Goal: Task Accomplishment & Management: Complete application form

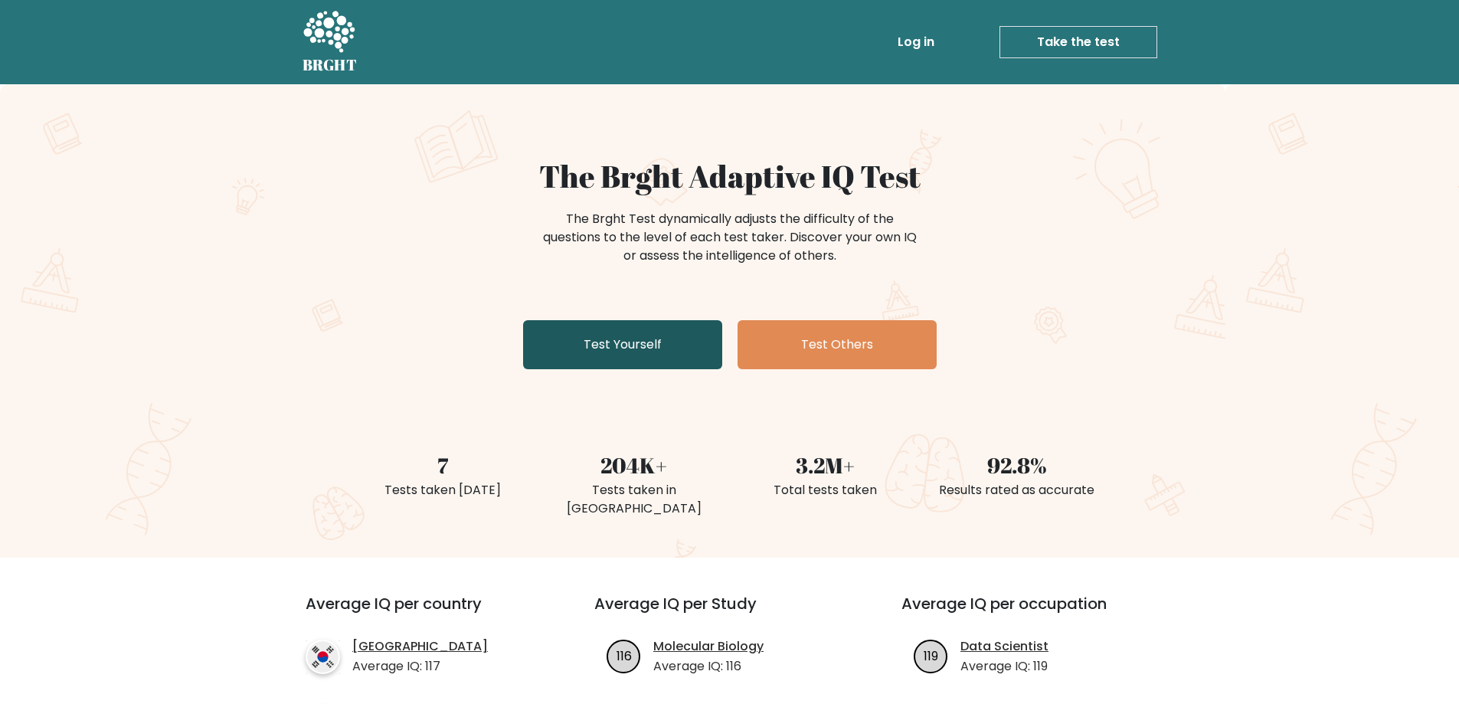
click at [633, 350] on link "Test Yourself" at bounding box center [622, 344] width 199 height 49
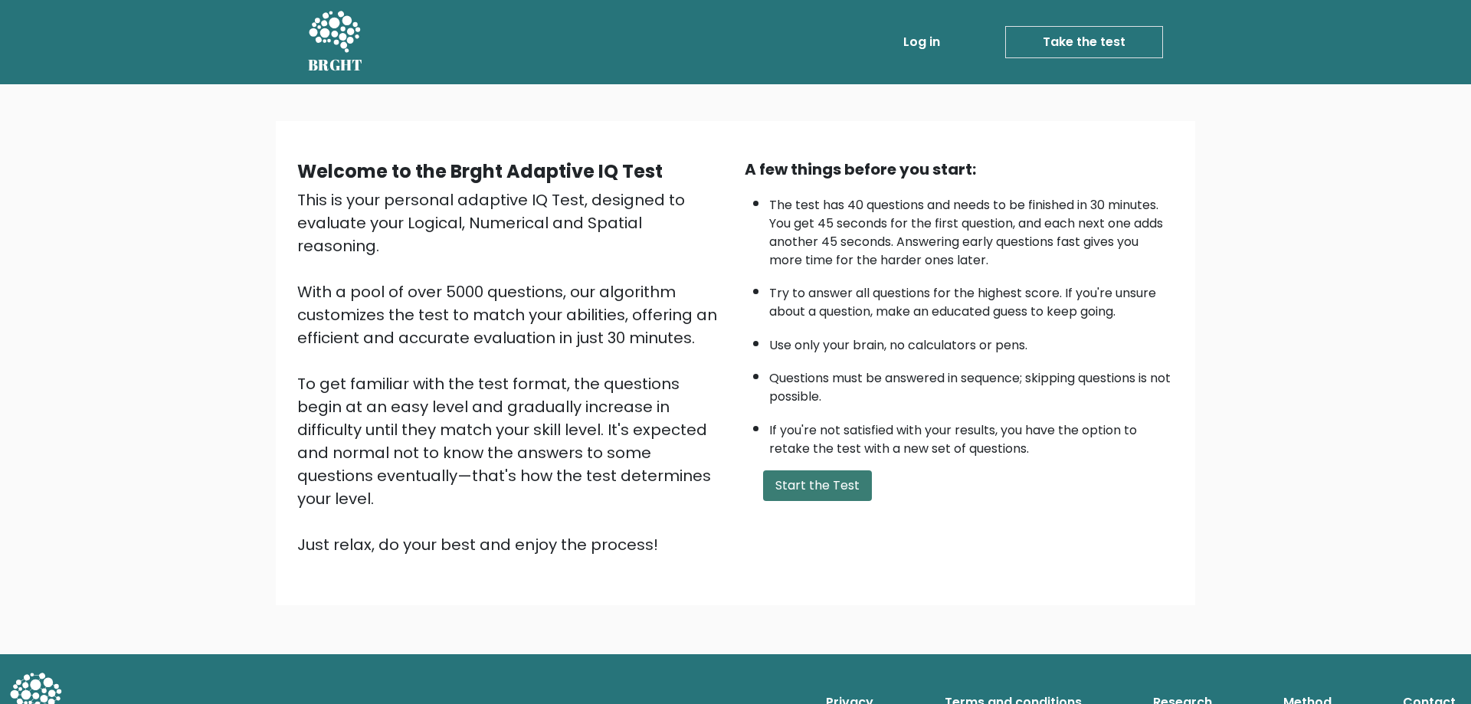
click at [818, 492] on button "Start the Test" at bounding box center [817, 485] width 109 height 31
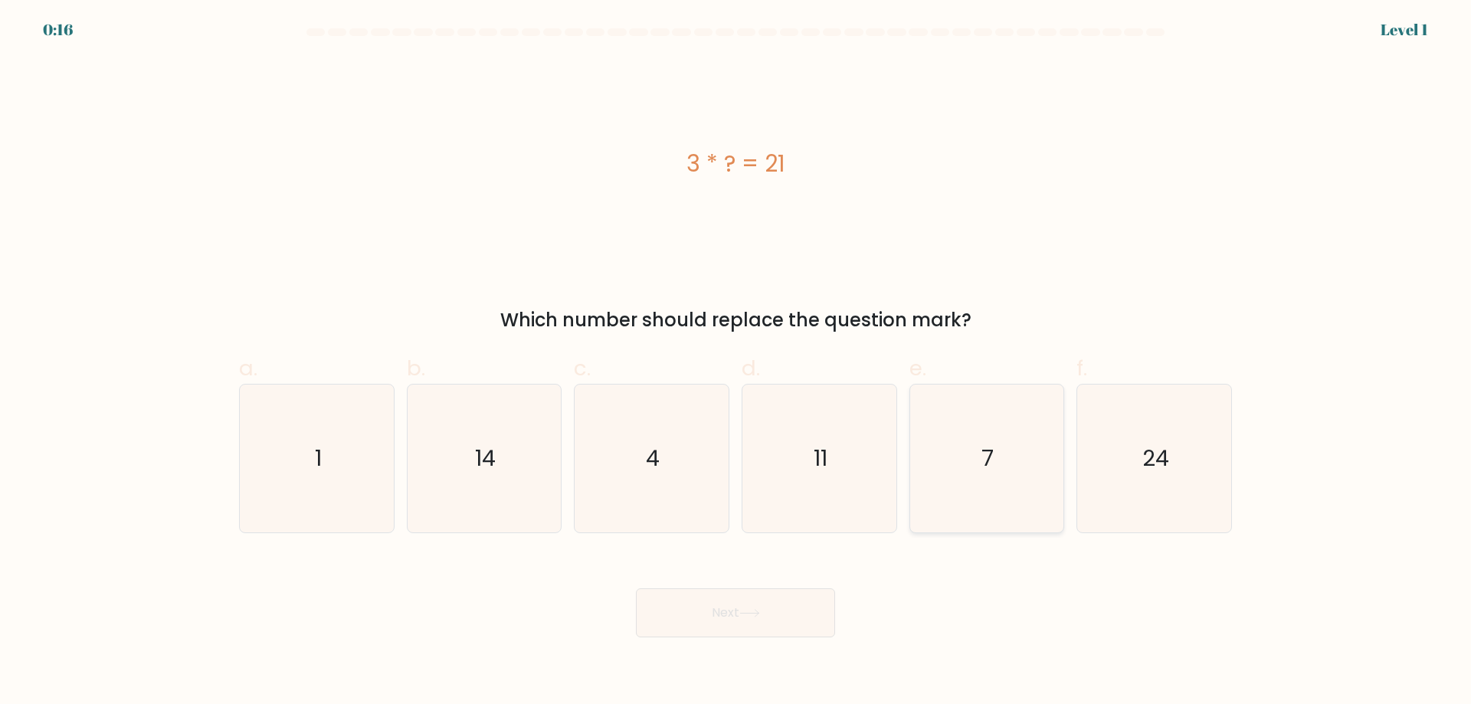
click at [990, 450] on text "7" at bounding box center [988, 458] width 12 height 31
click at [736, 362] on input "e. 7" at bounding box center [735, 357] width 1 height 10
radio input "true"
click at [710, 613] on button "Next" at bounding box center [735, 612] width 199 height 49
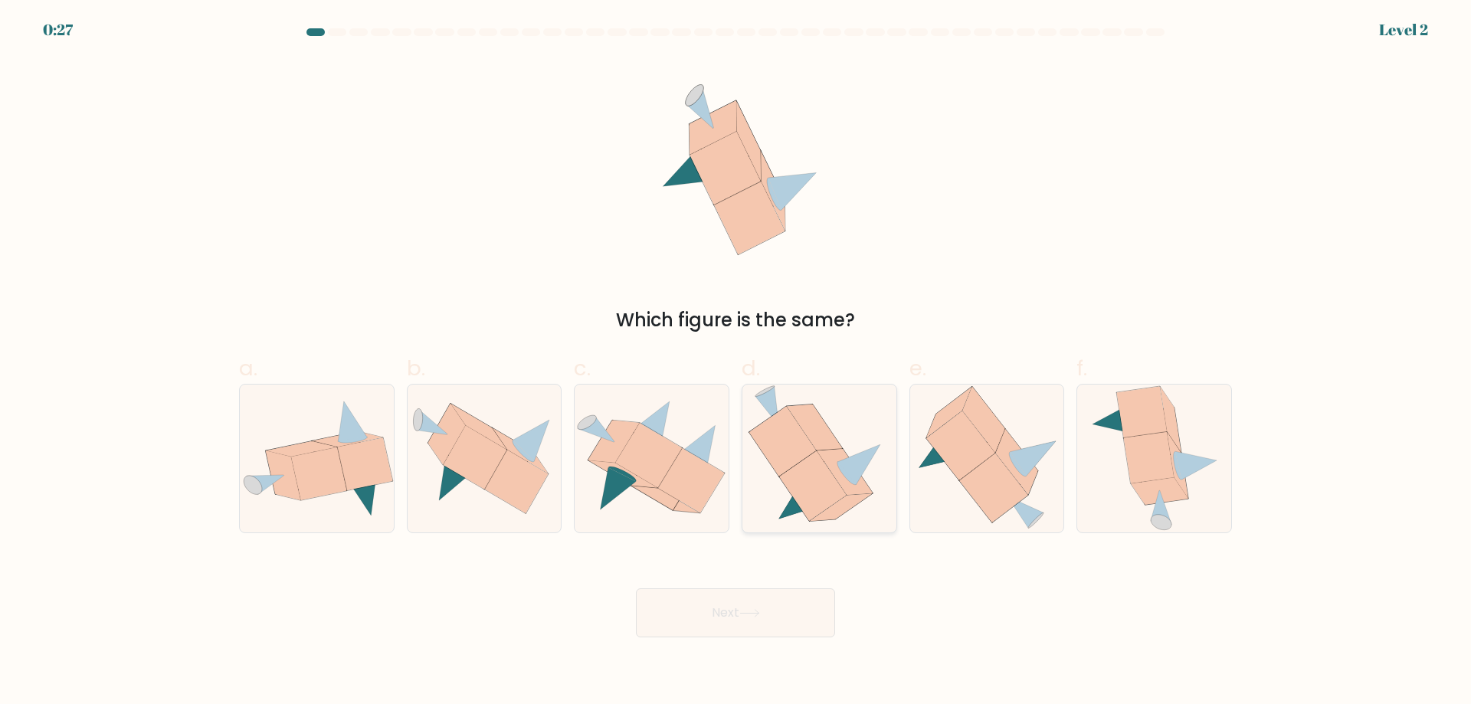
click at [820, 436] on icon at bounding box center [815, 427] width 56 height 46
click at [736, 362] on input "d." at bounding box center [735, 357] width 1 height 10
radio input "true"
click at [771, 600] on button "Next" at bounding box center [735, 612] width 199 height 49
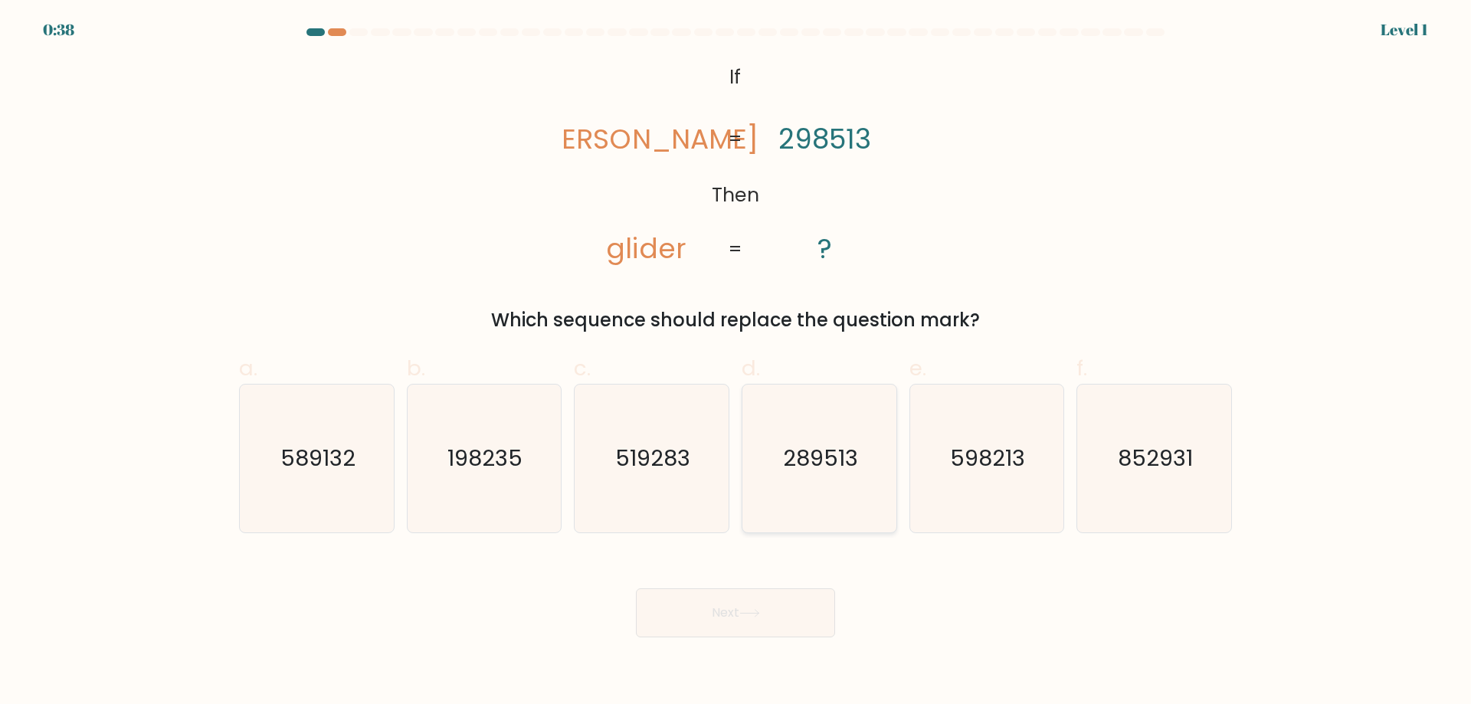
click at [804, 412] on icon "289513" at bounding box center [819, 458] width 148 height 148
click at [736, 362] on input "d. 289513" at bounding box center [735, 357] width 1 height 10
radio input "true"
click at [792, 603] on button "Next" at bounding box center [735, 612] width 199 height 49
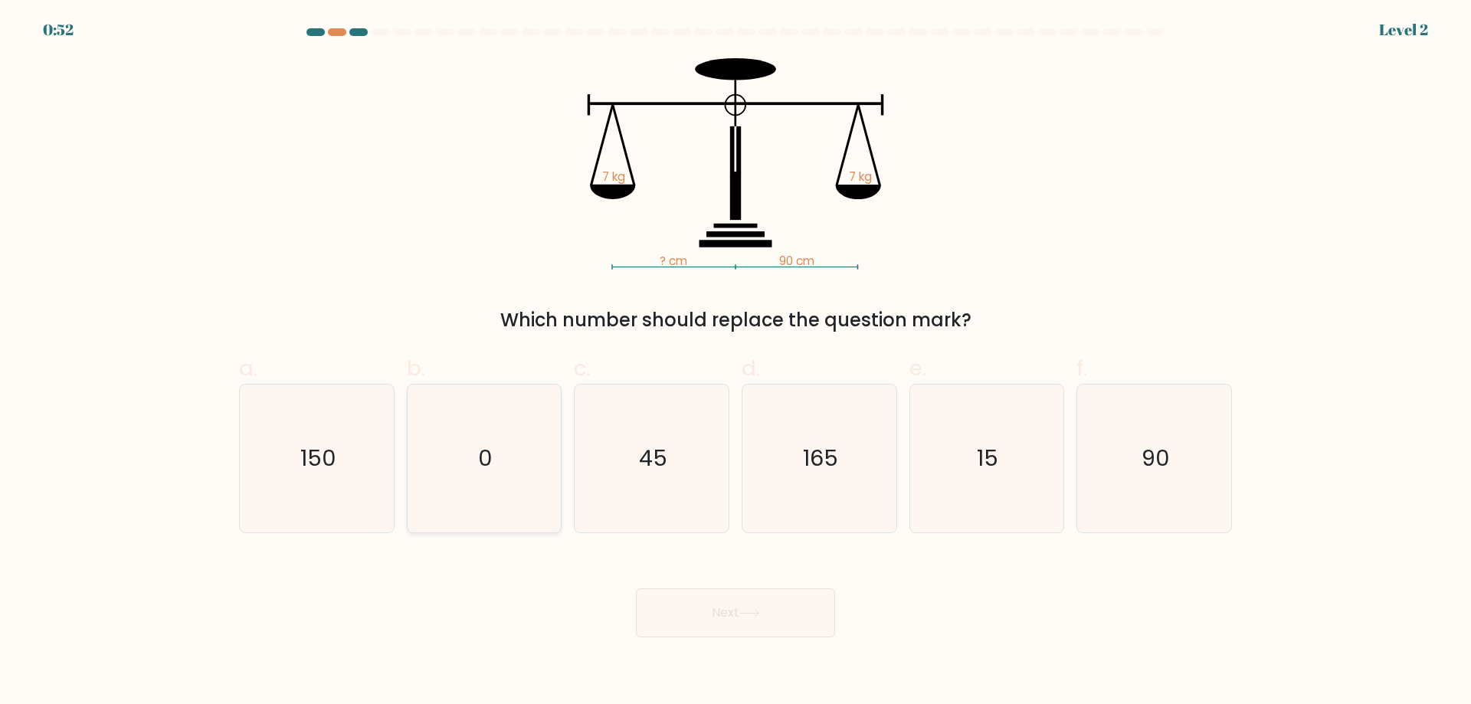
click at [491, 458] on text "0" at bounding box center [485, 458] width 15 height 31
click at [735, 362] on input "b. 0" at bounding box center [735, 357] width 1 height 10
radio input "true"
click at [711, 617] on button "Next" at bounding box center [735, 612] width 199 height 49
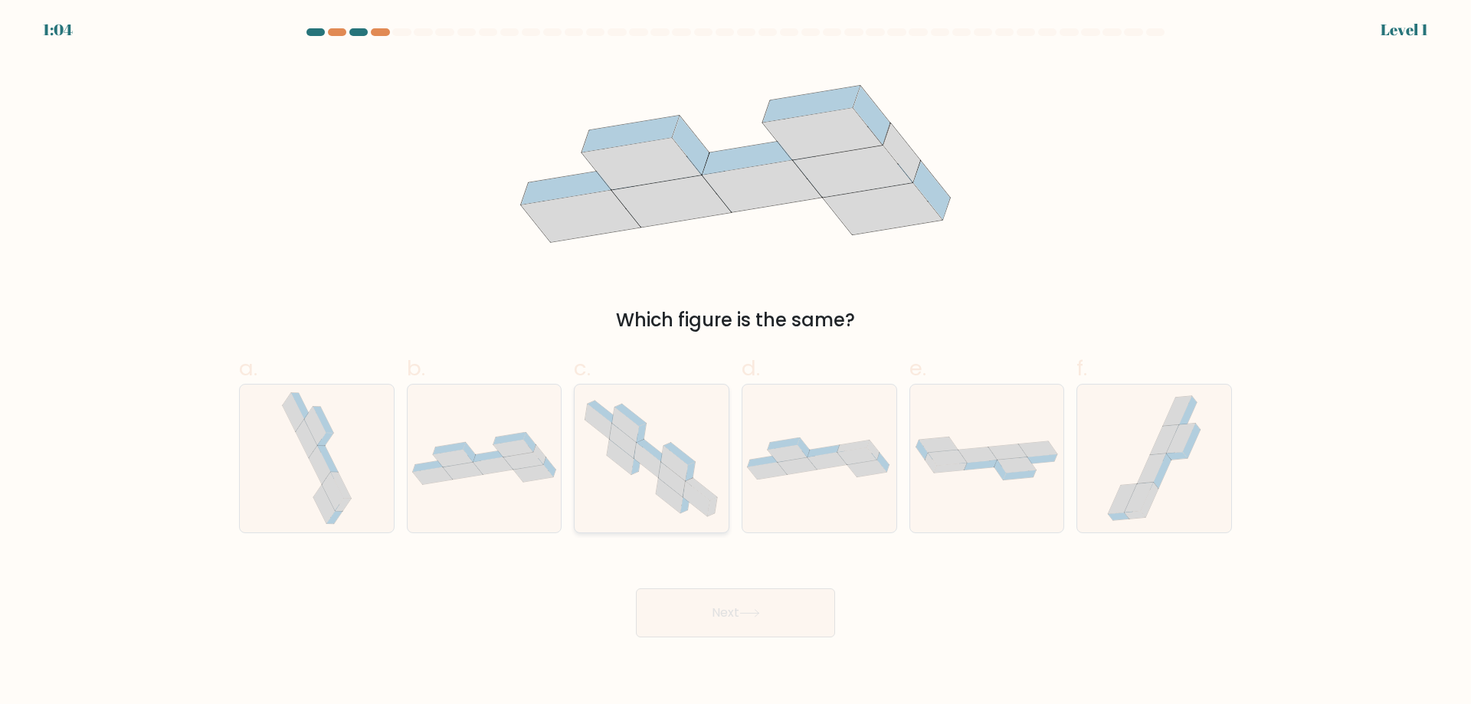
click at [678, 475] on icon at bounding box center [672, 479] width 27 height 35
click at [735, 362] on input "c." at bounding box center [735, 357] width 1 height 10
radio input "true"
click at [726, 621] on button "Next" at bounding box center [735, 612] width 199 height 49
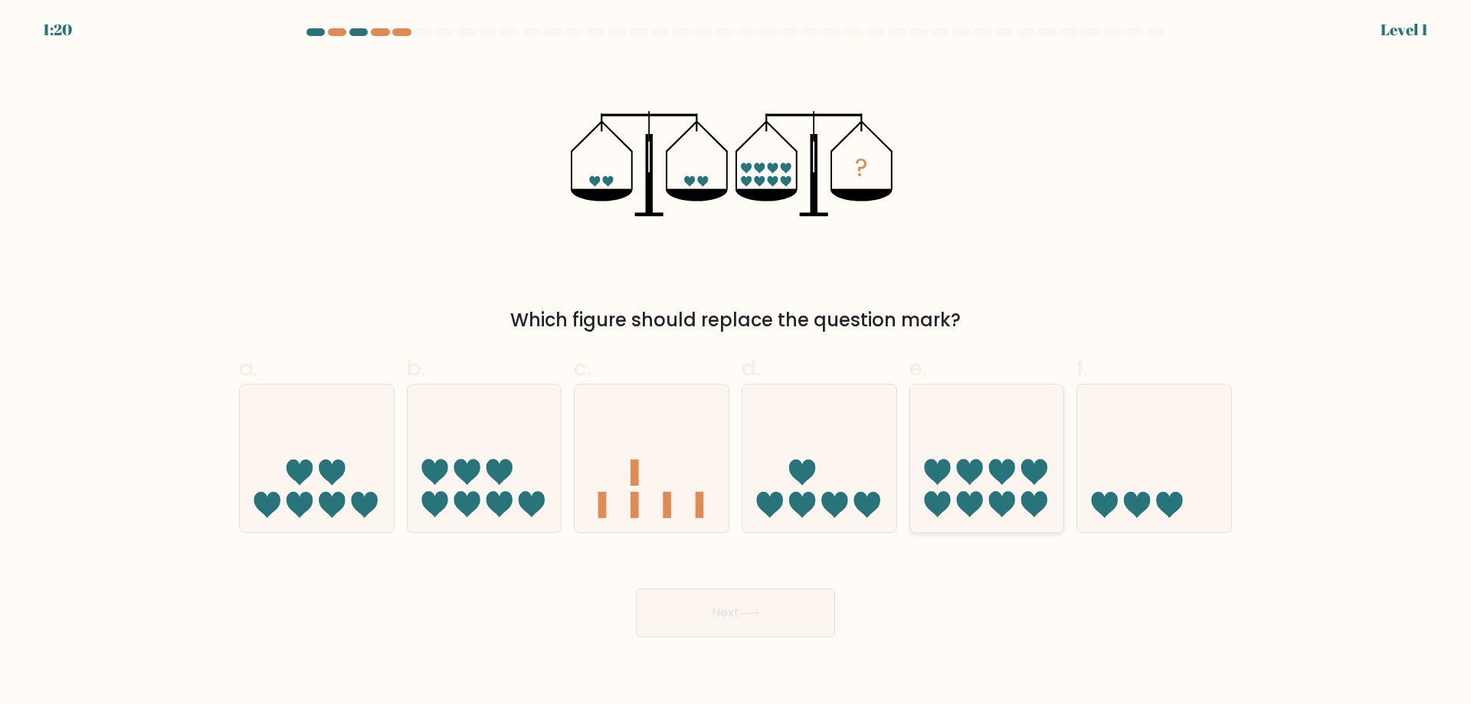
click at [953, 456] on icon at bounding box center [987, 457] width 154 height 127
click at [736, 362] on input "e." at bounding box center [735, 357] width 1 height 10
radio input "true"
click at [800, 607] on button "Next" at bounding box center [735, 612] width 199 height 49
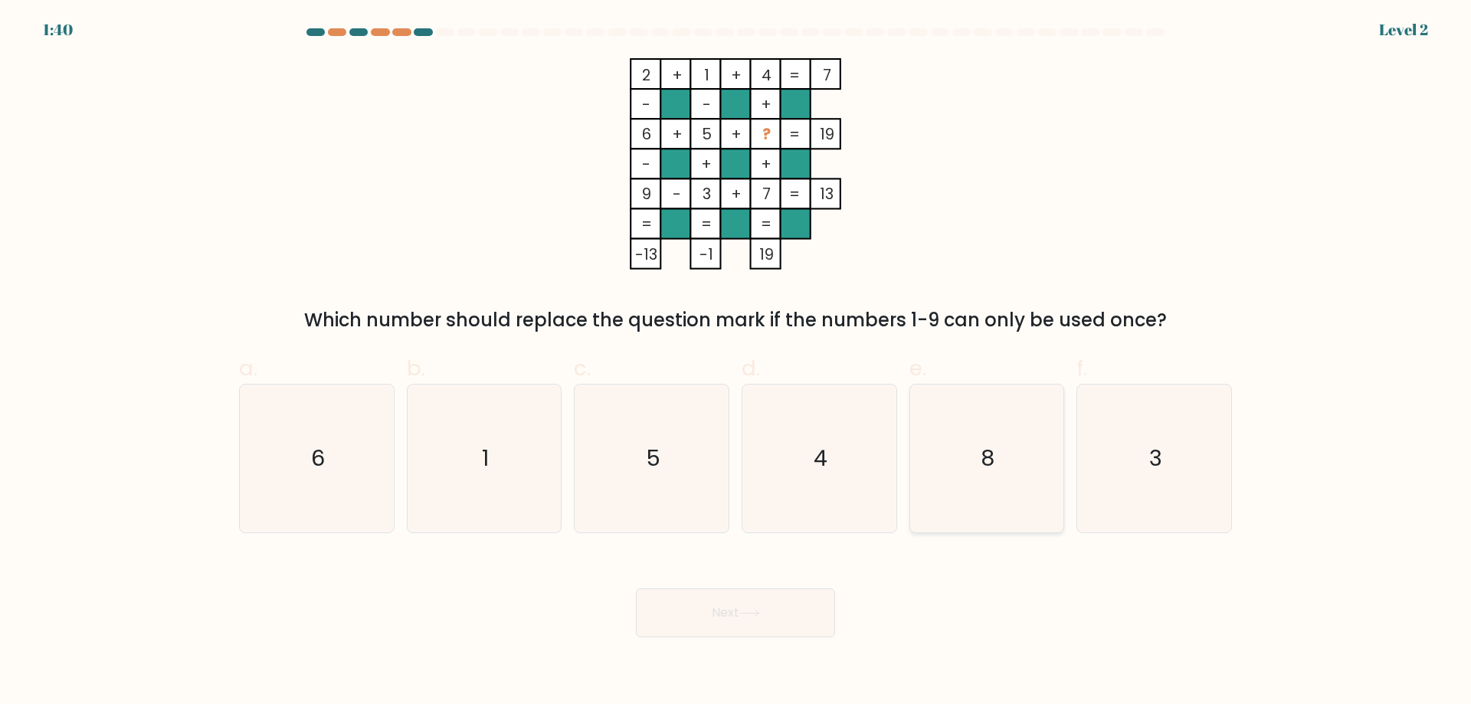
click at [1013, 481] on icon "8" at bounding box center [986, 458] width 148 height 148
click at [736, 362] on input "e. 8" at bounding box center [735, 357] width 1 height 10
radio input "true"
click at [774, 627] on button "Next" at bounding box center [735, 612] width 199 height 49
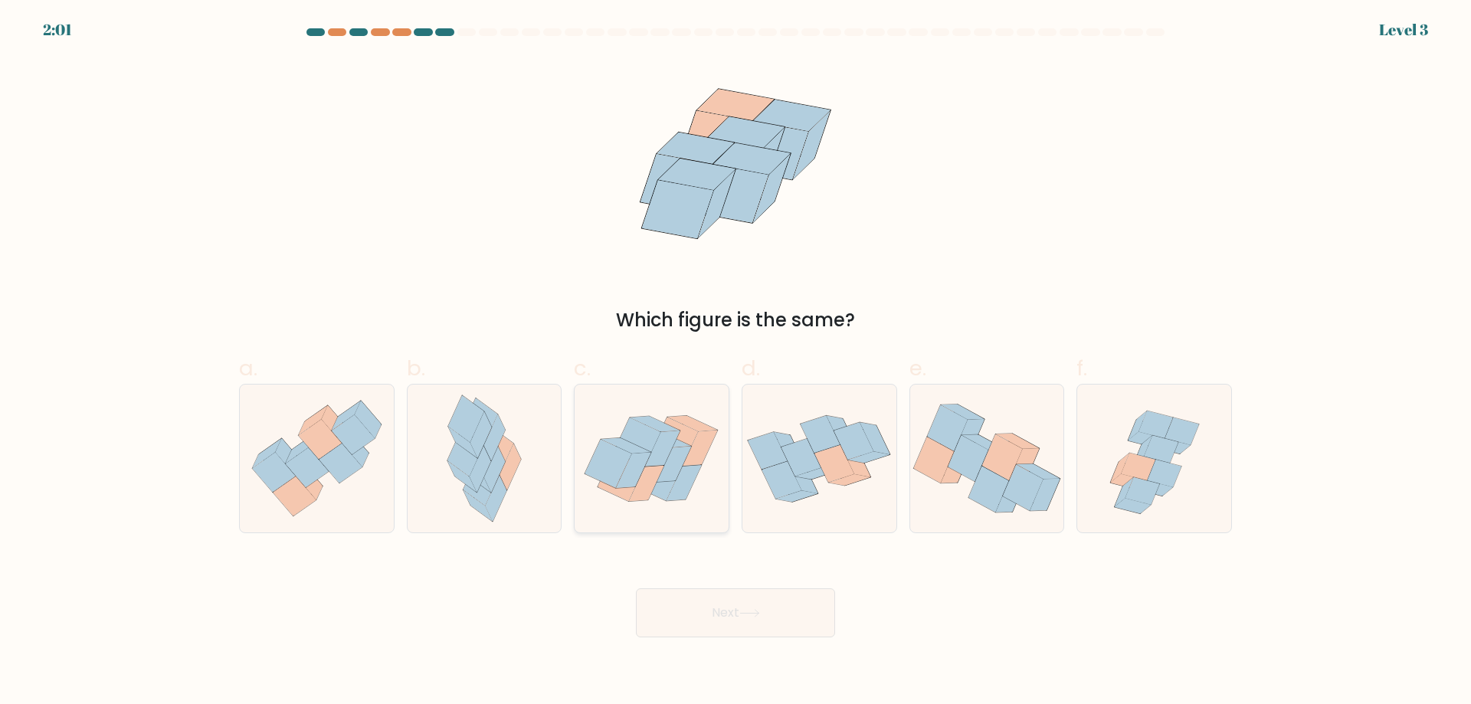
click at [656, 490] on icon at bounding box center [659, 476] width 47 height 48
click at [735, 362] on input "c." at bounding box center [735, 357] width 1 height 10
radio input "true"
click at [731, 613] on button "Next" at bounding box center [735, 612] width 199 height 49
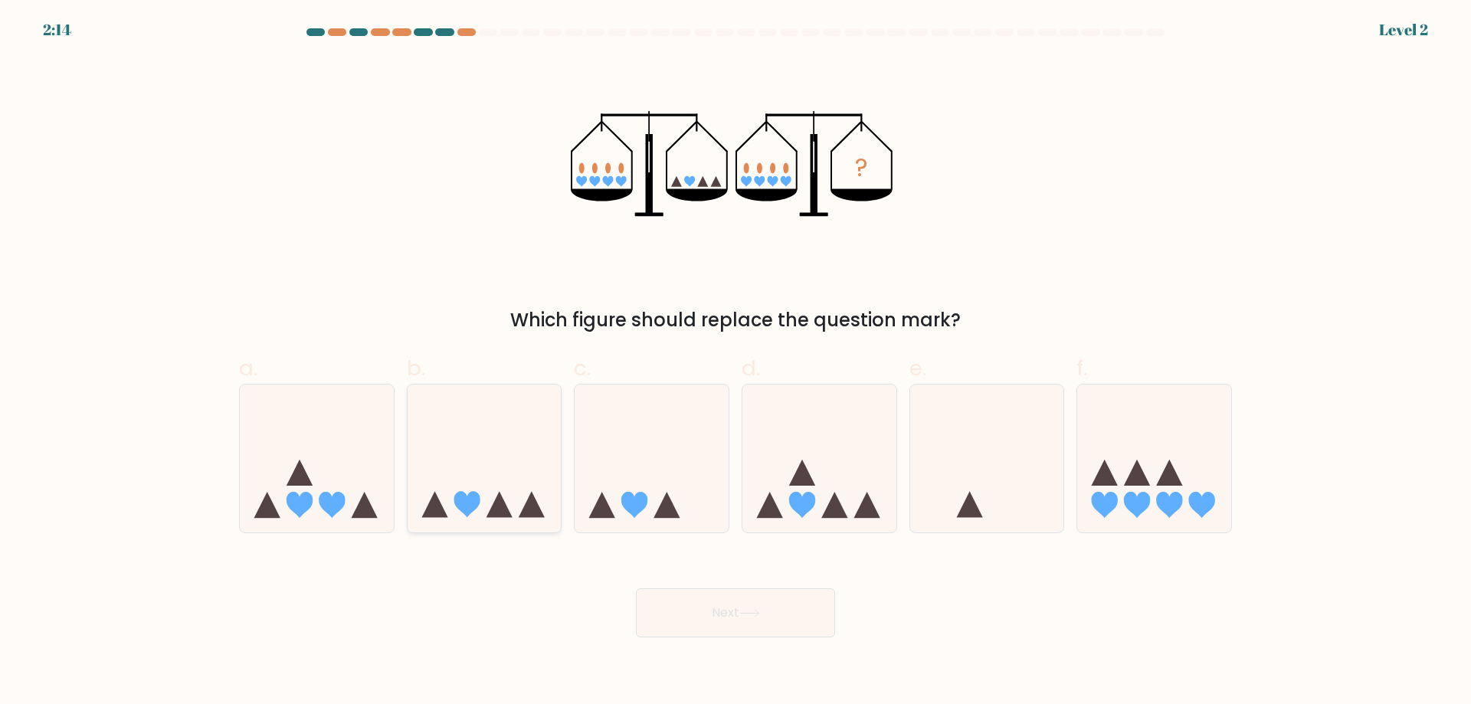
click at [466, 466] on icon at bounding box center [484, 457] width 154 height 127
click at [735, 362] on input "b." at bounding box center [735, 357] width 1 height 10
radio input "true"
click at [758, 619] on button "Next" at bounding box center [735, 612] width 199 height 49
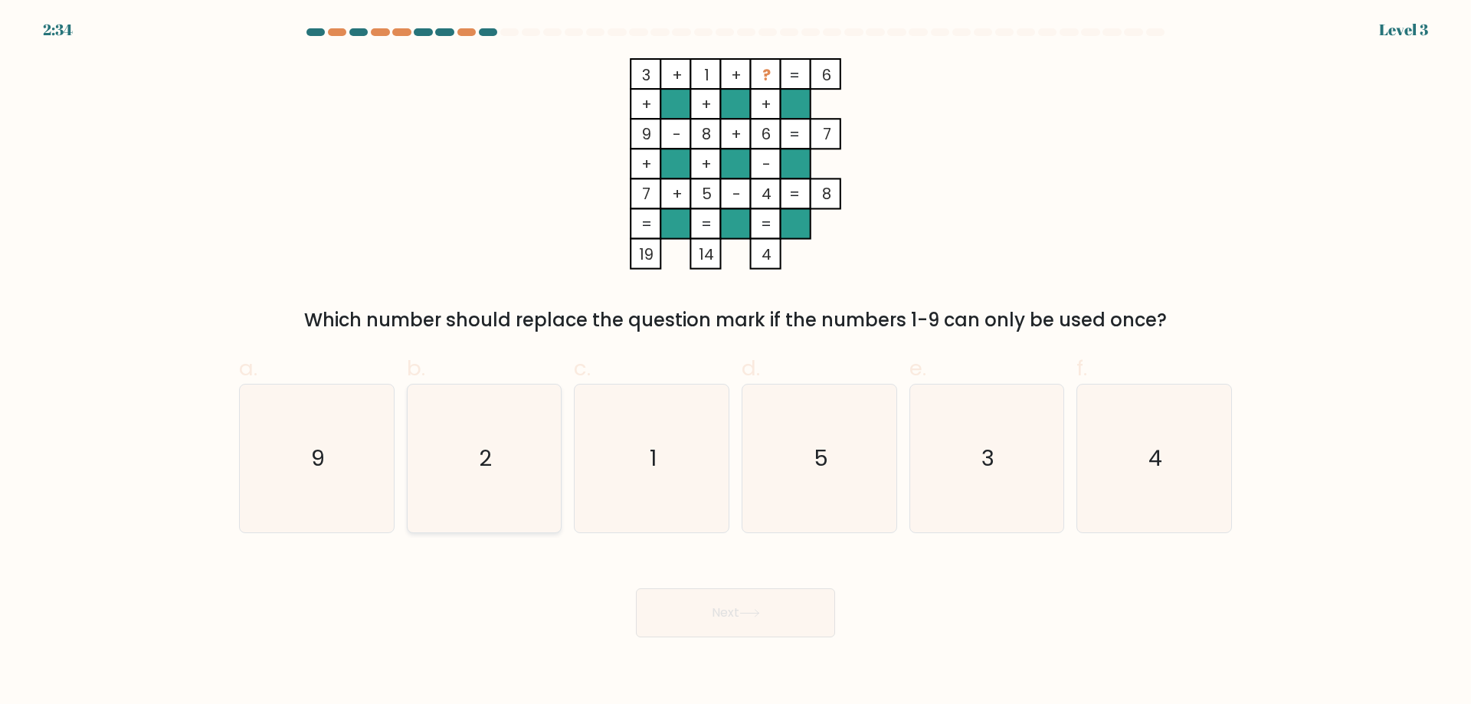
click at [492, 424] on icon "2" at bounding box center [484, 458] width 148 height 148
click at [735, 362] on input "b. 2" at bounding box center [735, 357] width 1 height 10
radio input "true"
click at [715, 604] on button "Next" at bounding box center [735, 612] width 199 height 49
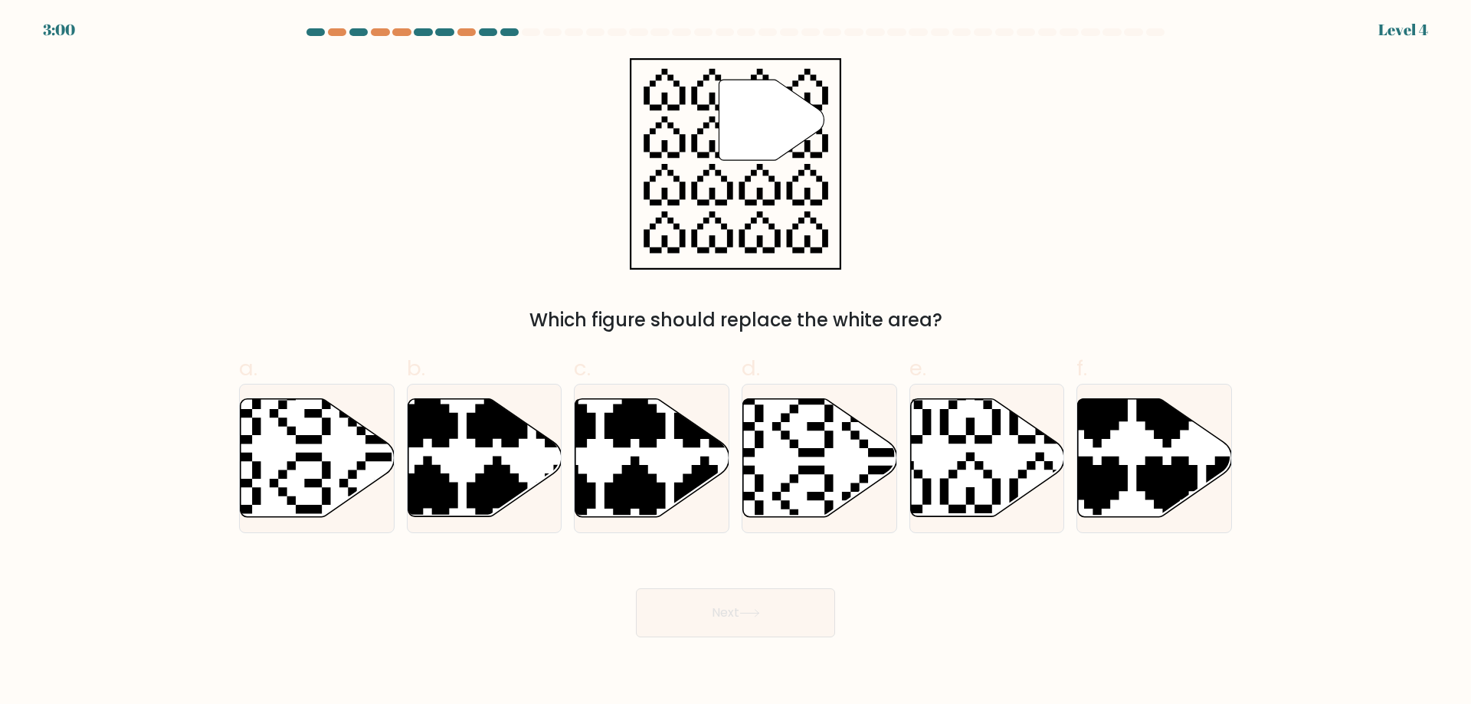
drag, startPoint x: 245, startPoint y: 61, endPoint x: 1042, endPoint y: 127, distance: 800.1
click at [1042, 127] on div "" Which figure should replace the white area?" at bounding box center [735, 196] width 1011 height 276
drag, startPoint x: 230, startPoint y: 54, endPoint x: 970, endPoint y: 61, distance: 740.7
click at [970, 61] on form "a." at bounding box center [735, 332] width 1471 height 609
click at [944, 430] on icon at bounding box center [935, 518] width 270 height 270
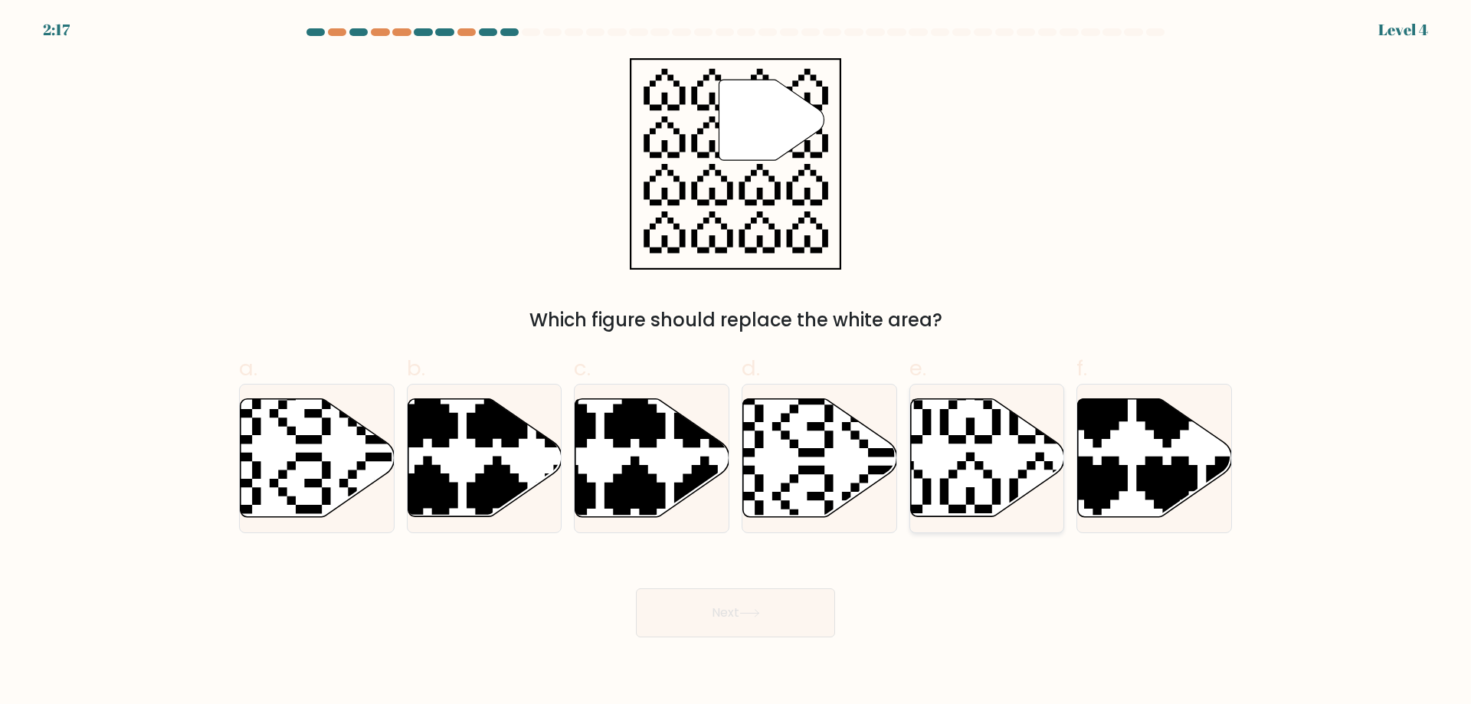
click at [736, 362] on input "e." at bounding box center [735, 357] width 1 height 10
radio input "true"
click at [768, 602] on button "Next" at bounding box center [735, 612] width 199 height 49
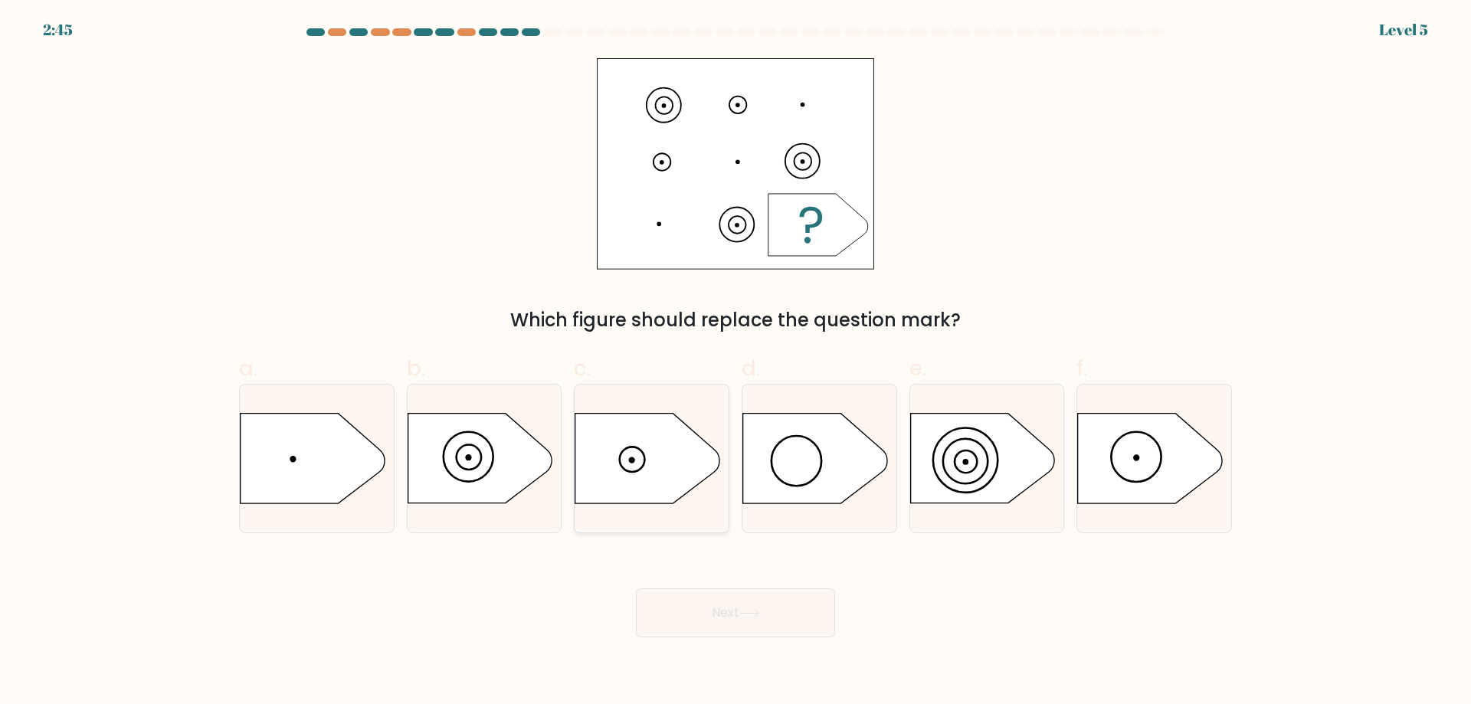
click at [623, 456] on icon at bounding box center [647, 459] width 144 height 90
click at [735, 362] on input "c." at bounding box center [735, 357] width 1 height 10
radio input "true"
click at [1144, 455] on icon at bounding box center [1150, 459] width 144 height 90
click at [736, 362] on input "f." at bounding box center [735, 357] width 1 height 10
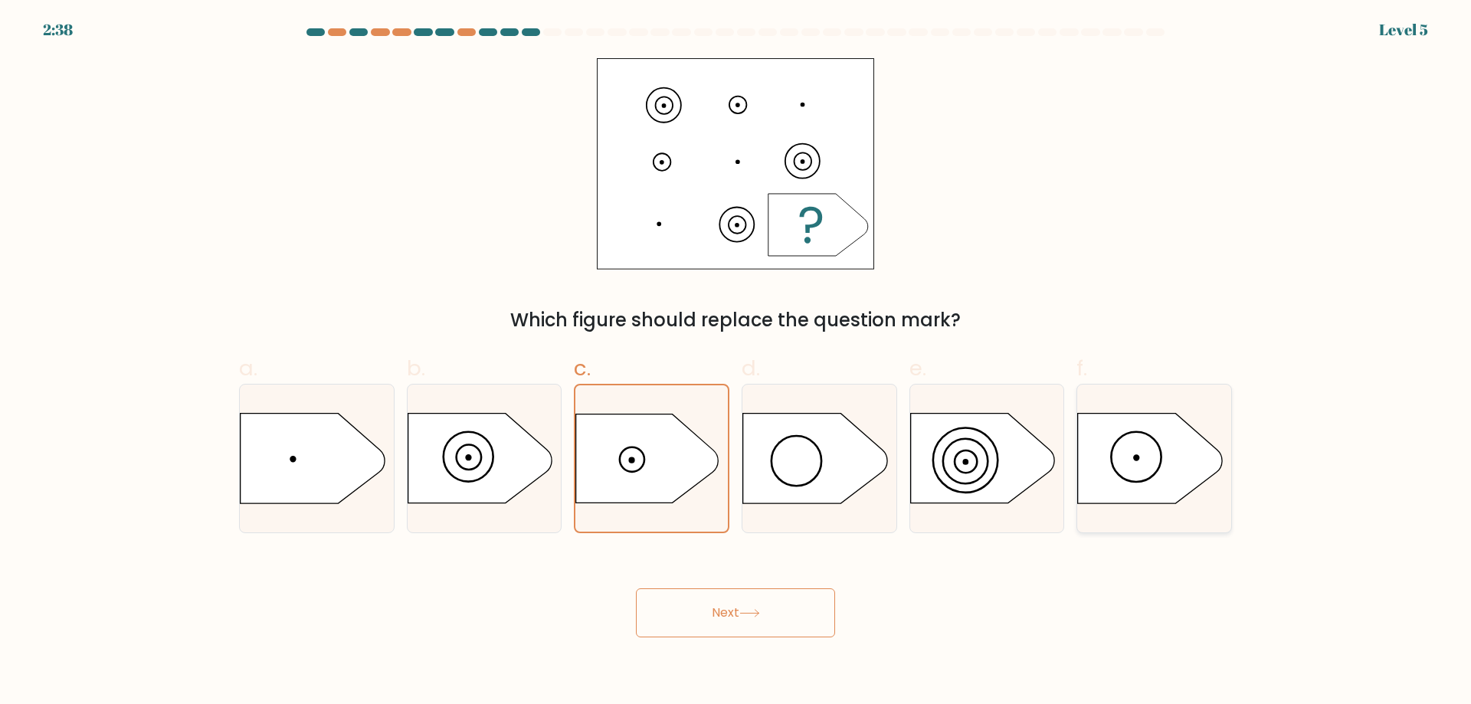
radio input "true"
click at [614, 476] on icon at bounding box center [647, 459] width 144 height 90
click at [735, 362] on input "c." at bounding box center [735, 357] width 1 height 10
radio input "true"
click at [766, 606] on button "Next" at bounding box center [735, 612] width 199 height 49
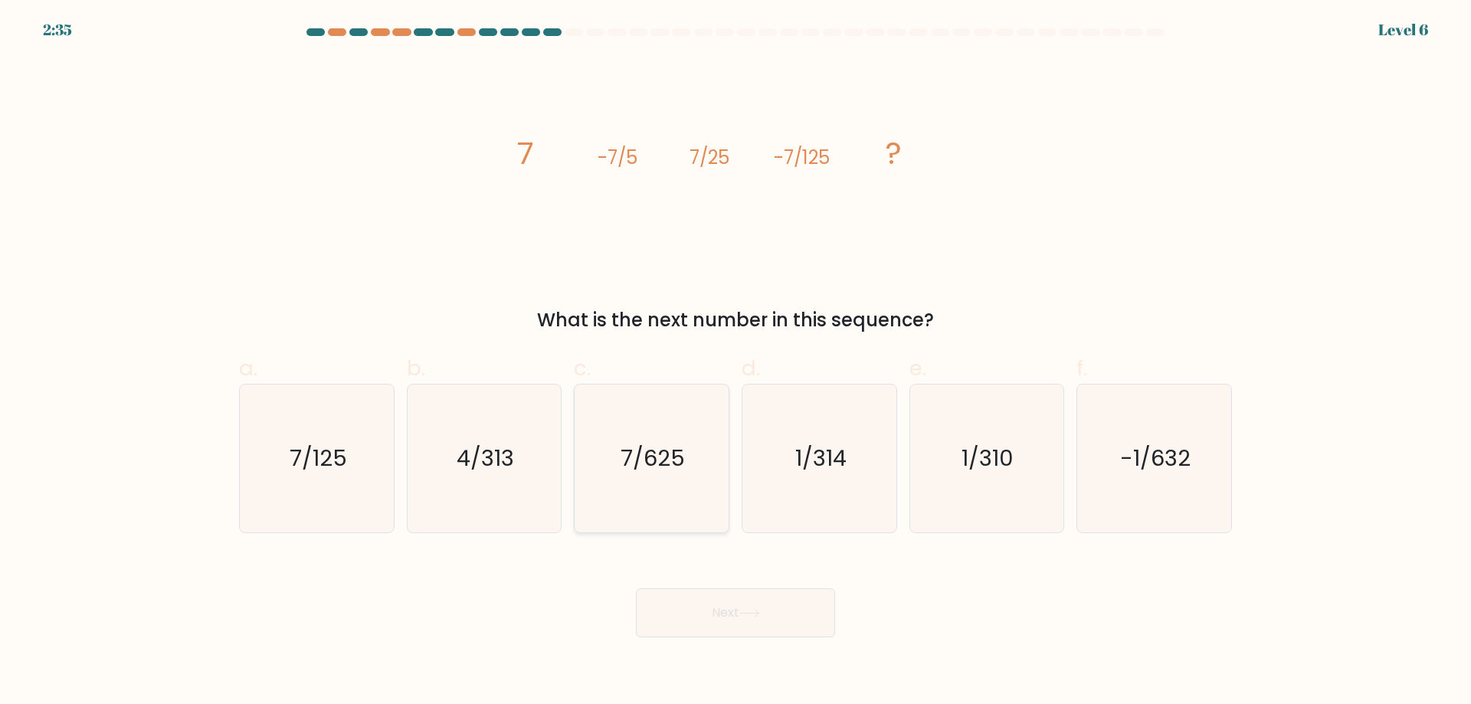
click at [641, 471] on text "7/625" at bounding box center [653, 458] width 64 height 31
click at [735, 362] on input "c. 7/625" at bounding box center [735, 357] width 1 height 10
radio input "true"
click at [741, 607] on button "Next" at bounding box center [735, 612] width 199 height 49
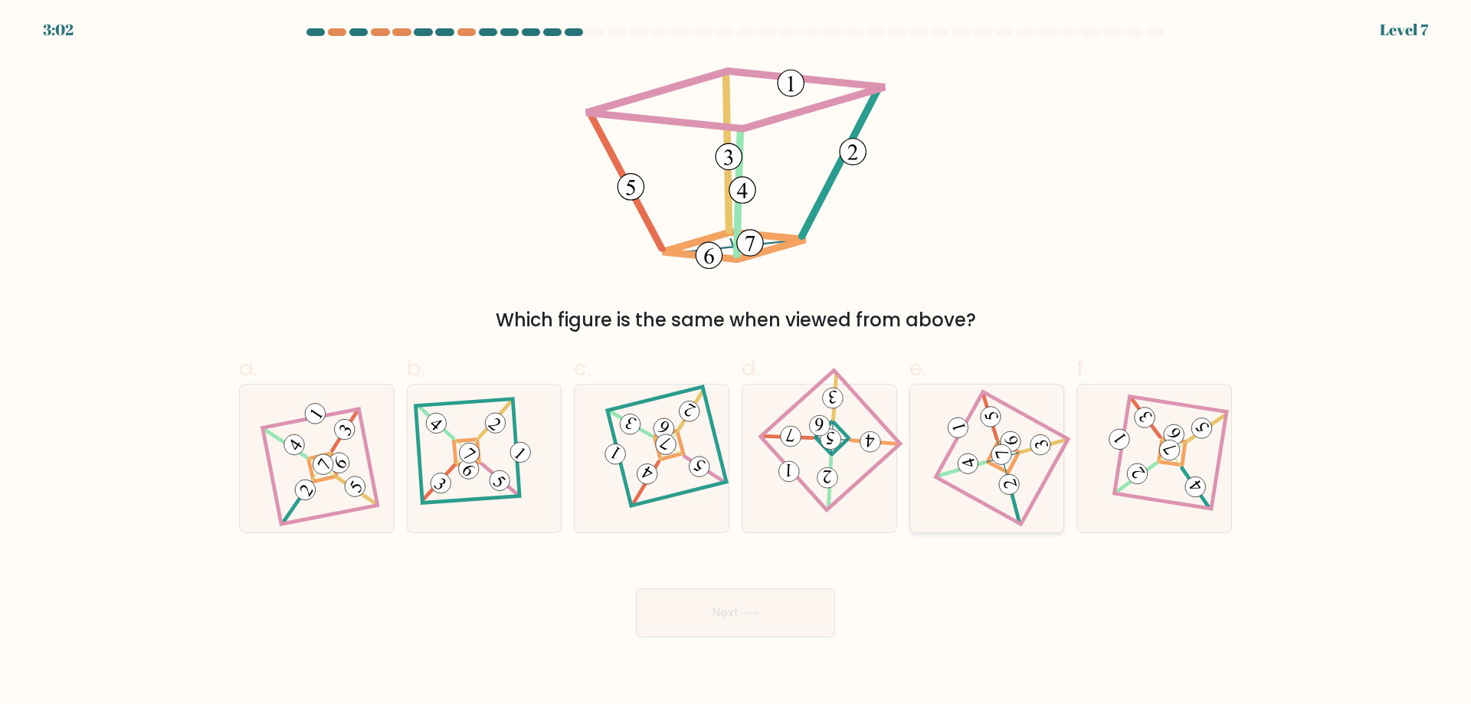
click at [984, 440] on icon at bounding box center [986, 458] width 101 height 118
click at [736, 362] on input "e." at bounding box center [735, 357] width 1 height 10
radio input "true"
click at [755, 622] on button "Next" at bounding box center [735, 612] width 199 height 49
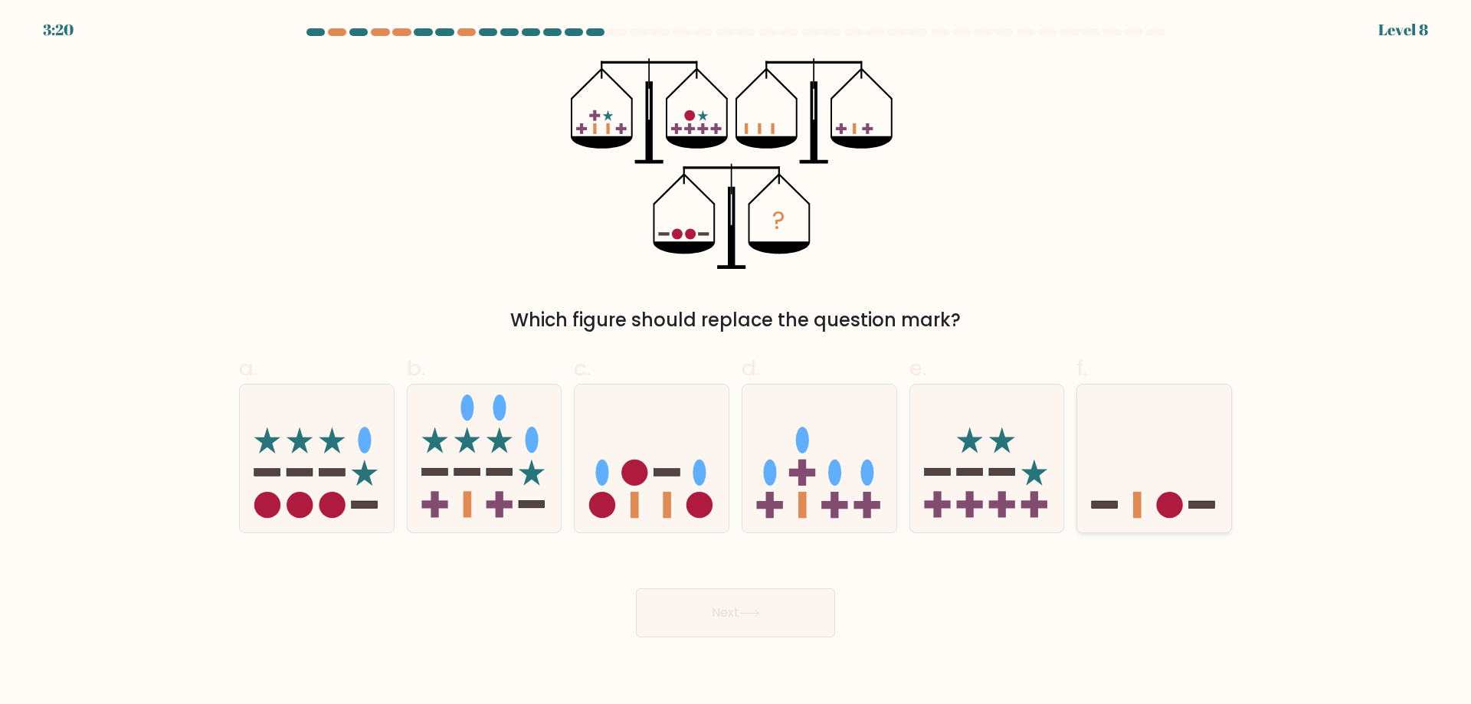
click at [1116, 450] on icon at bounding box center [1154, 457] width 154 height 127
click at [736, 362] on input "f." at bounding box center [735, 357] width 1 height 10
radio input "true"
click at [787, 620] on button "Next" at bounding box center [735, 612] width 199 height 49
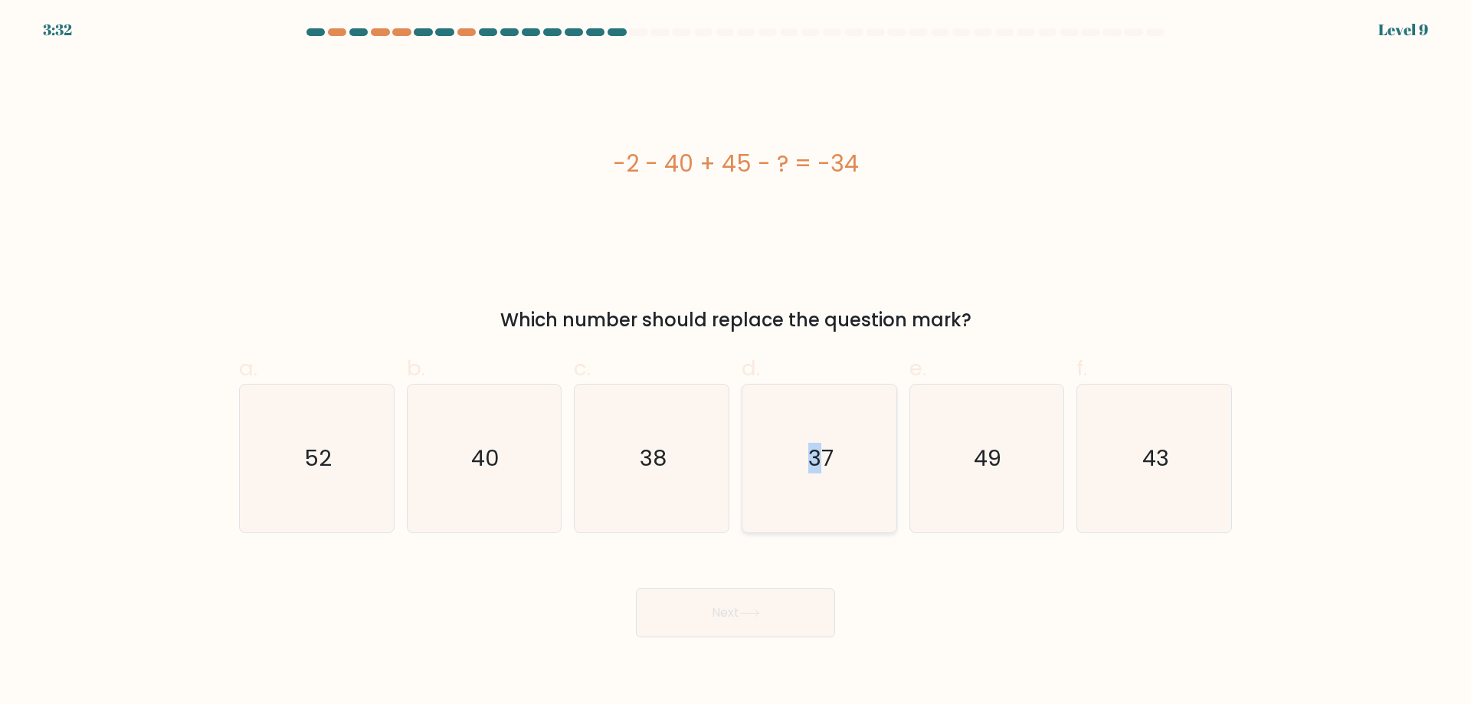
click at [816, 492] on icon "37" at bounding box center [819, 458] width 148 height 148
click at [785, 602] on button "Next" at bounding box center [735, 612] width 199 height 49
click at [816, 466] on text "37" at bounding box center [820, 458] width 25 height 31
click at [736, 362] on input "d. 37" at bounding box center [735, 357] width 1 height 10
radio input "true"
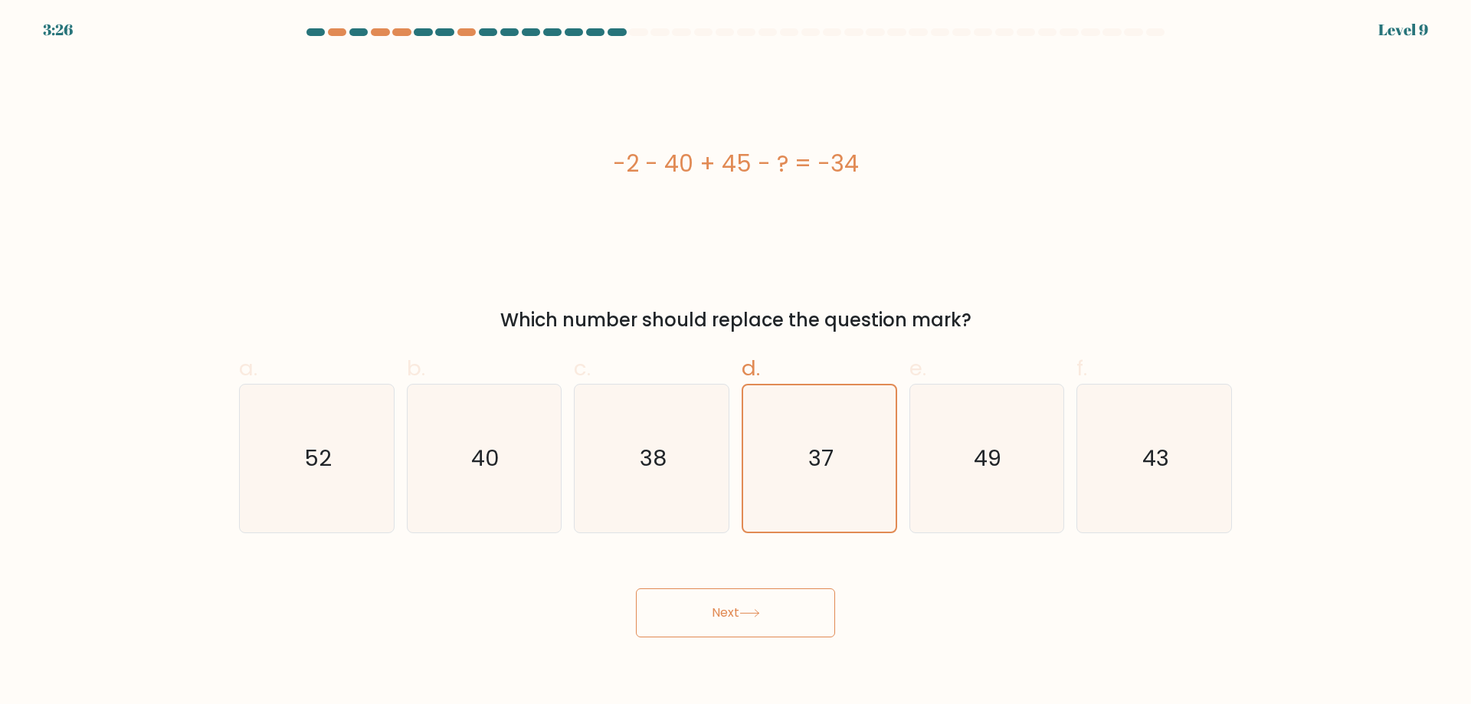
click at [748, 606] on button "Next" at bounding box center [735, 612] width 199 height 49
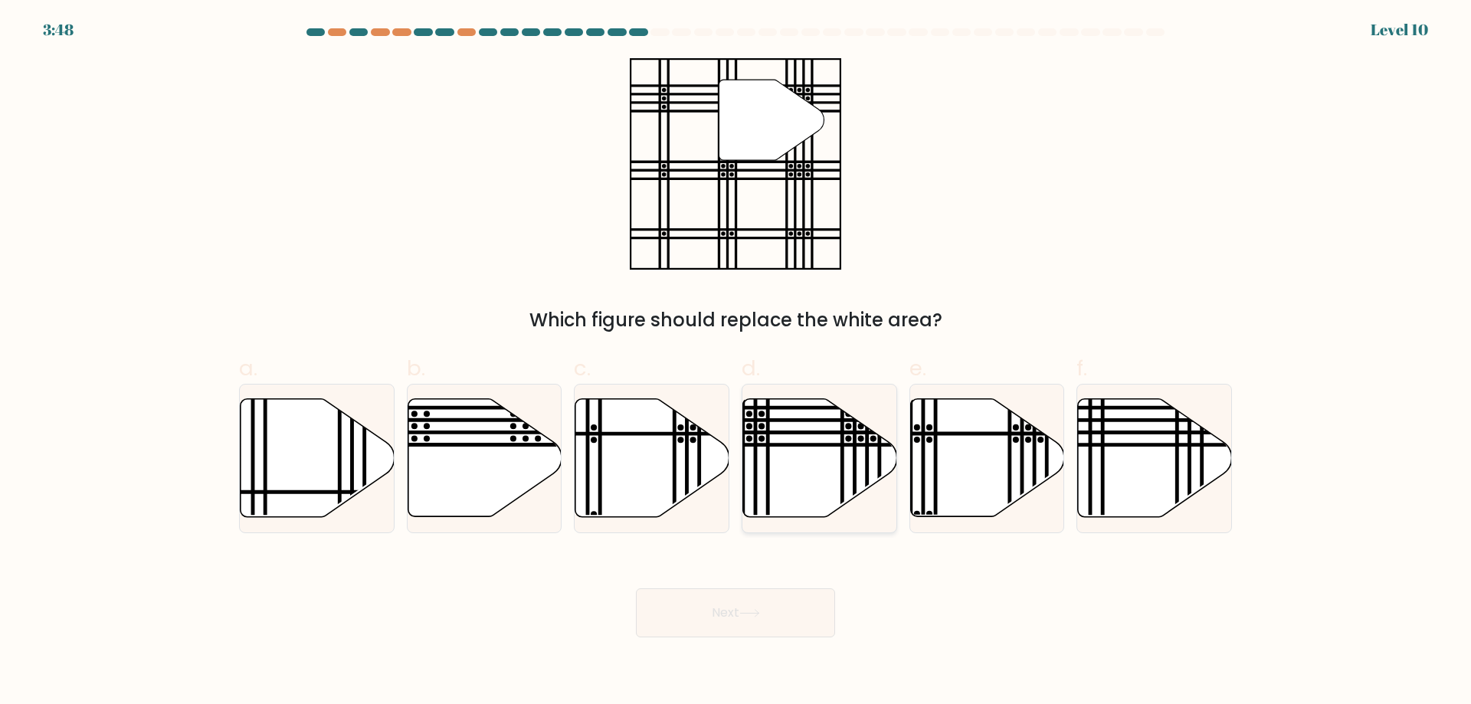
click at [778, 485] on icon at bounding box center [820, 458] width 154 height 118
click at [736, 362] on input "d." at bounding box center [735, 357] width 1 height 10
radio input "true"
click at [795, 594] on button "Next" at bounding box center [735, 612] width 199 height 49
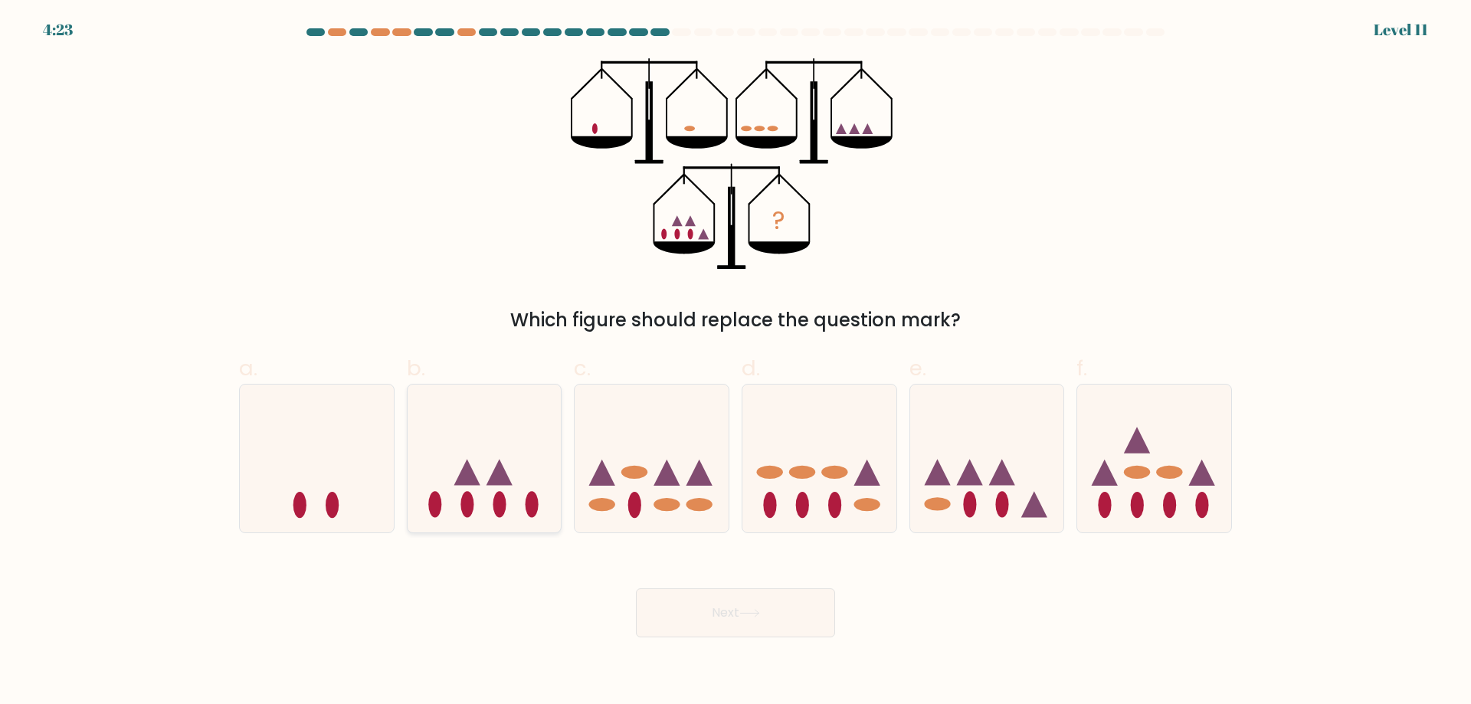
click at [485, 519] on icon at bounding box center [484, 457] width 154 height 127
click at [735, 362] on input "b." at bounding box center [735, 357] width 1 height 10
radio input "true"
click at [691, 618] on button "Next" at bounding box center [735, 612] width 199 height 49
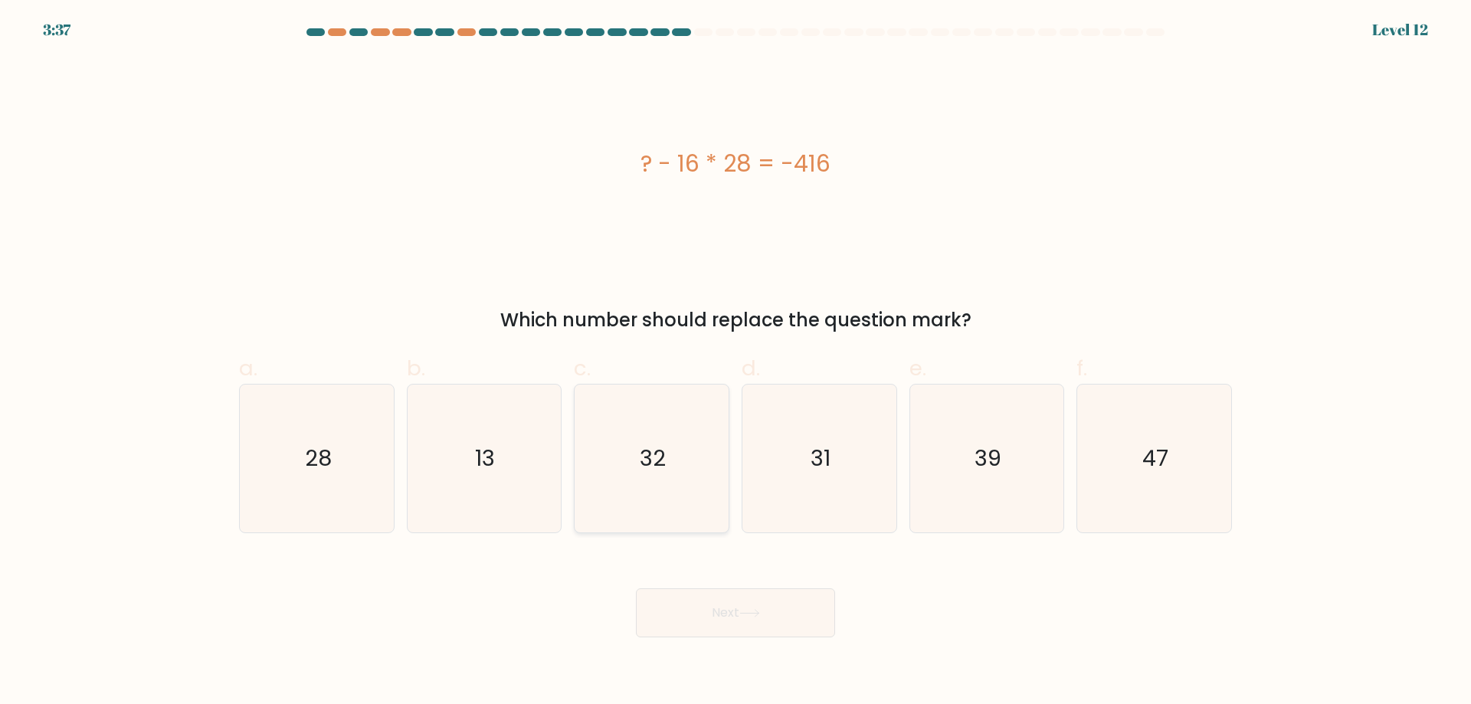
click at [598, 436] on icon "32" at bounding box center [652, 458] width 148 height 148
click at [735, 362] on input "c. 32" at bounding box center [735, 357] width 1 height 10
radio input "true"
click at [749, 604] on button "Next" at bounding box center [735, 612] width 199 height 49
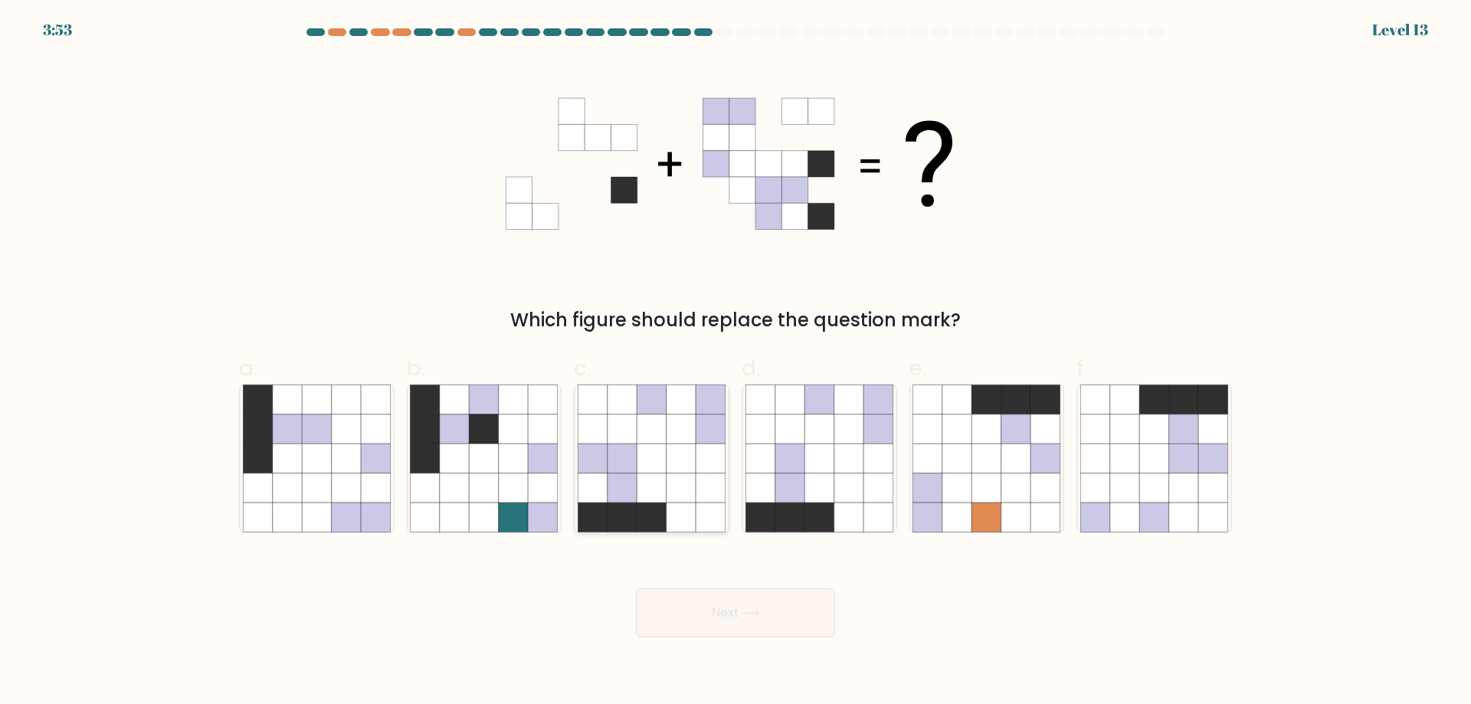
click at [675, 448] on icon at bounding box center [680, 457] width 29 height 29
click at [735, 362] on input "c." at bounding box center [735, 357] width 1 height 10
radio input "true"
click at [724, 612] on button "Next" at bounding box center [735, 612] width 199 height 49
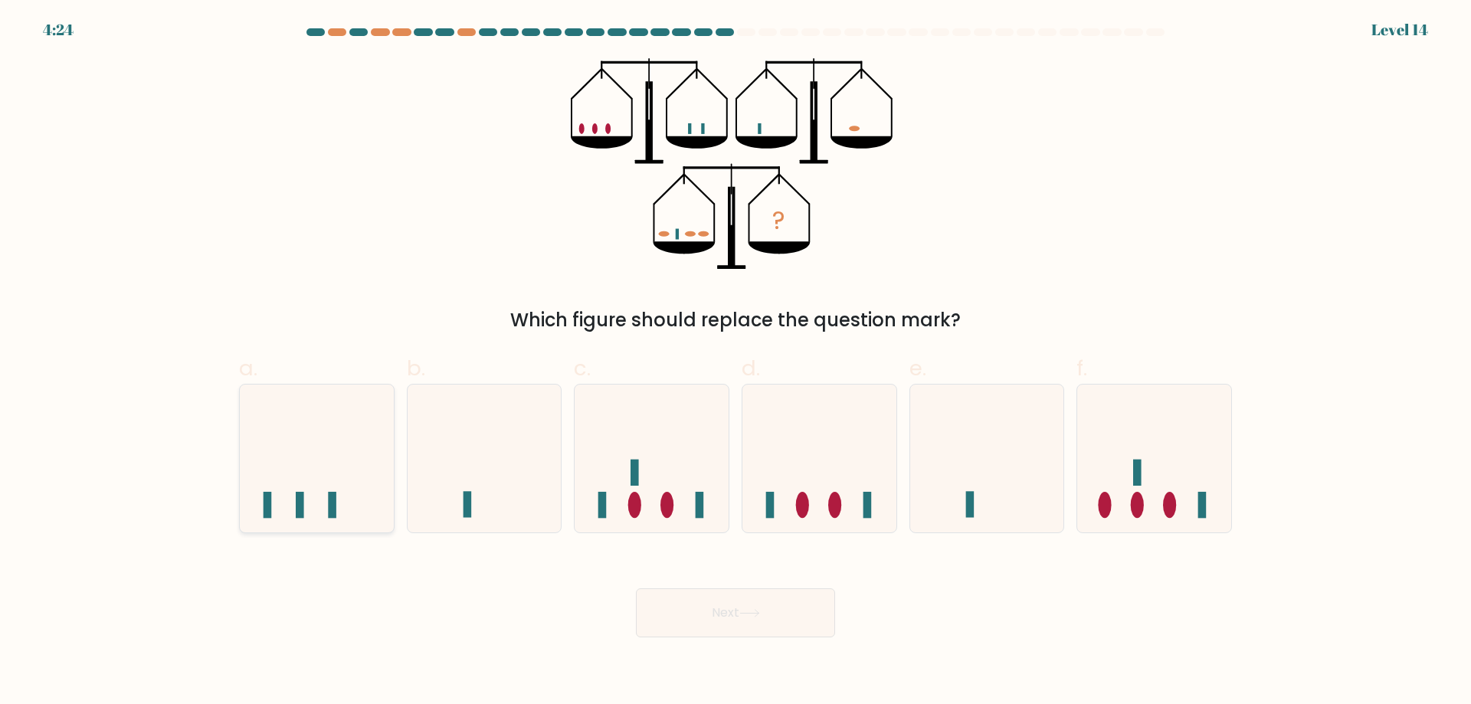
click at [312, 521] on icon at bounding box center [317, 457] width 154 height 127
click at [735, 362] on input "a." at bounding box center [735, 357] width 1 height 10
radio input "true"
click at [659, 618] on button "Next" at bounding box center [735, 612] width 199 height 49
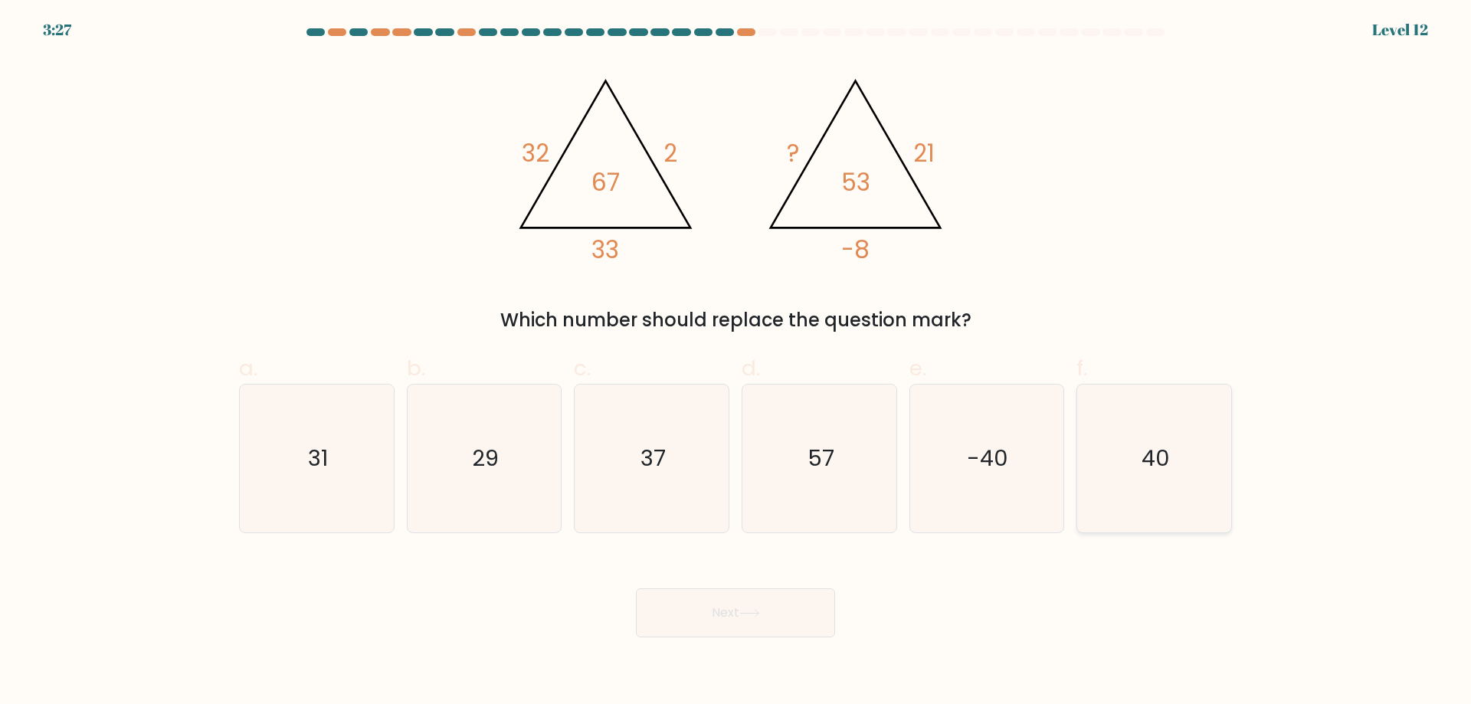
click at [1184, 484] on icon "40" at bounding box center [1154, 458] width 148 height 148
click at [736, 362] on input "f. 40" at bounding box center [735, 357] width 1 height 10
radio input "true"
click at [797, 601] on button "Next" at bounding box center [735, 612] width 199 height 49
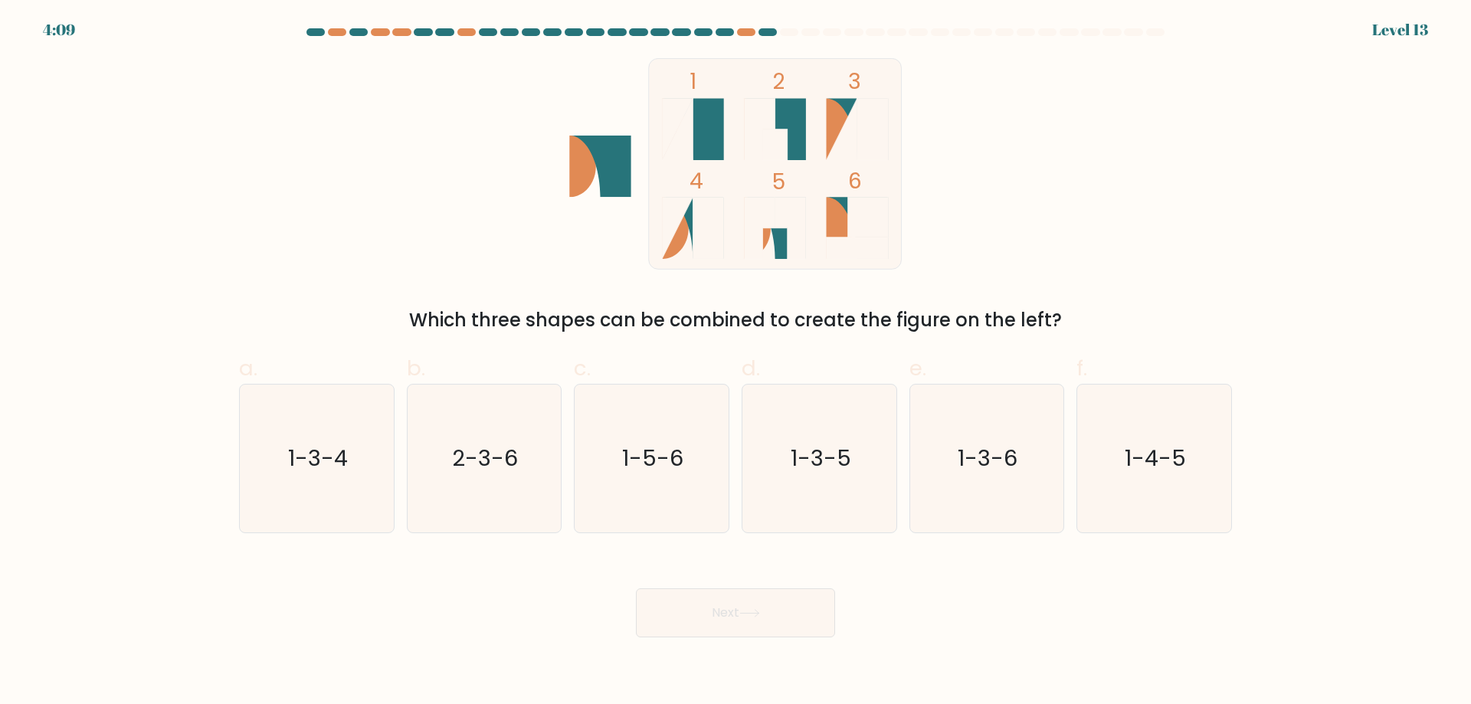
click at [741, 611] on button "Next" at bounding box center [735, 612] width 199 height 49
click at [358, 476] on icon "1-3-4" at bounding box center [317, 458] width 148 height 148
click at [735, 362] on input "a. 1-3-4" at bounding box center [735, 357] width 1 height 10
radio input "true"
click at [685, 588] on button "Next" at bounding box center [735, 612] width 199 height 49
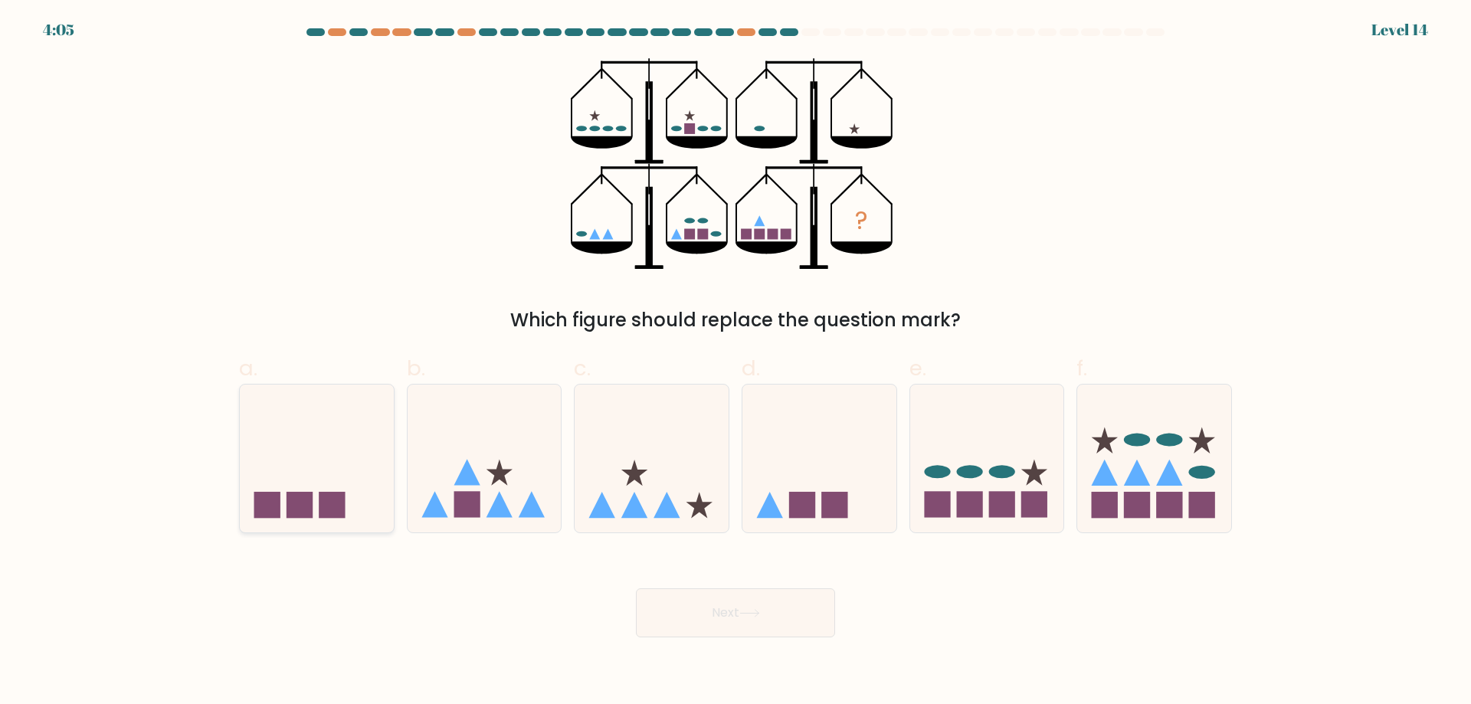
click at [352, 485] on icon at bounding box center [317, 457] width 154 height 127
click at [735, 362] on input "a." at bounding box center [735, 357] width 1 height 10
radio input "true"
click at [735, 620] on button "Next" at bounding box center [735, 612] width 199 height 49
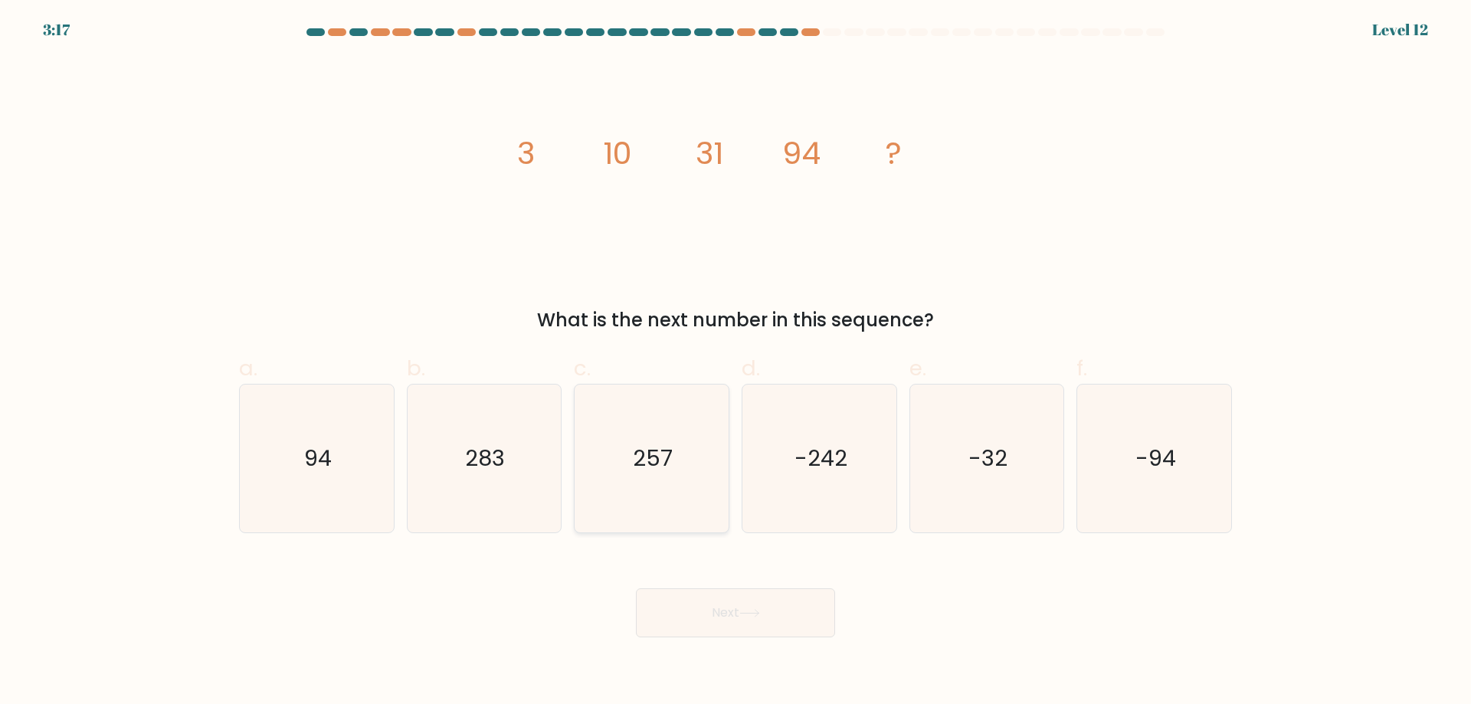
click at [590, 505] on icon "257" at bounding box center [652, 458] width 148 height 148
click at [735, 362] on input "c. 257" at bounding box center [735, 357] width 1 height 10
radio input "true"
click at [760, 613] on icon at bounding box center [749, 613] width 21 height 8
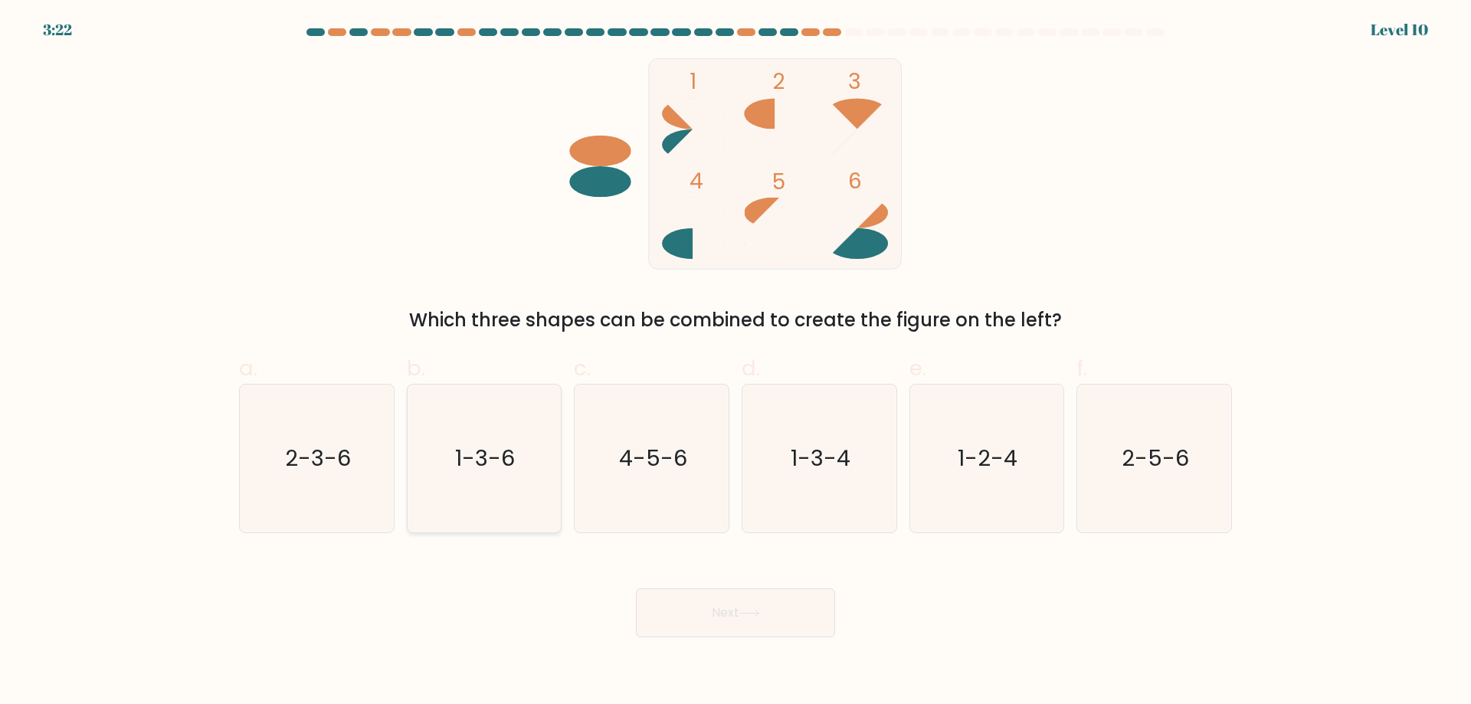
click at [460, 491] on icon "1-3-6" at bounding box center [484, 458] width 148 height 148
click at [735, 362] on input "b. 1-3-6" at bounding box center [735, 357] width 1 height 10
radio input "true"
click at [743, 610] on icon at bounding box center [749, 613] width 21 height 8
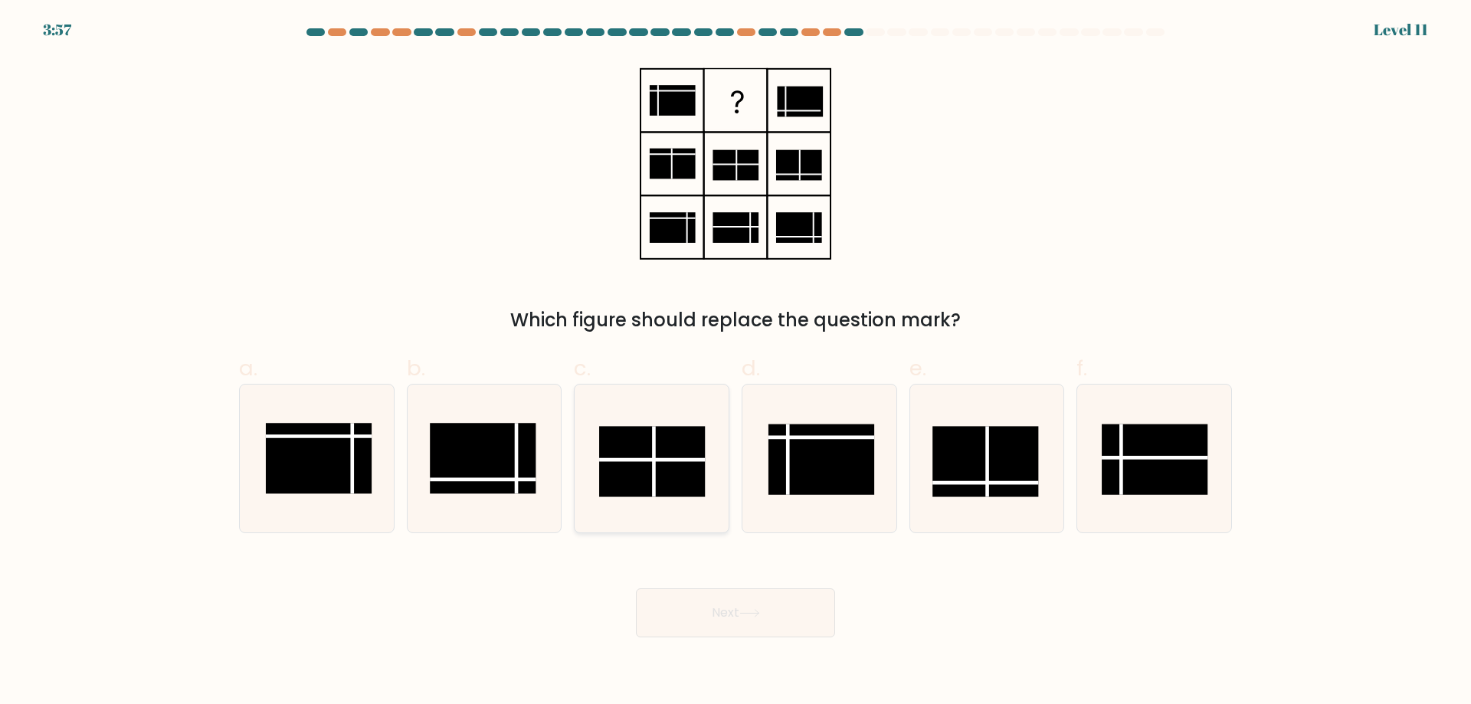
click at [643, 492] on rect at bounding box center [652, 461] width 106 height 70
click at [735, 362] on input "c." at bounding box center [735, 357] width 1 height 10
radio input "true"
click at [1004, 437] on rect at bounding box center [986, 461] width 106 height 70
click at [736, 362] on input "e." at bounding box center [735, 357] width 1 height 10
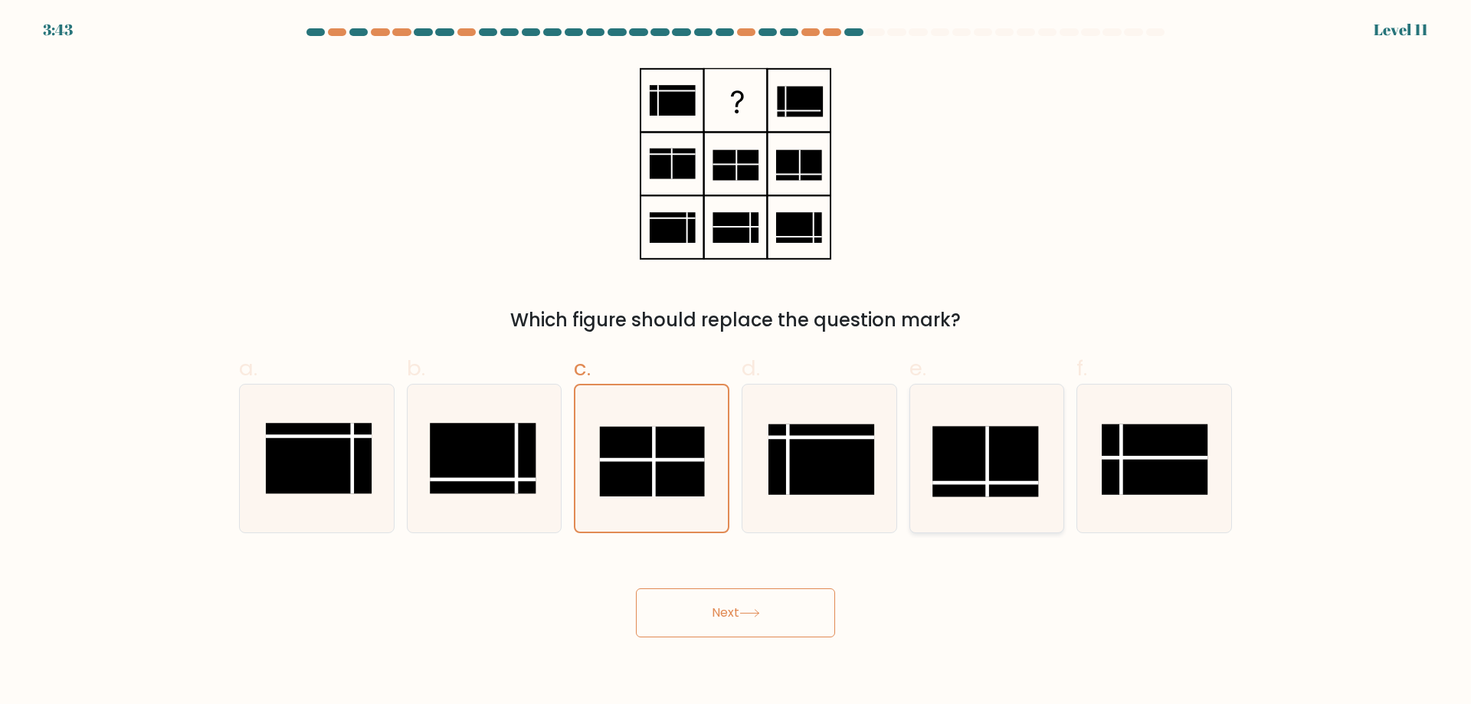
radio input "true"
click at [739, 613] on button "Next" at bounding box center [735, 612] width 199 height 49
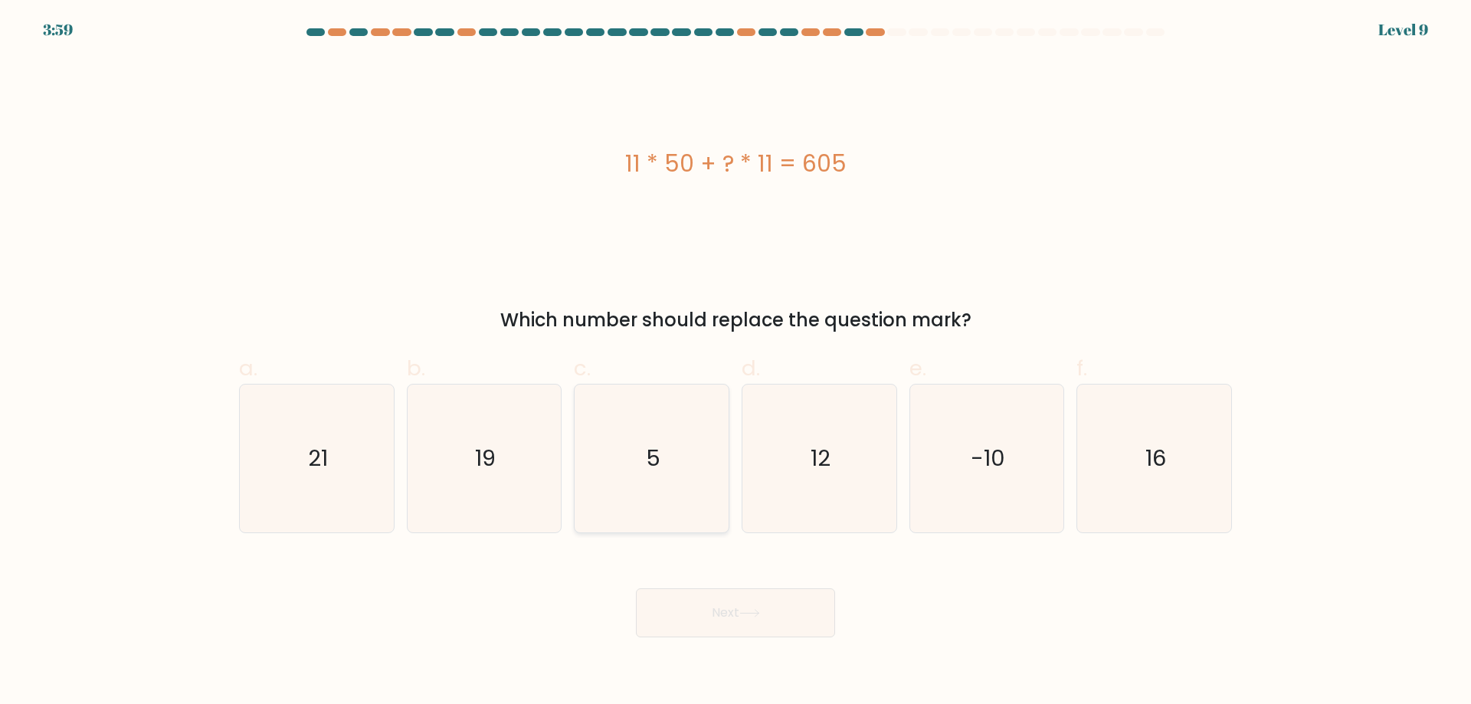
click at [657, 468] on text "5" at bounding box center [653, 458] width 15 height 31
click at [735, 362] on input "c. 5" at bounding box center [735, 357] width 1 height 10
radio input "true"
click at [740, 605] on button "Next" at bounding box center [735, 612] width 199 height 49
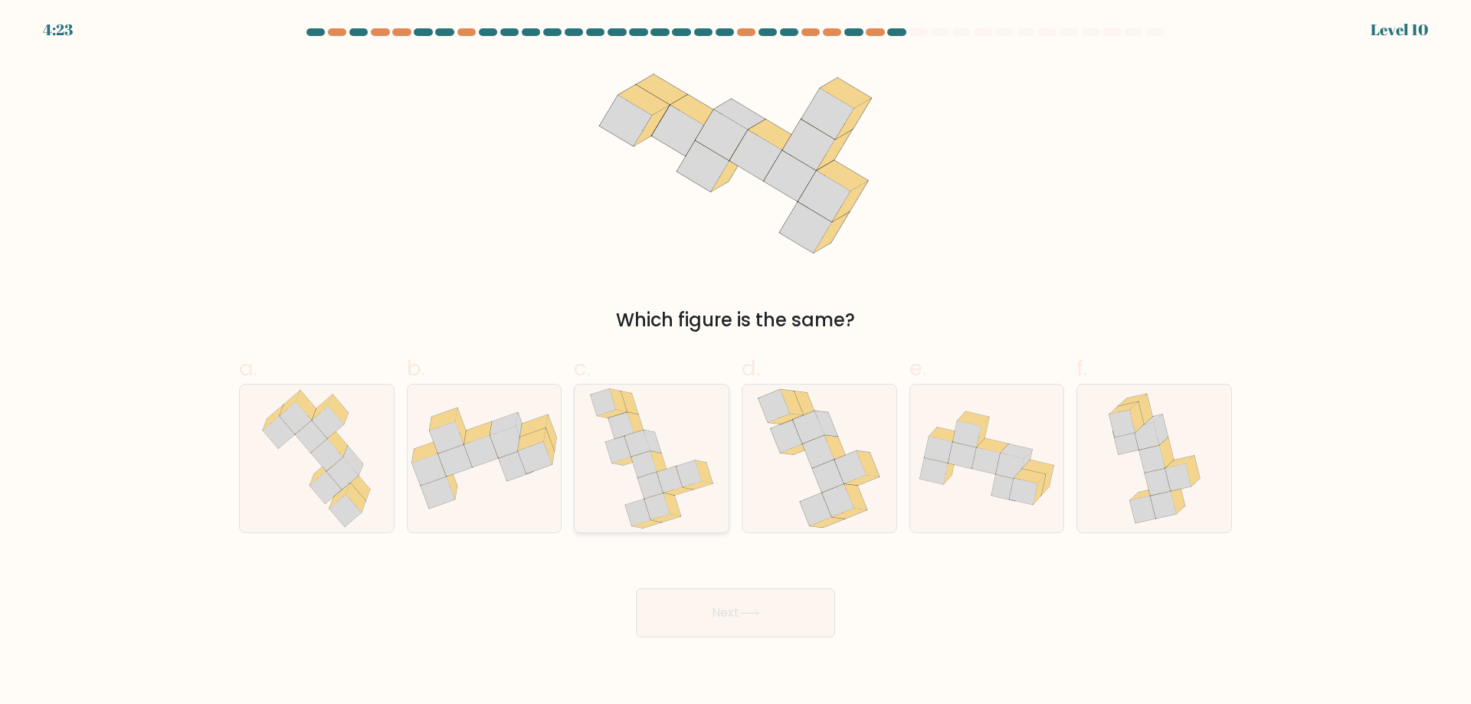
click at [672, 507] on icon at bounding box center [672, 504] width 18 height 23
click at [735, 362] on input "c." at bounding box center [735, 357] width 1 height 10
radio input "true"
click at [726, 614] on button "Next" at bounding box center [735, 612] width 199 height 49
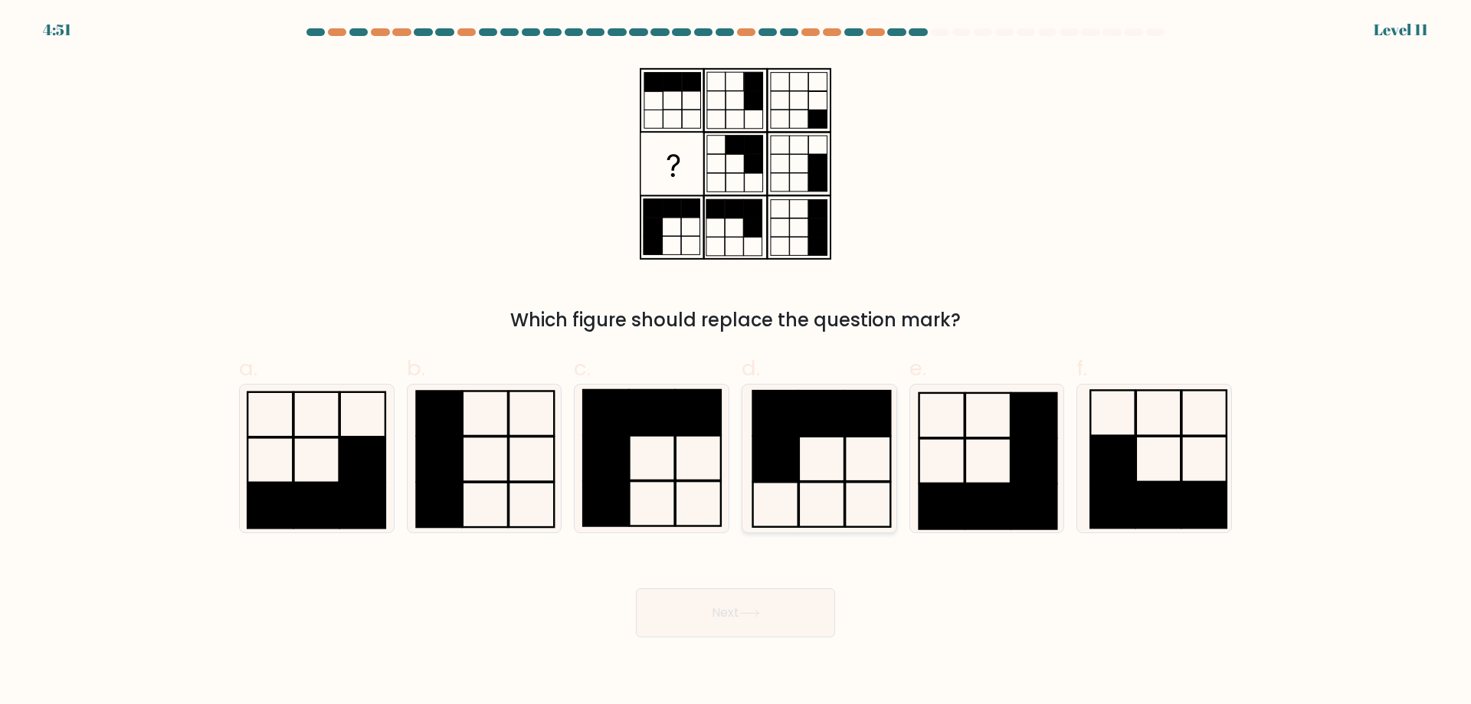
click at [764, 440] on rect at bounding box center [774, 459] width 45 height 44
click at [736, 362] on input "d." at bounding box center [735, 357] width 1 height 10
radio input "true"
click at [723, 610] on button "Next" at bounding box center [735, 612] width 199 height 49
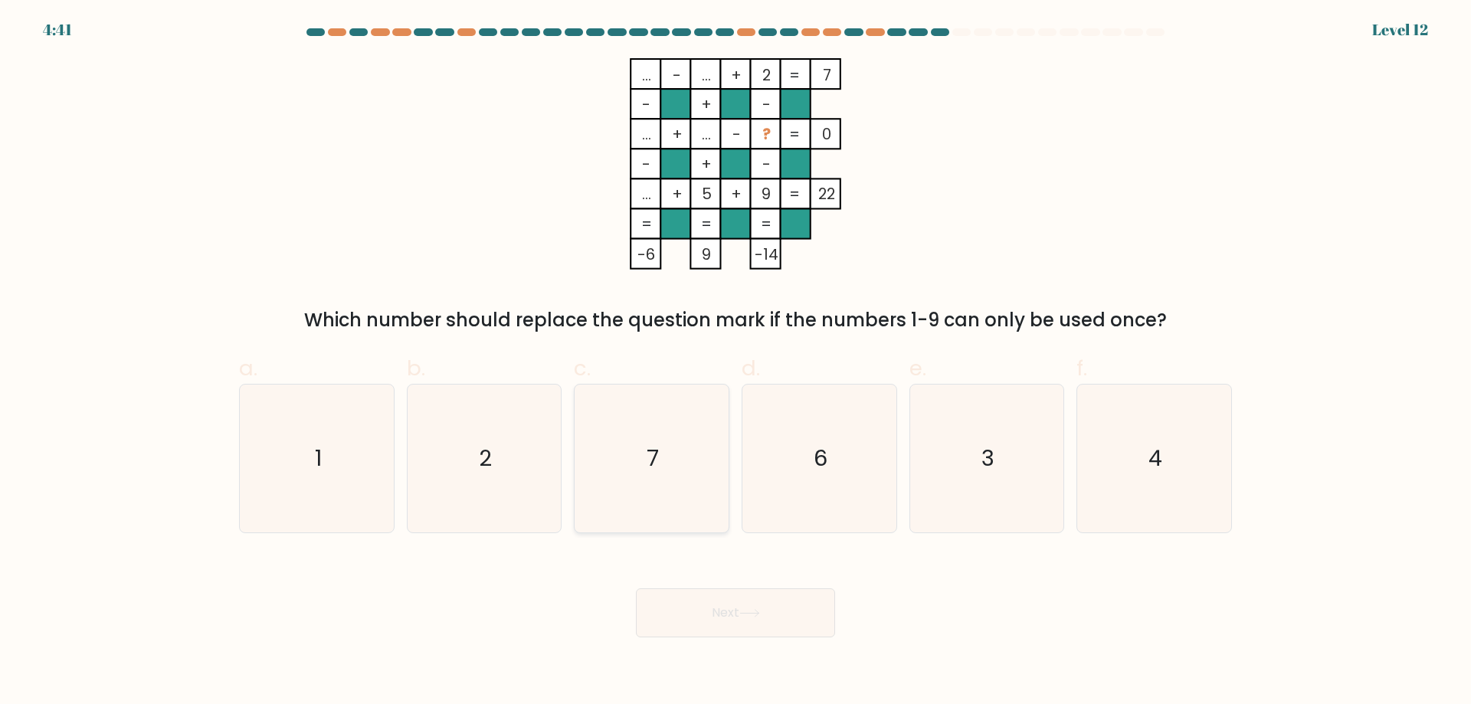
click at [656, 497] on icon "7" at bounding box center [652, 458] width 148 height 148
click at [735, 362] on input "c. 7" at bounding box center [735, 357] width 1 height 10
radio input "true"
click at [710, 630] on button "Next" at bounding box center [735, 612] width 199 height 49
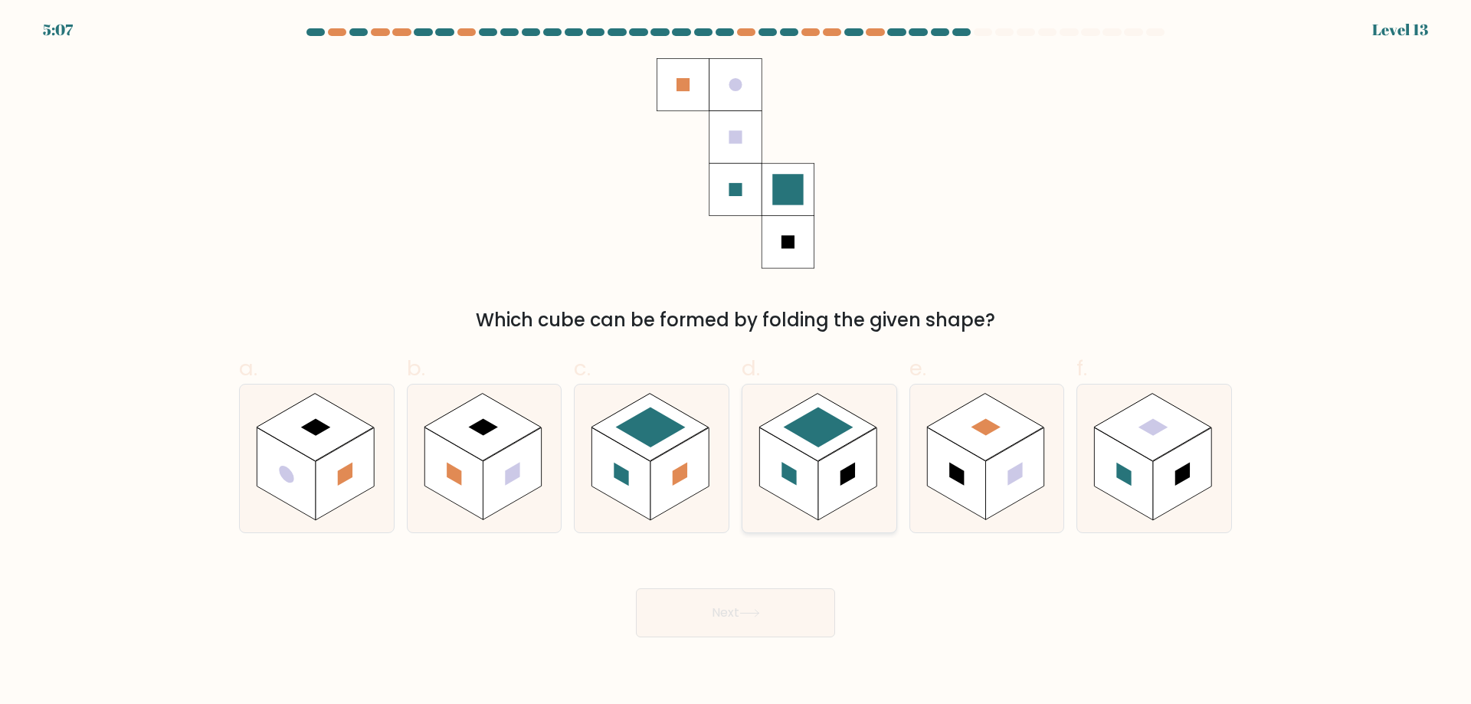
click at [856, 457] on rect at bounding box center [847, 473] width 58 height 93
click at [736, 362] on input "d." at bounding box center [735, 357] width 1 height 10
radio input "true"
click at [776, 617] on button "Next" at bounding box center [735, 612] width 199 height 49
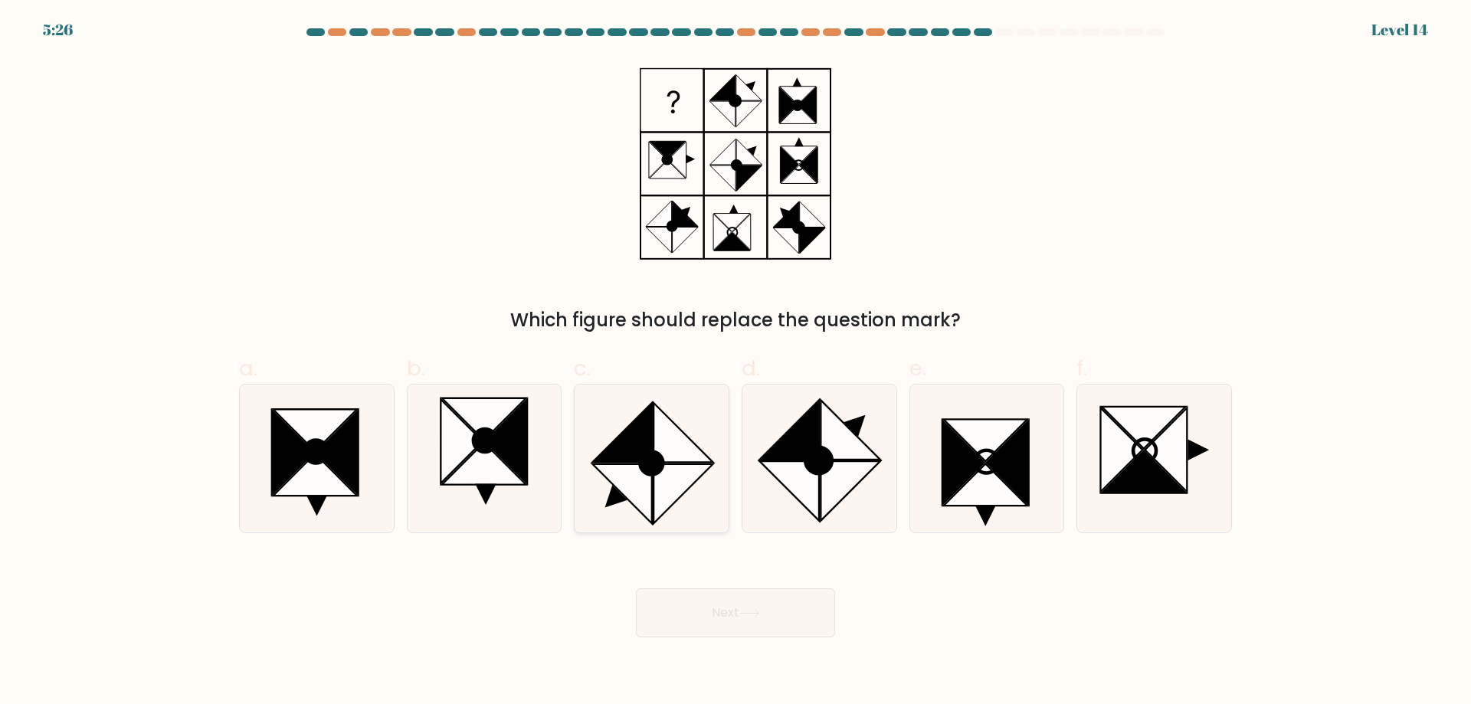
click at [666, 482] on icon at bounding box center [682, 493] width 59 height 59
click at [735, 362] on input "c." at bounding box center [735, 357] width 1 height 10
radio input "true"
click at [727, 607] on button "Next" at bounding box center [735, 612] width 199 height 49
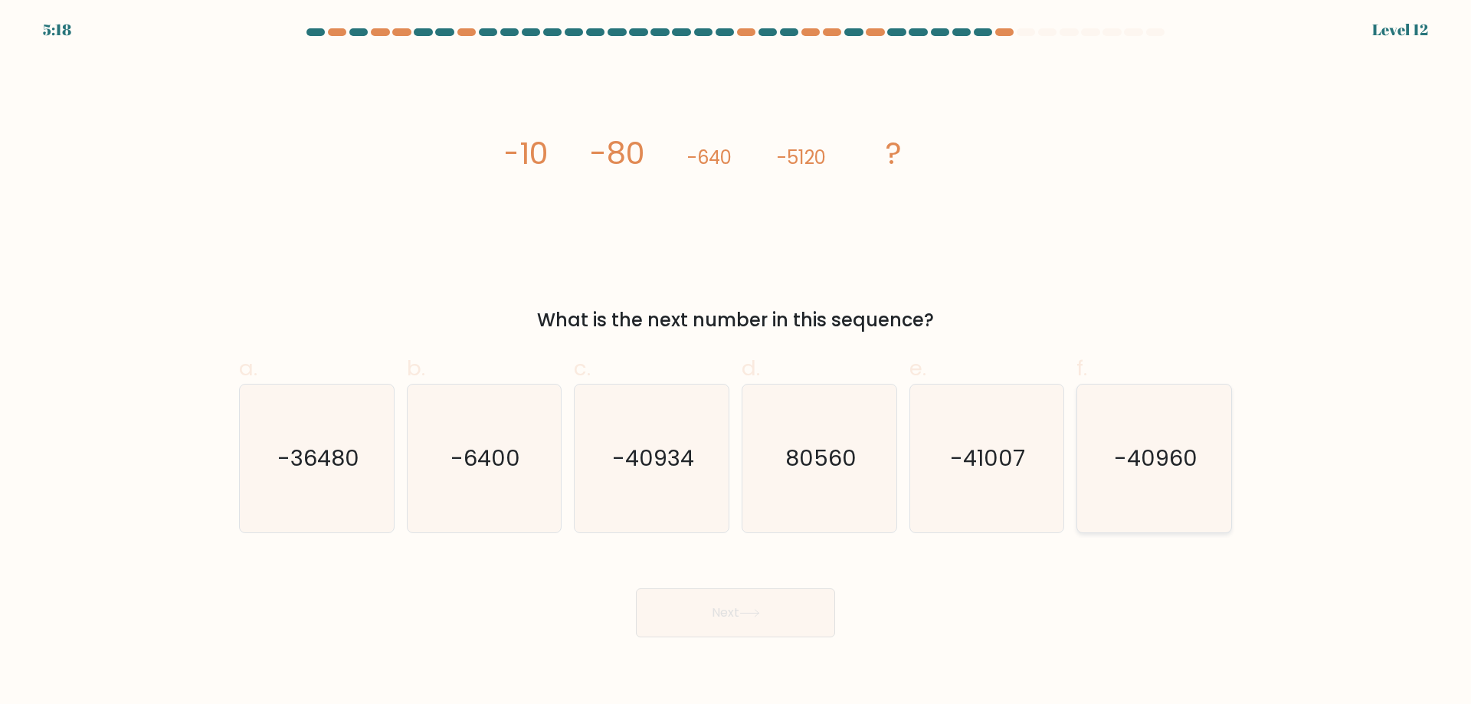
click at [1144, 434] on icon "-40960" at bounding box center [1154, 458] width 148 height 148
click at [736, 362] on input "f. -40960" at bounding box center [735, 357] width 1 height 10
radio input "true"
click at [775, 604] on button "Next" at bounding box center [735, 612] width 199 height 49
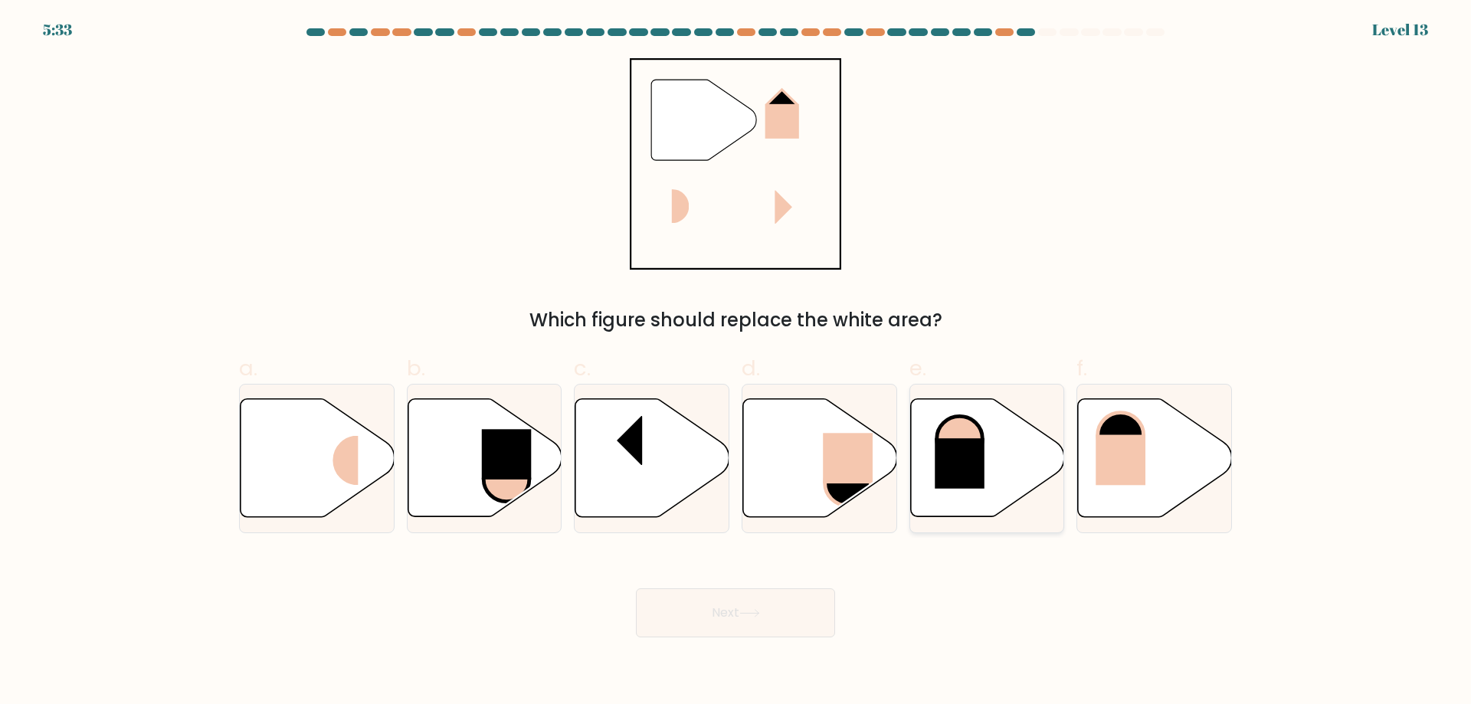
click at [978, 503] on icon at bounding box center [987, 458] width 154 height 118
click at [736, 362] on input "e." at bounding box center [735, 357] width 1 height 10
radio input "true"
click at [735, 630] on button "Next" at bounding box center [735, 612] width 199 height 49
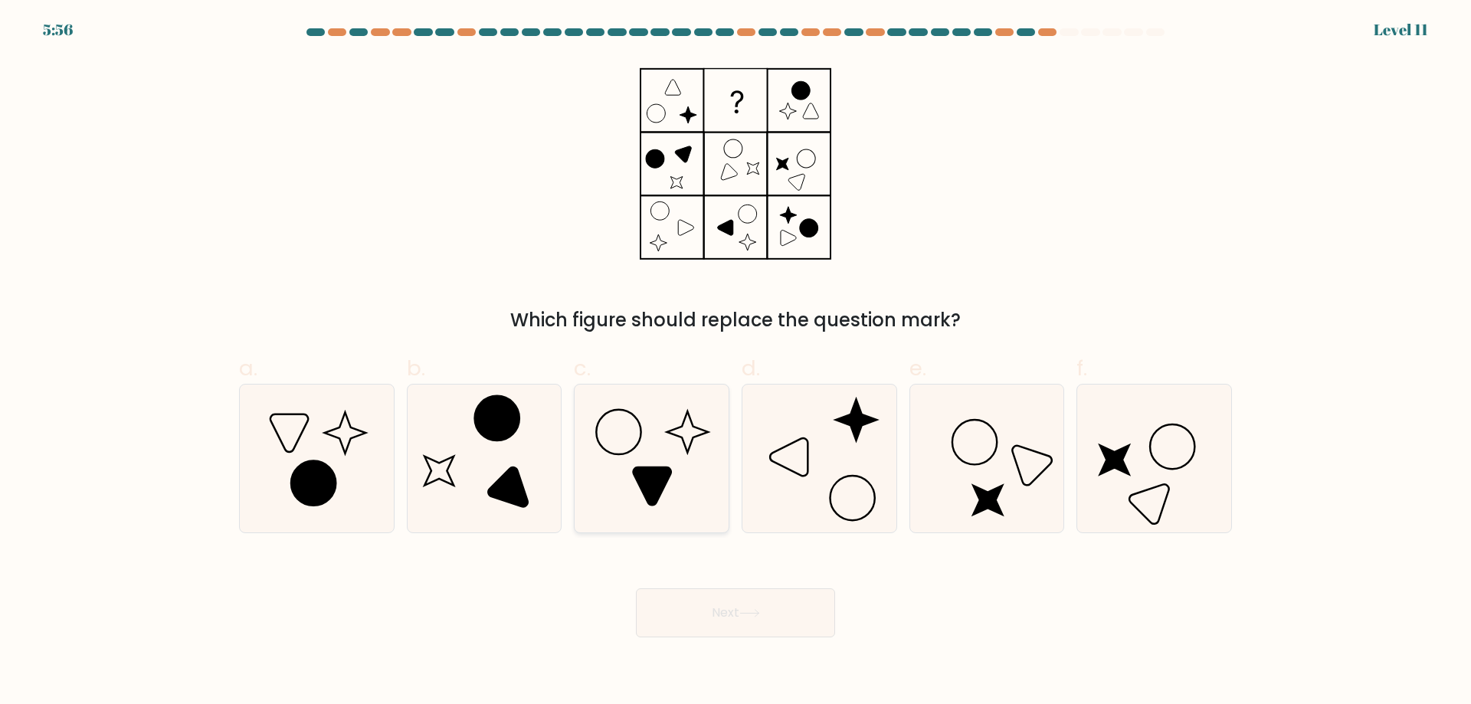
click at [653, 467] on icon at bounding box center [652, 486] width 38 height 38
click at [735, 362] on input "c." at bounding box center [735, 357] width 1 height 10
radio input "true"
click at [760, 611] on icon at bounding box center [749, 613] width 21 height 8
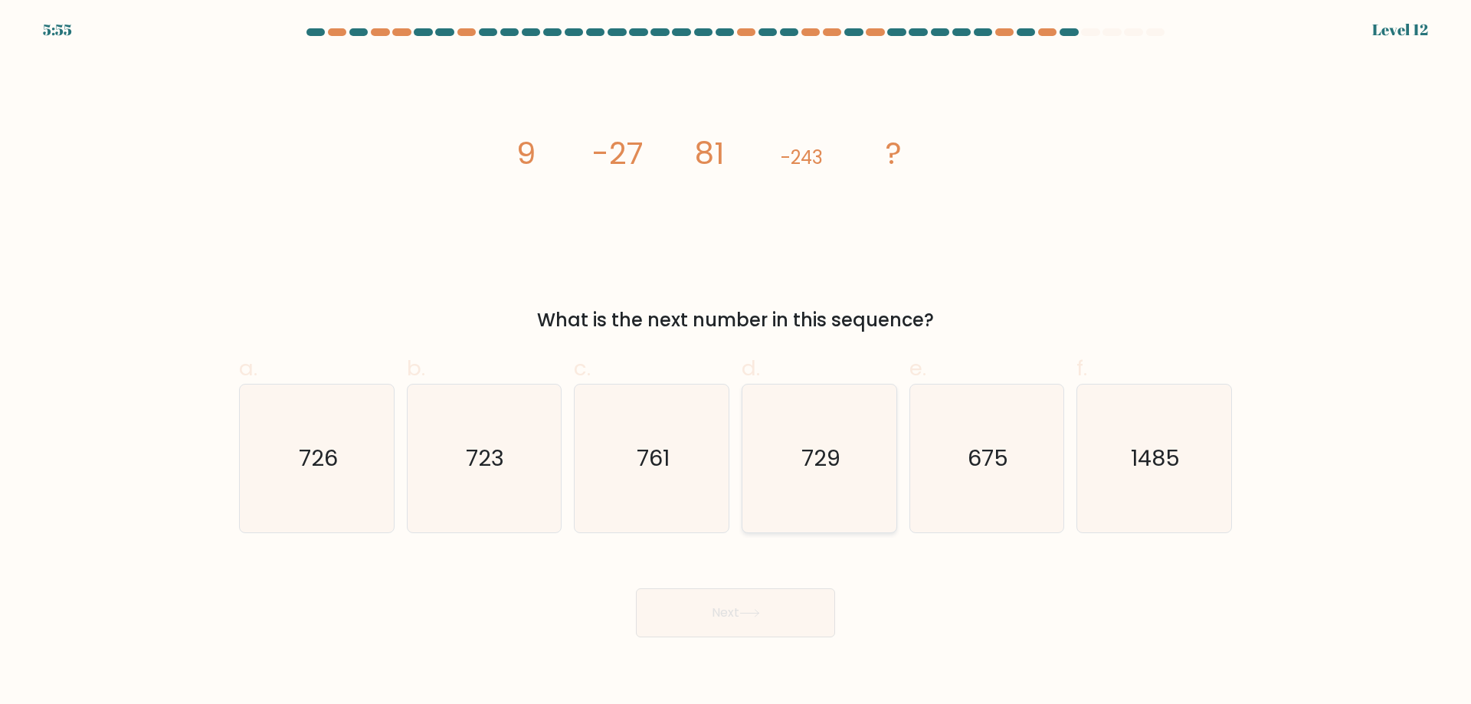
click at [847, 489] on icon "729" at bounding box center [819, 458] width 148 height 148
click at [736, 362] on input "d. 729" at bounding box center [735, 357] width 1 height 10
radio input "true"
click at [802, 623] on button "Next" at bounding box center [735, 612] width 199 height 49
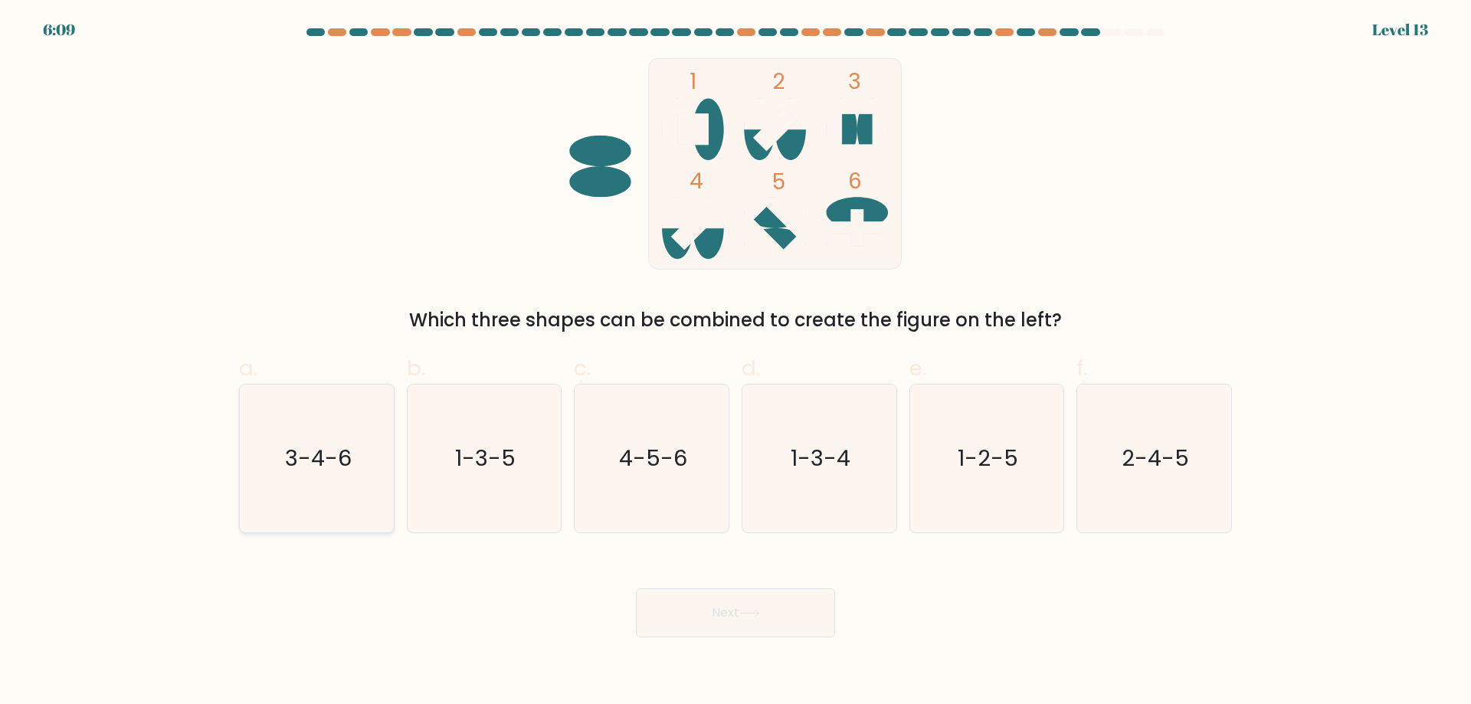
click at [301, 506] on icon "3-4-6" at bounding box center [317, 458] width 148 height 148
click at [735, 362] on input "a. 3-4-6" at bounding box center [735, 357] width 1 height 10
radio input "true"
click at [740, 614] on button "Next" at bounding box center [735, 612] width 199 height 49
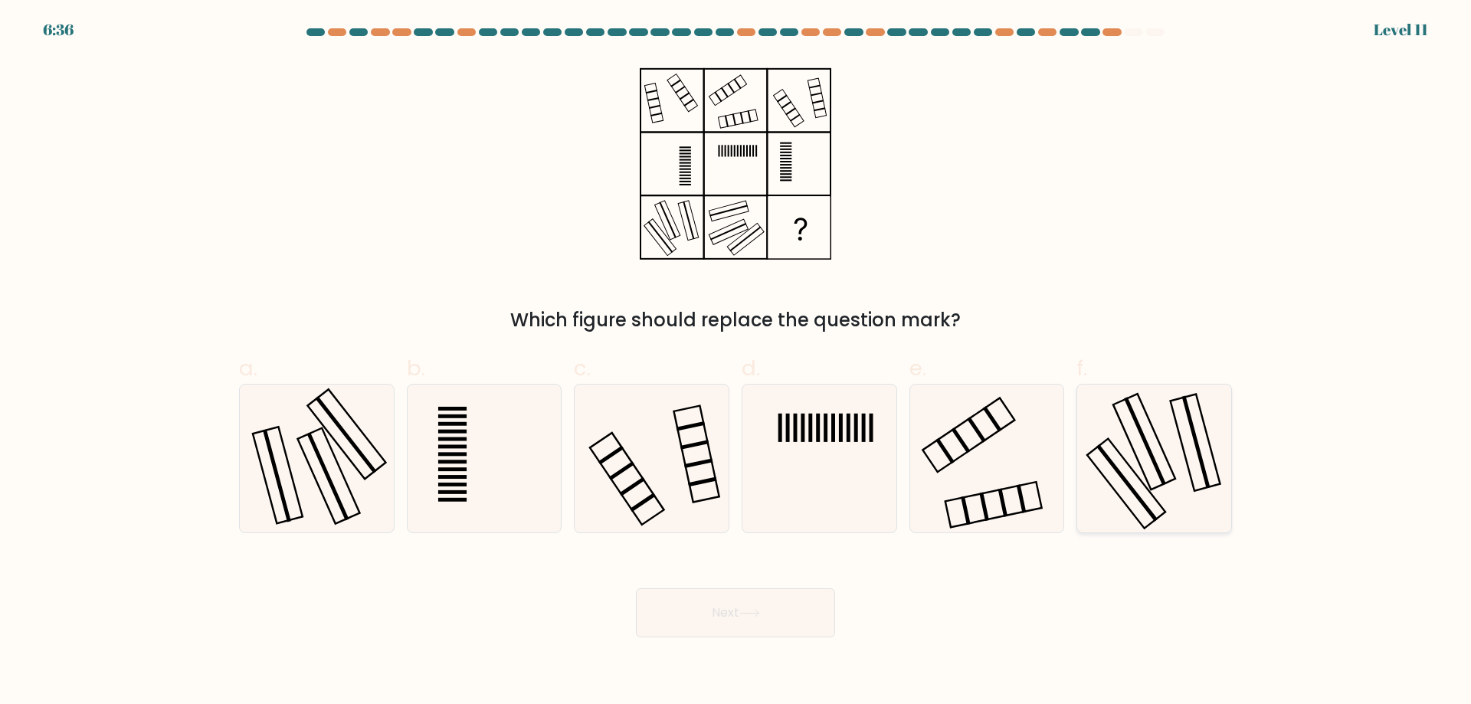
click at [1137, 476] on rect at bounding box center [1126, 484] width 78 height 90
click at [736, 362] on input "f." at bounding box center [735, 357] width 1 height 10
radio input "true"
click at [777, 610] on button "Next" at bounding box center [735, 612] width 199 height 49
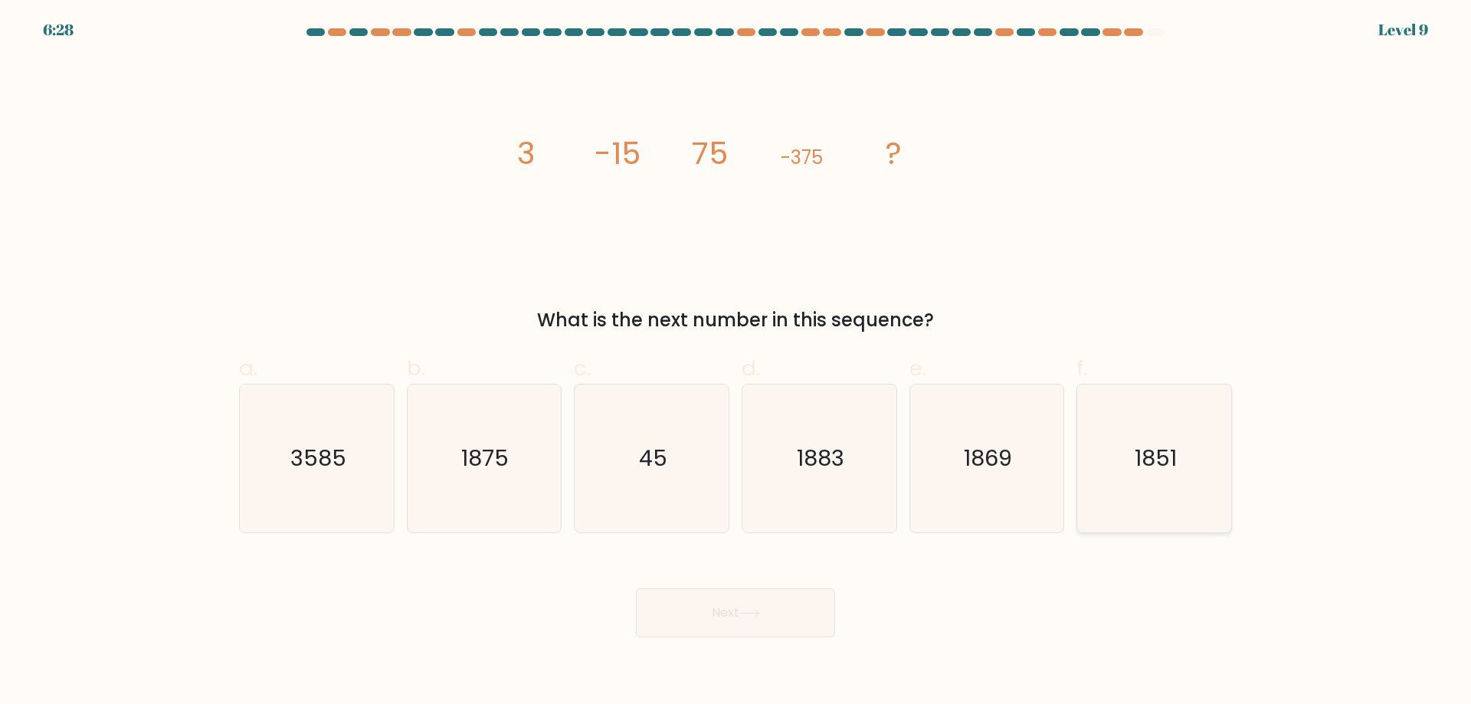
click at [1175, 476] on icon "1851" at bounding box center [1154, 458] width 148 height 148
click at [736, 362] on input "f. 1851" at bounding box center [735, 357] width 1 height 10
radio input "true"
click at [712, 622] on button "Next" at bounding box center [735, 612] width 199 height 49
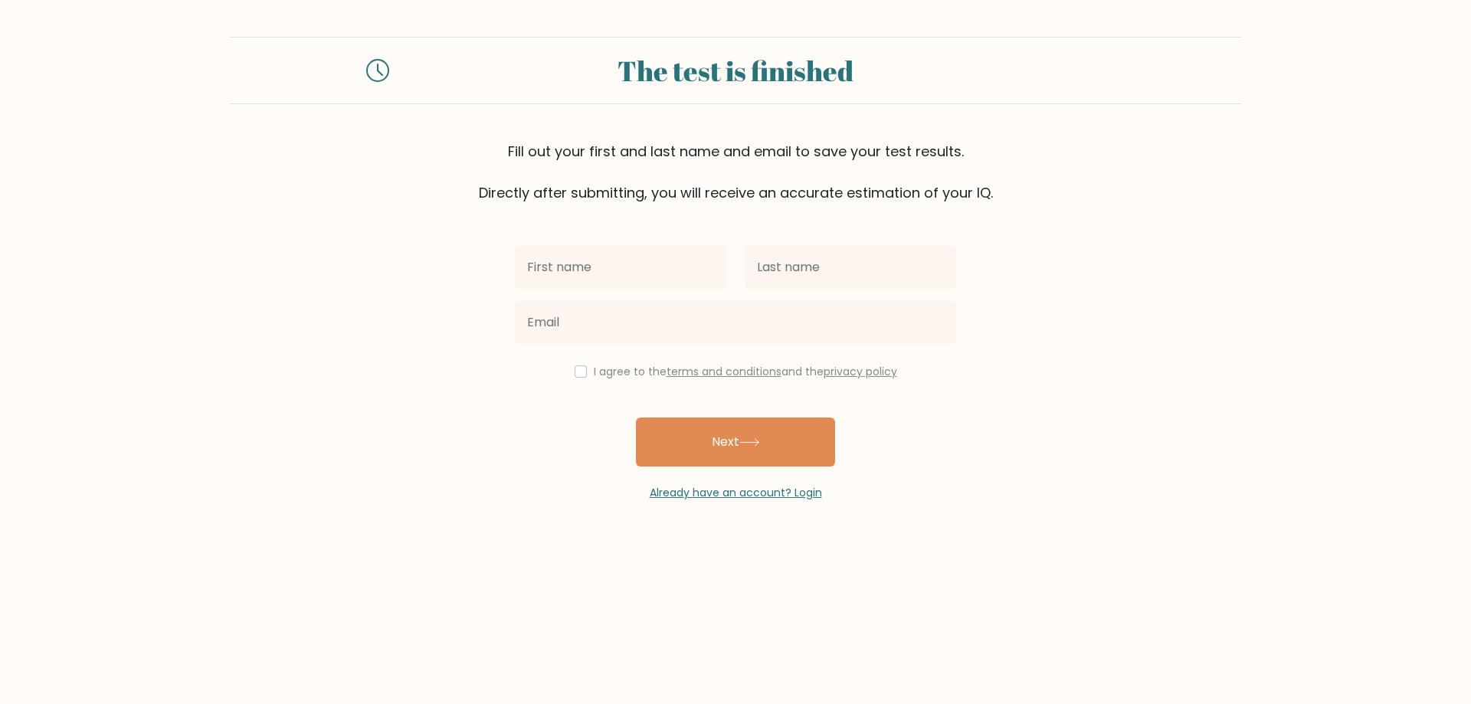
click at [675, 262] on input "text" at bounding box center [620, 267] width 211 height 43
type input "[PERSON_NAME]"
click at [803, 265] on input "text" at bounding box center [849, 267] width 211 height 43
type input "Selibio"
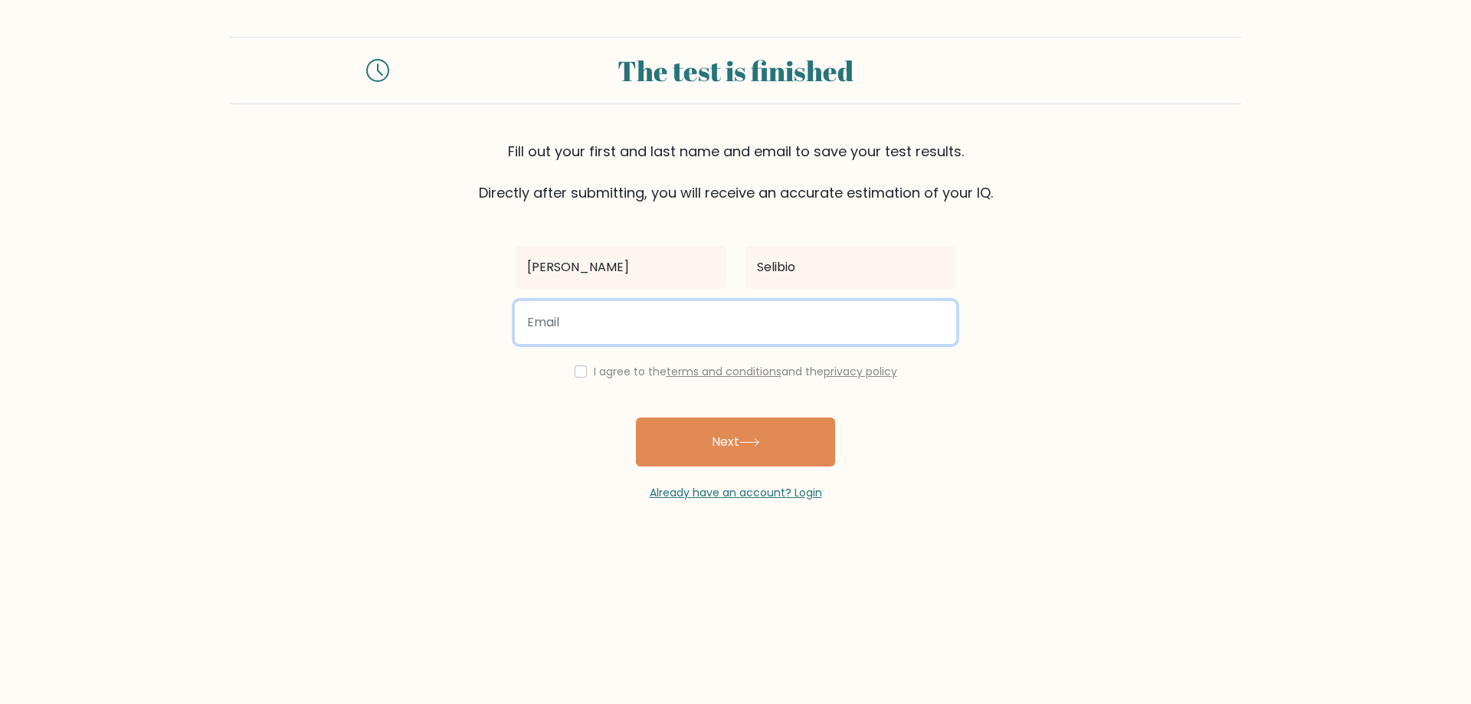
click at [649, 313] on input "email" at bounding box center [735, 322] width 441 height 43
type input "[EMAIL_ADDRESS][DOMAIN_NAME]"
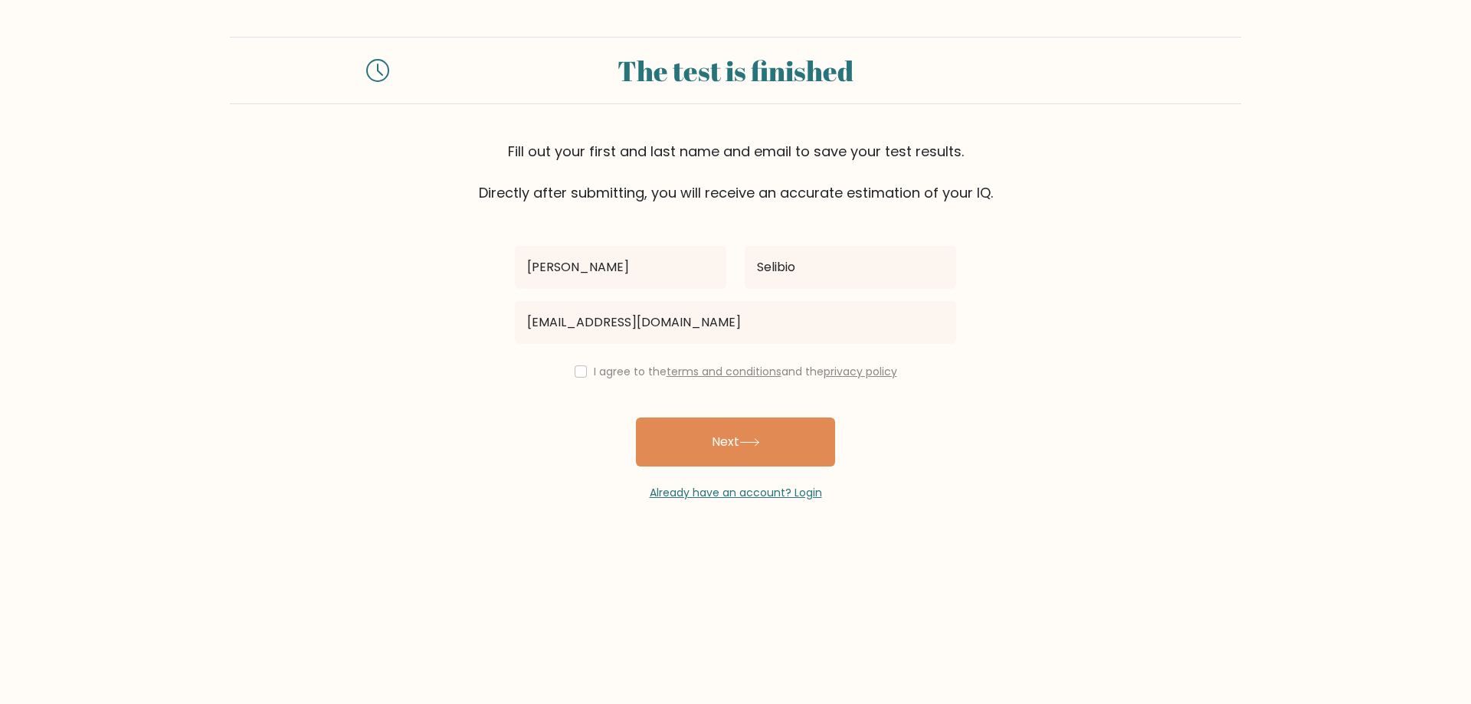
click at [564, 375] on div "I agree to the terms and conditions and the privacy policy" at bounding box center [736, 371] width 460 height 18
click at [574, 372] on input "checkbox" at bounding box center [580, 371] width 12 height 12
checkbox input "true"
click at [649, 450] on button "Next" at bounding box center [735, 441] width 199 height 49
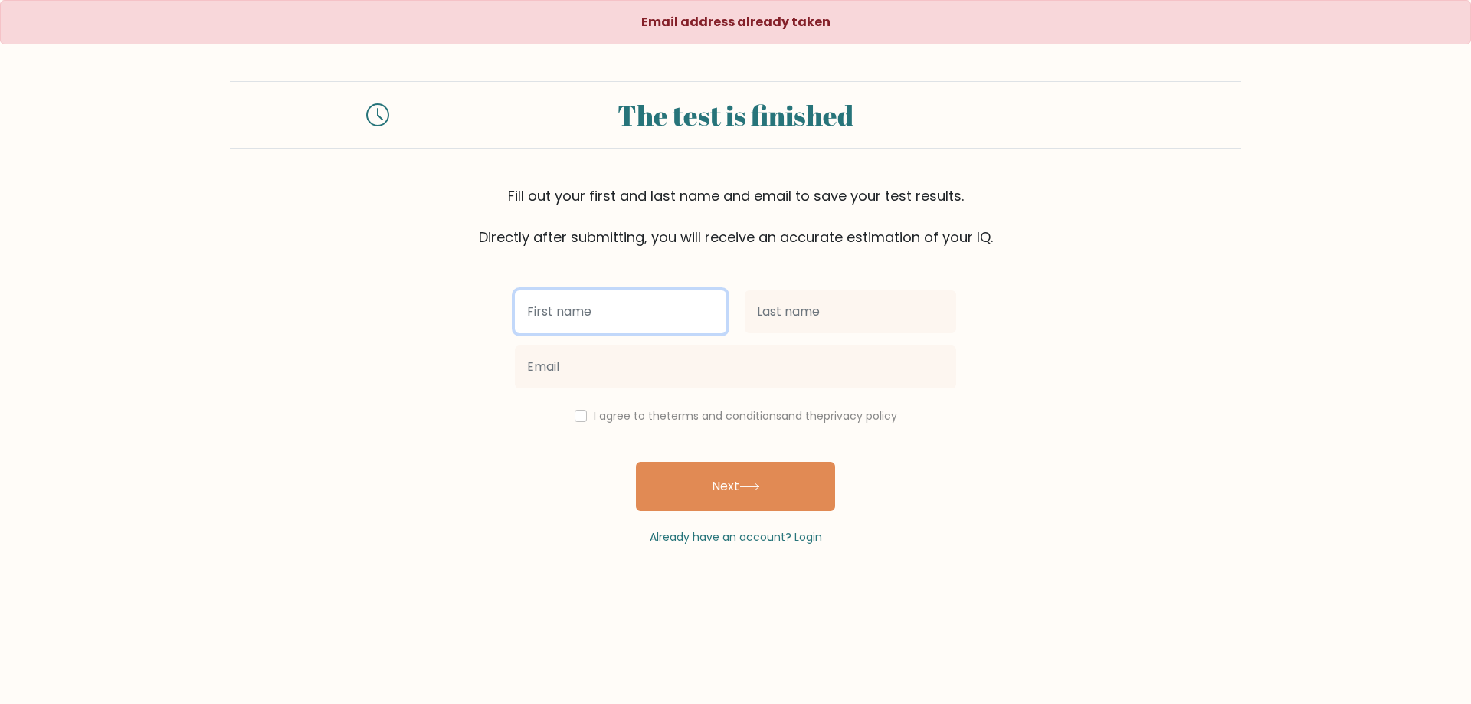
click at [604, 328] on input "text" at bounding box center [620, 311] width 211 height 43
type input "[PERSON_NAME]"
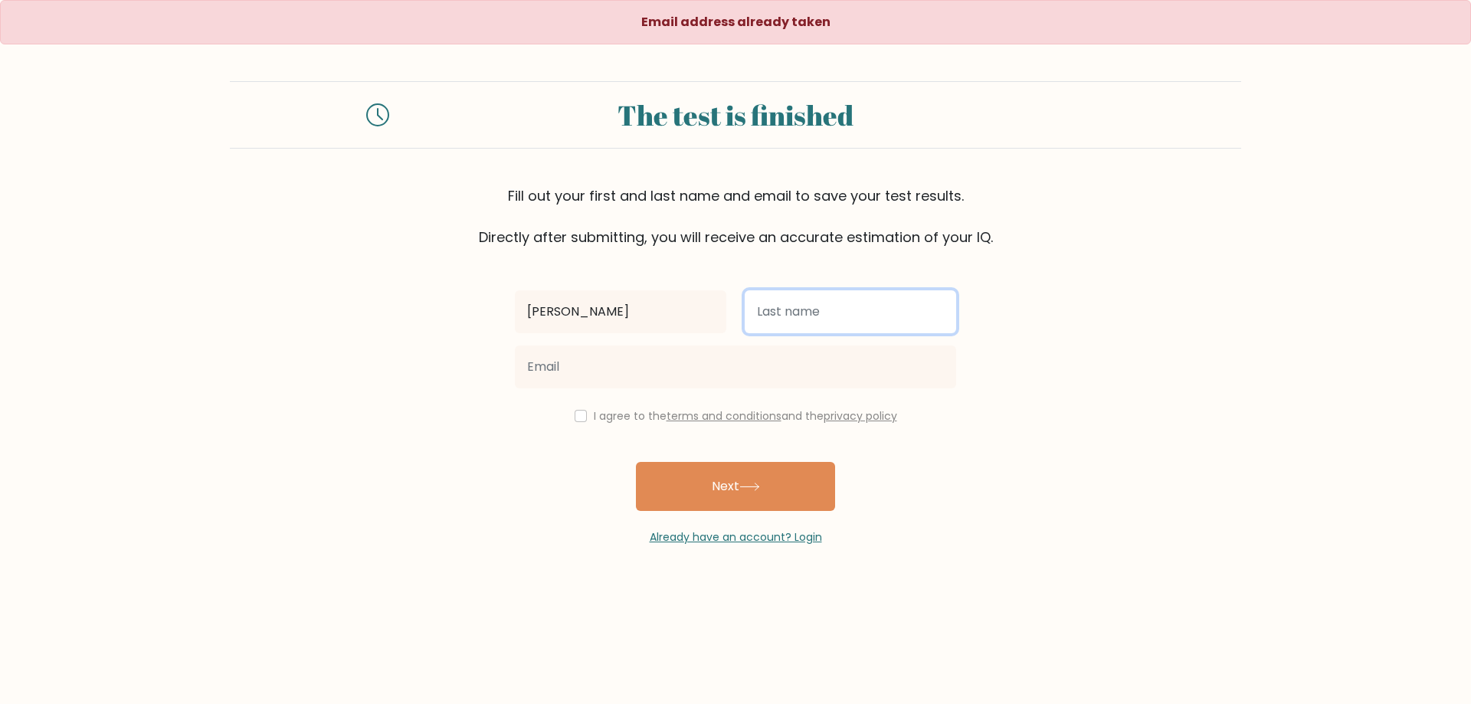
click at [763, 306] on input "text" at bounding box center [849, 311] width 211 height 43
type input "Selibio"
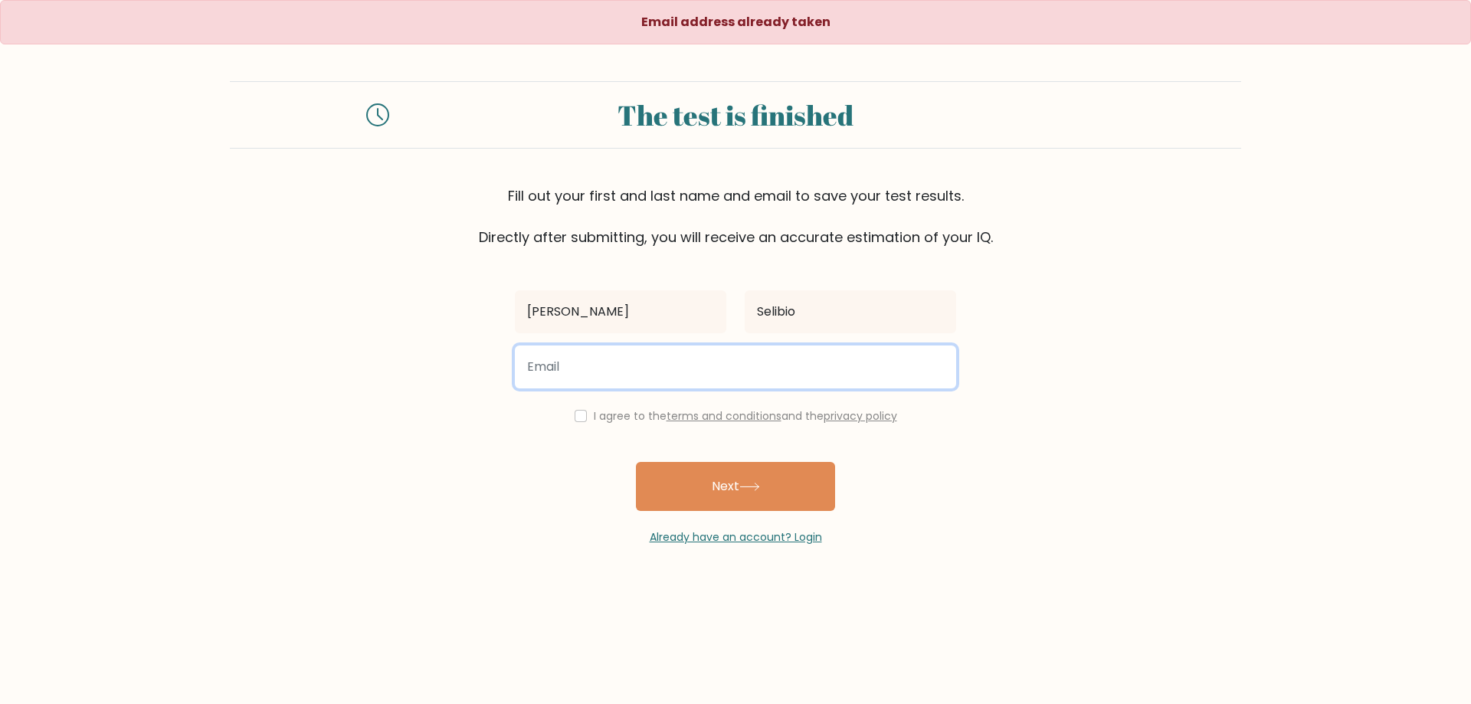
click at [669, 352] on input "email" at bounding box center [735, 366] width 441 height 43
type input "[EMAIL_ADDRESS][DOMAIN_NAME]"
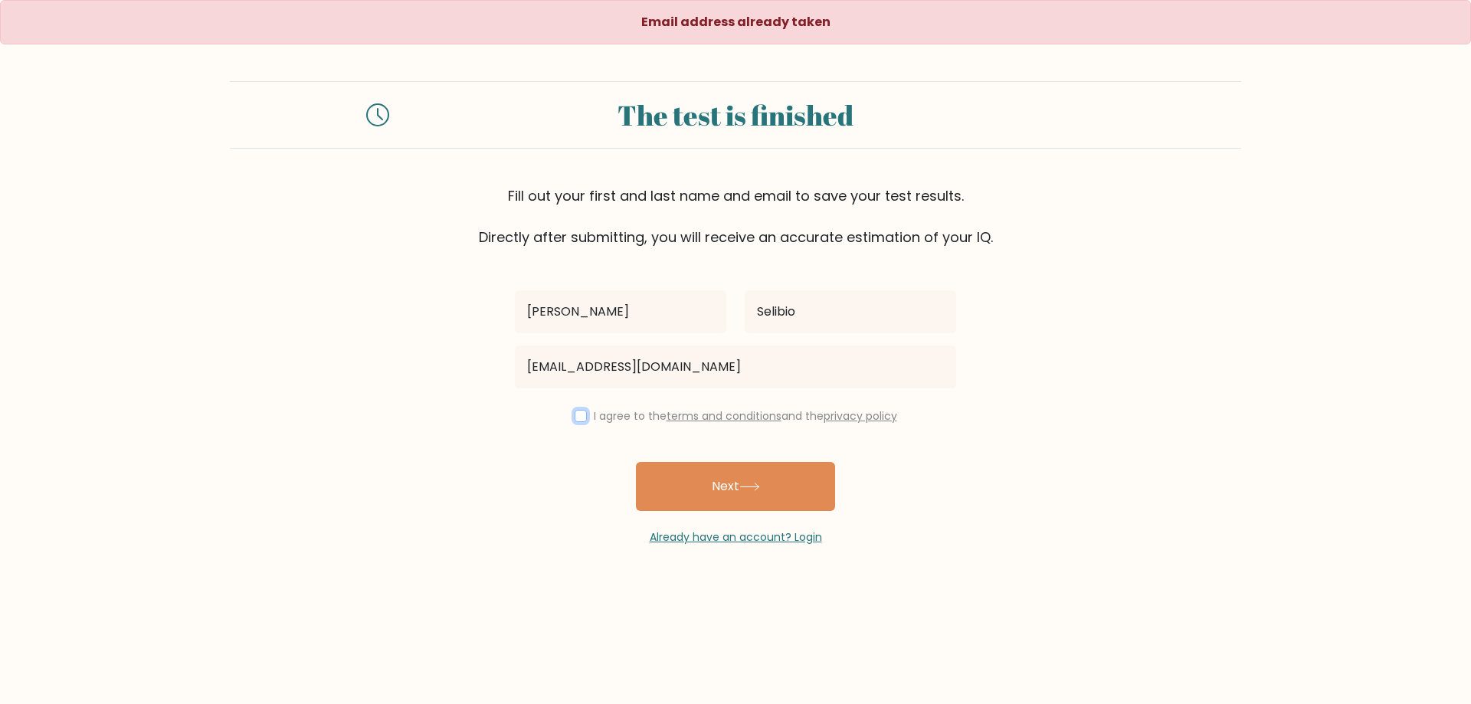
click at [574, 416] on input "checkbox" at bounding box center [580, 416] width 12 height 12
checkbox input "true"
click at [731, 493] on button "Next" at bounding box center [735, 486] width 199 height 49
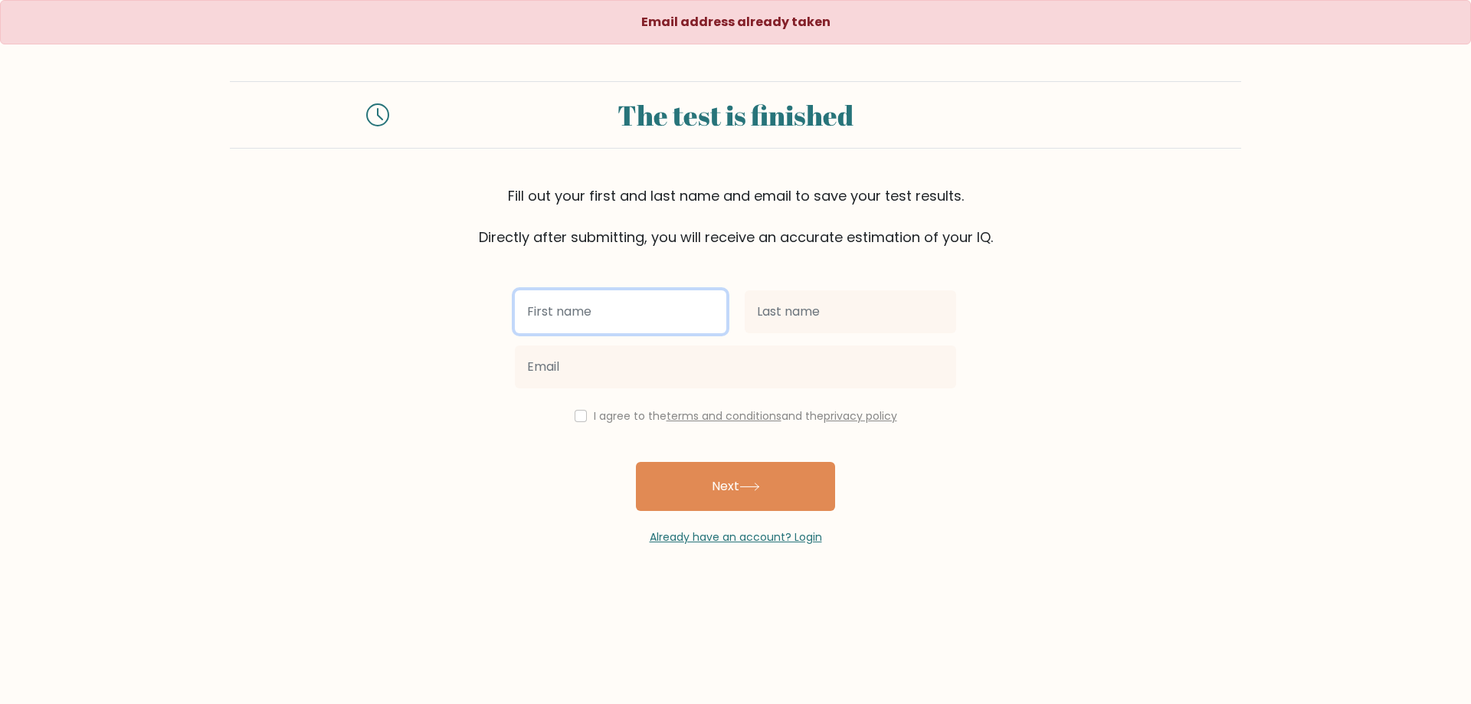
click at [568, 324] on input "text" at bounding box center [620, 311] width 211 height 43
type input "[PERSON_NAME]"
click at [846, 335] on div at bounding box center [850, 311] width 230 height 55
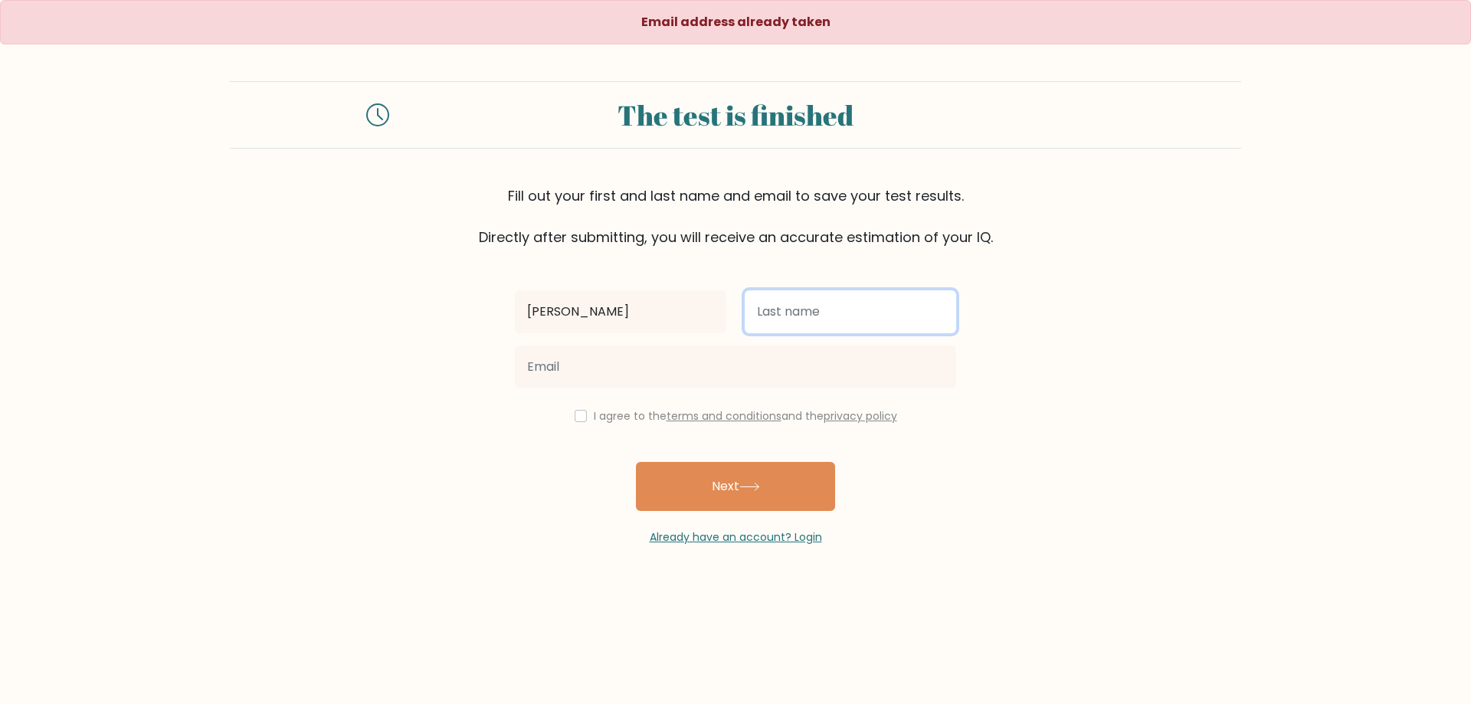
click at [827, 314] on input "text" at bounding box center [849, 311] width 211 height 43
type input "Selibio"
click at [475, 378] on form "The test is finished Fill out your first and last name and email to save your t…" at bounding box center [735, 313] width 1471 height 464
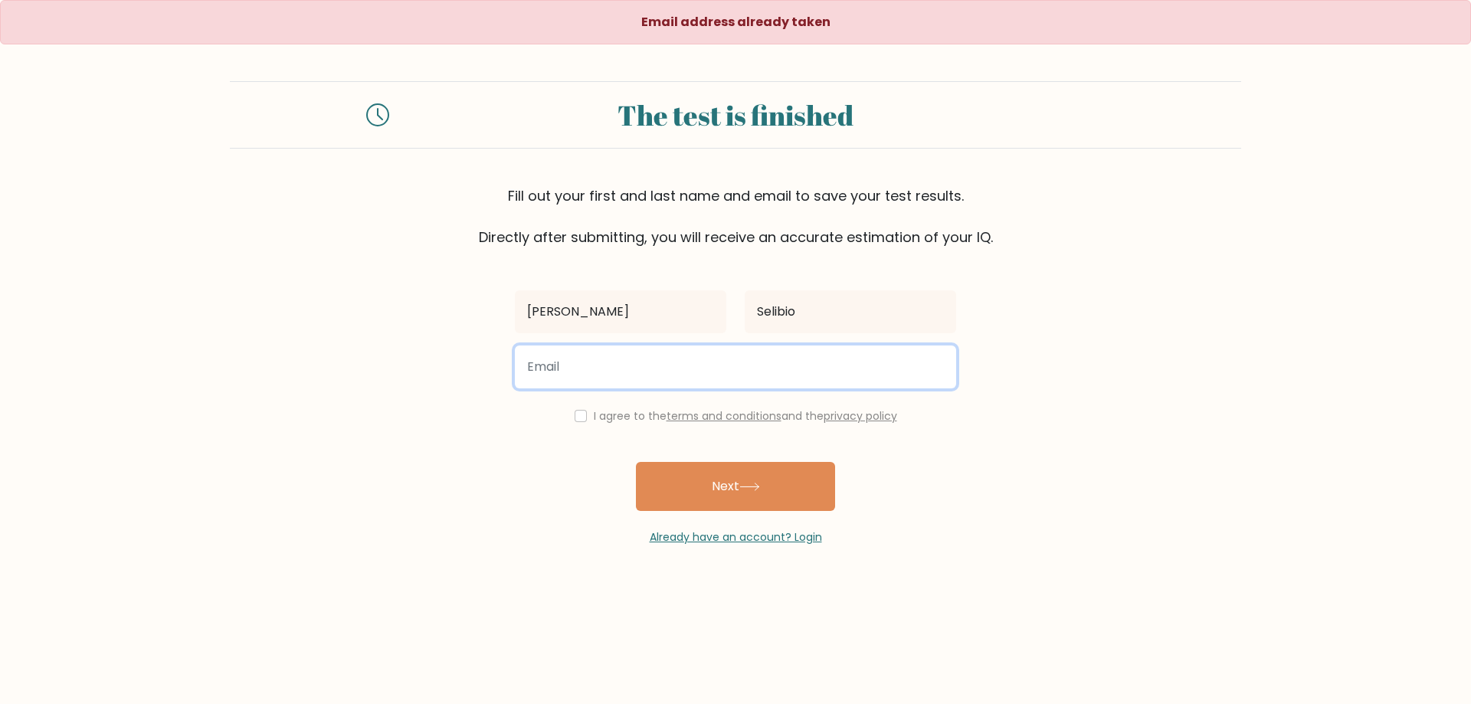
click at [623, 365] on input "email" at bounding box center [735, 366] width 441 height 43
type input "[EMAIL_ADDRESS][DOMAIN_NAME]"
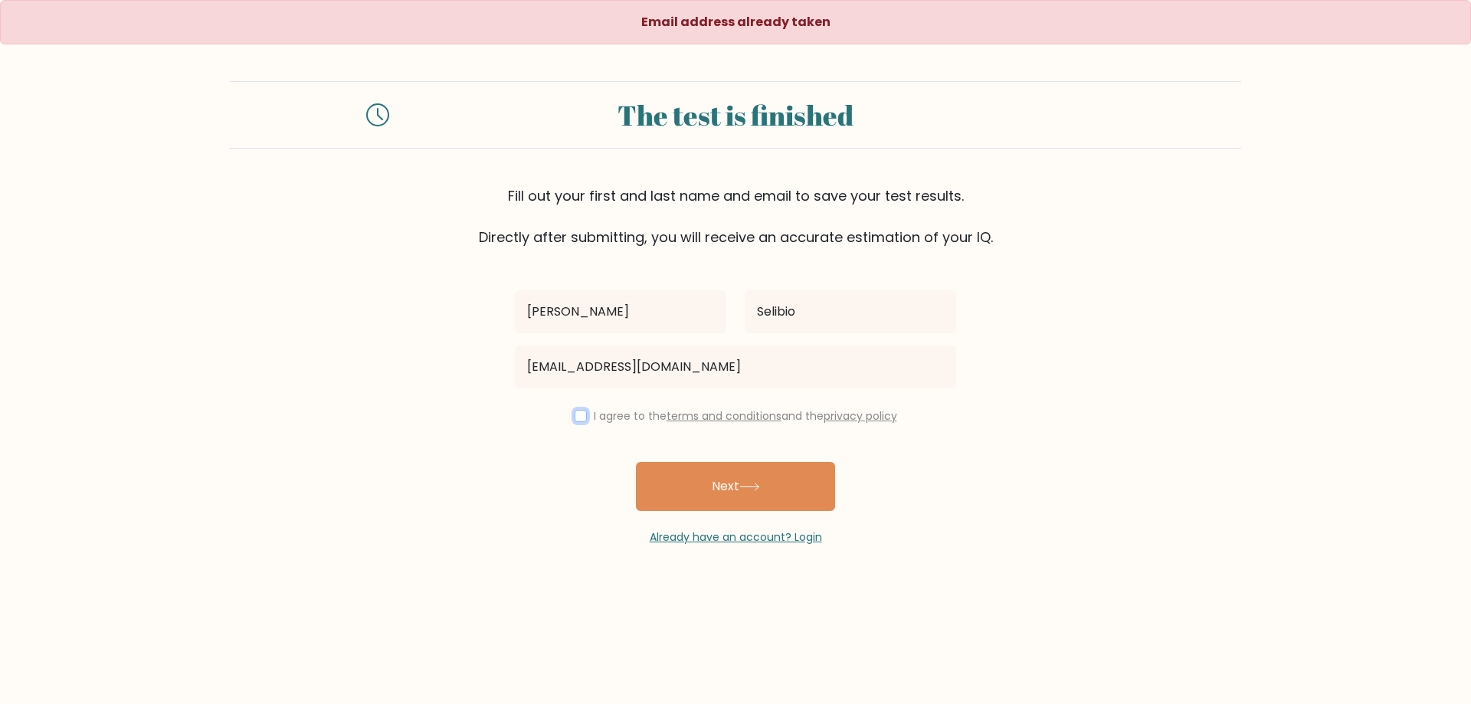
click at [581, 420] on input "checkbox" at bounding box center [580, 416] width 12 height 12
checkbox input "true"
click at [707, 491] on button "Next" at bounding box center [735, 486] width 199 height 49
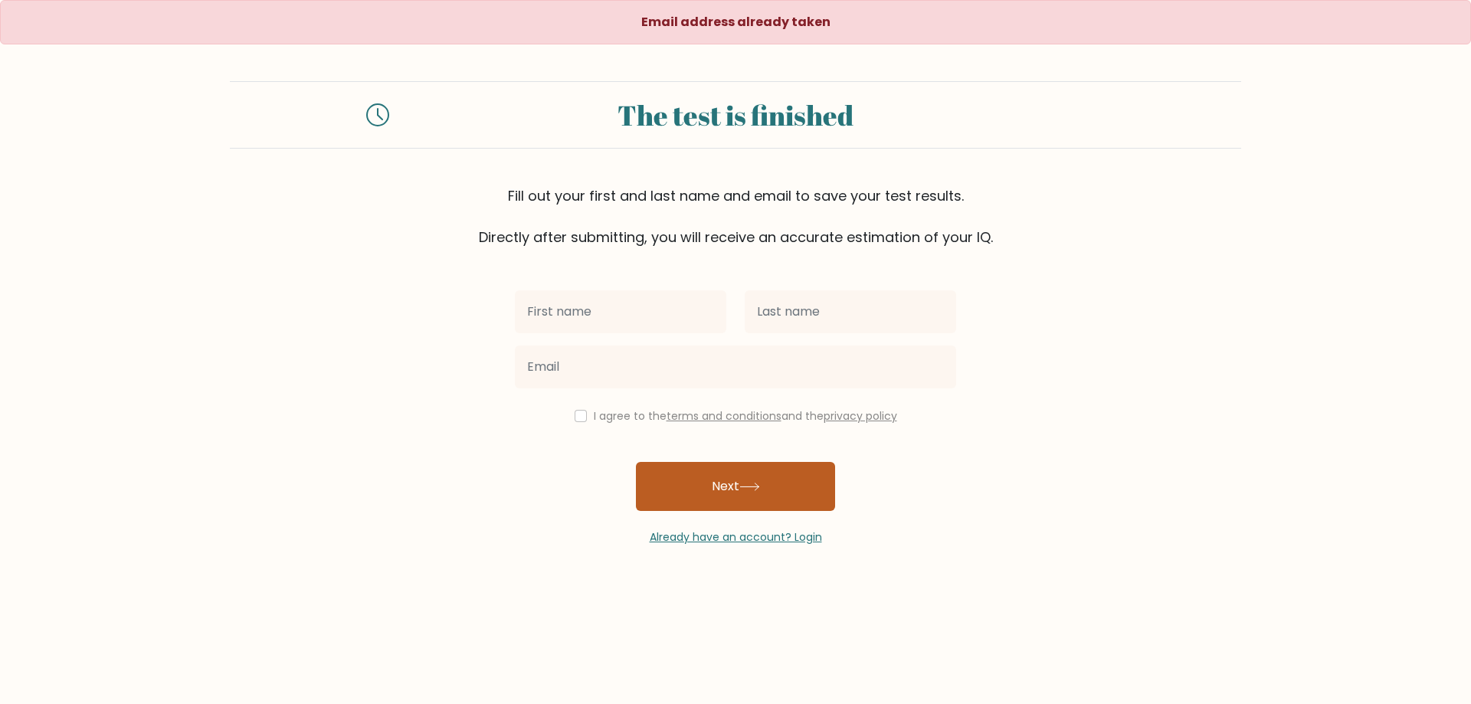
click at [672, 498] on button "Next" at bounding box center [735, 486] width 199 height 49
click at [434, 342] on form "The test is finished Fill out your first and last name and email to save your t…" at bounding box center [735, 313] width 1471 height 464
click at [713, 230] on div "Fill out your first and last name and email to save your test results. Directly…" at bounding box center [735, 216] width 1011 height 62
click at [516, 169] on div "The test is finished Fill out your first and last name and email to save your t…" at bounding box center [735, 164] width 1011 height 166
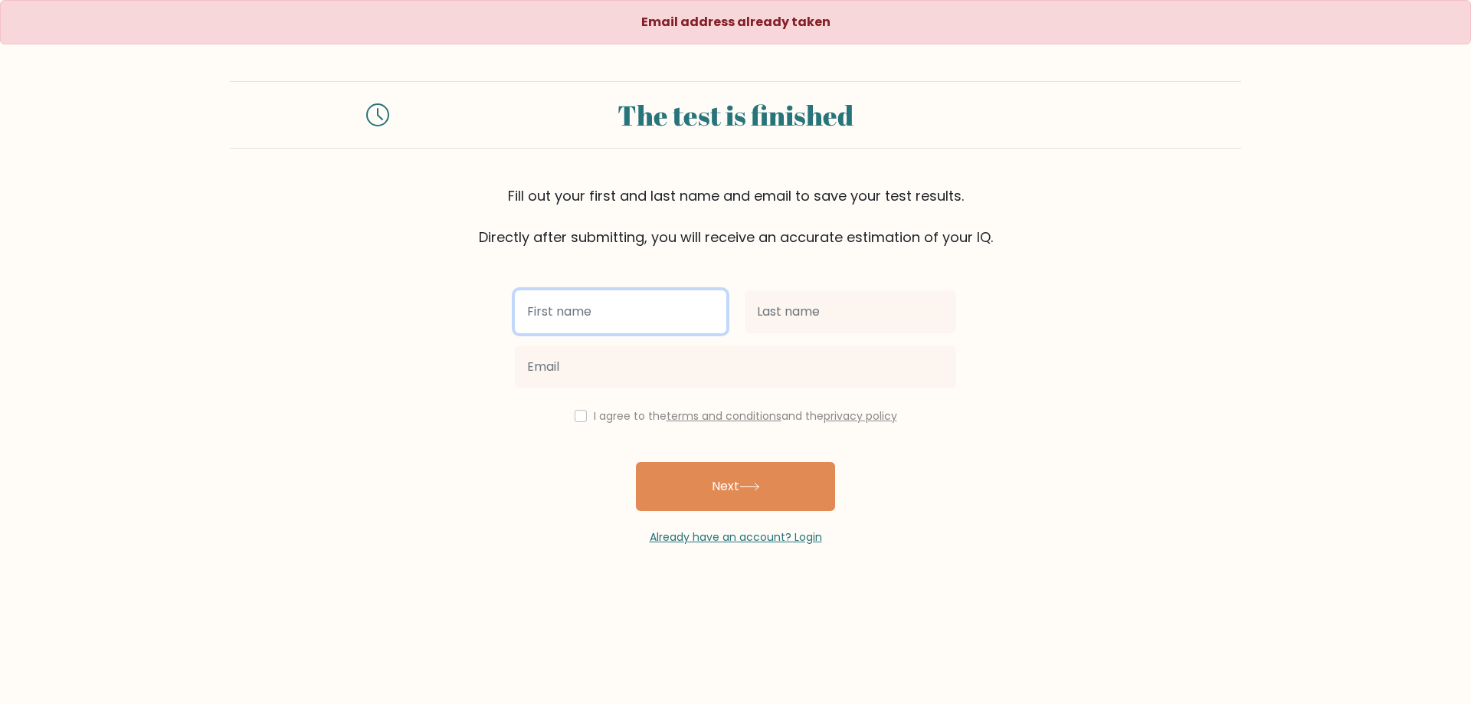
click at [592, 316] on input "text" at bounding box center [620, 311] width 211 height 43
type input "[PERSON_NAME]"
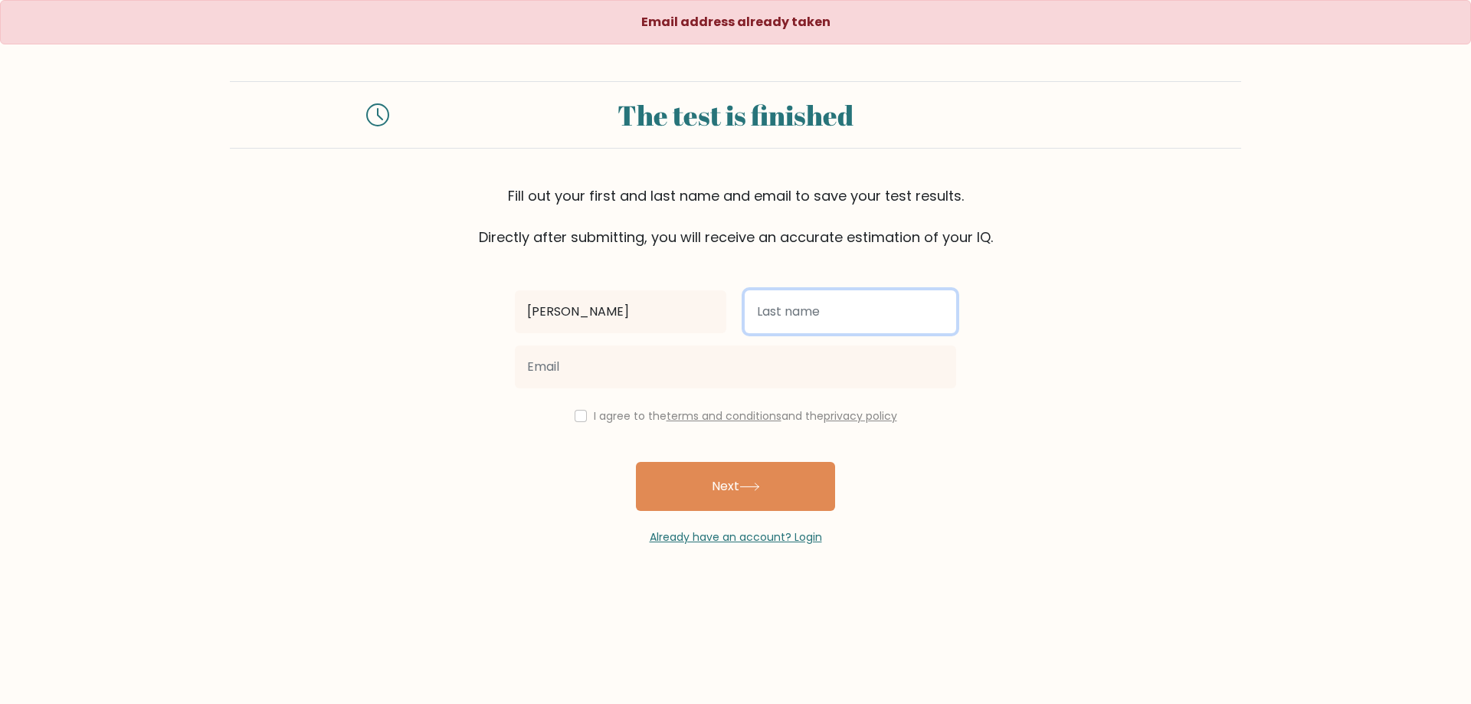
click at [829, 304] on input "text" at bounding box center [849, 311] width 211 height 43
type input "Selibio"
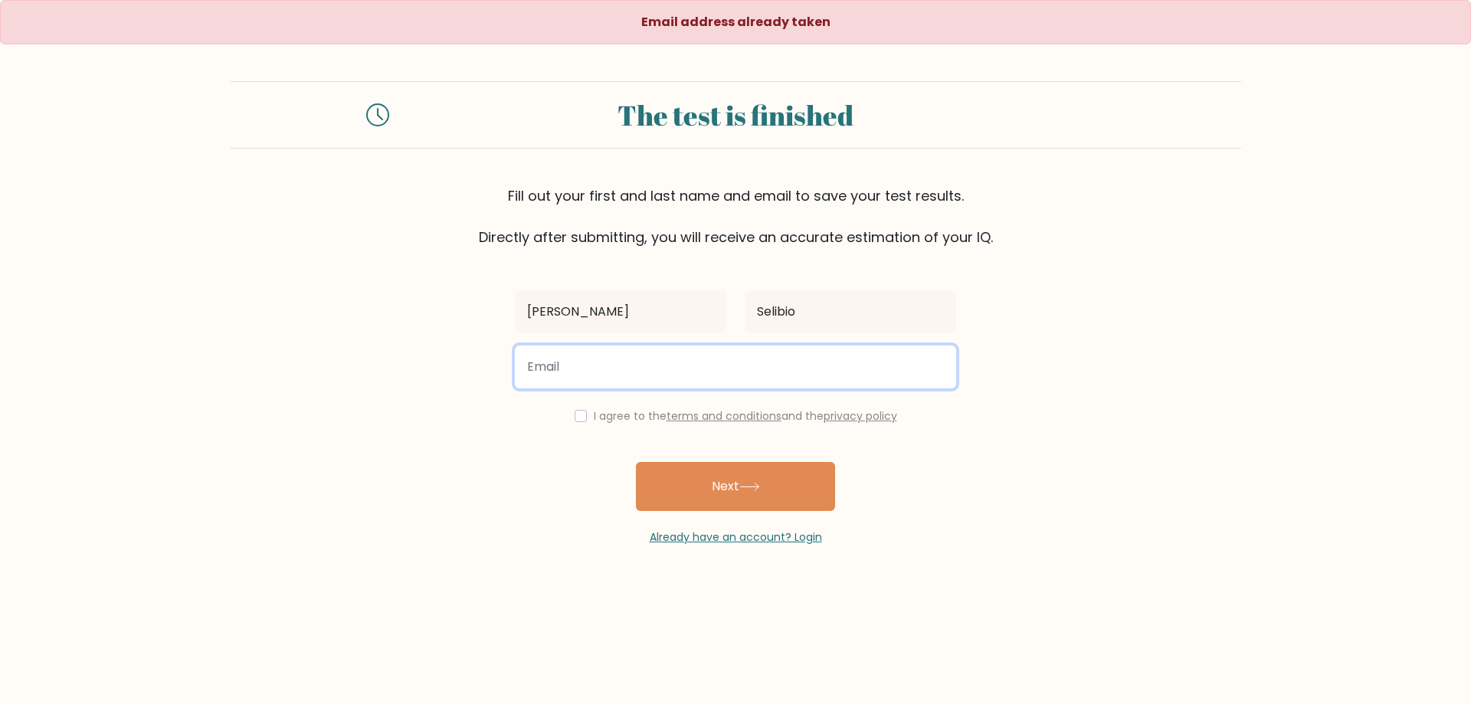
click at [622, 370] on input "email" at bounding box center [735, 366] width 441 height 43
type input "[EMAIL_ADDRESS][DOMAIN_NAME]"
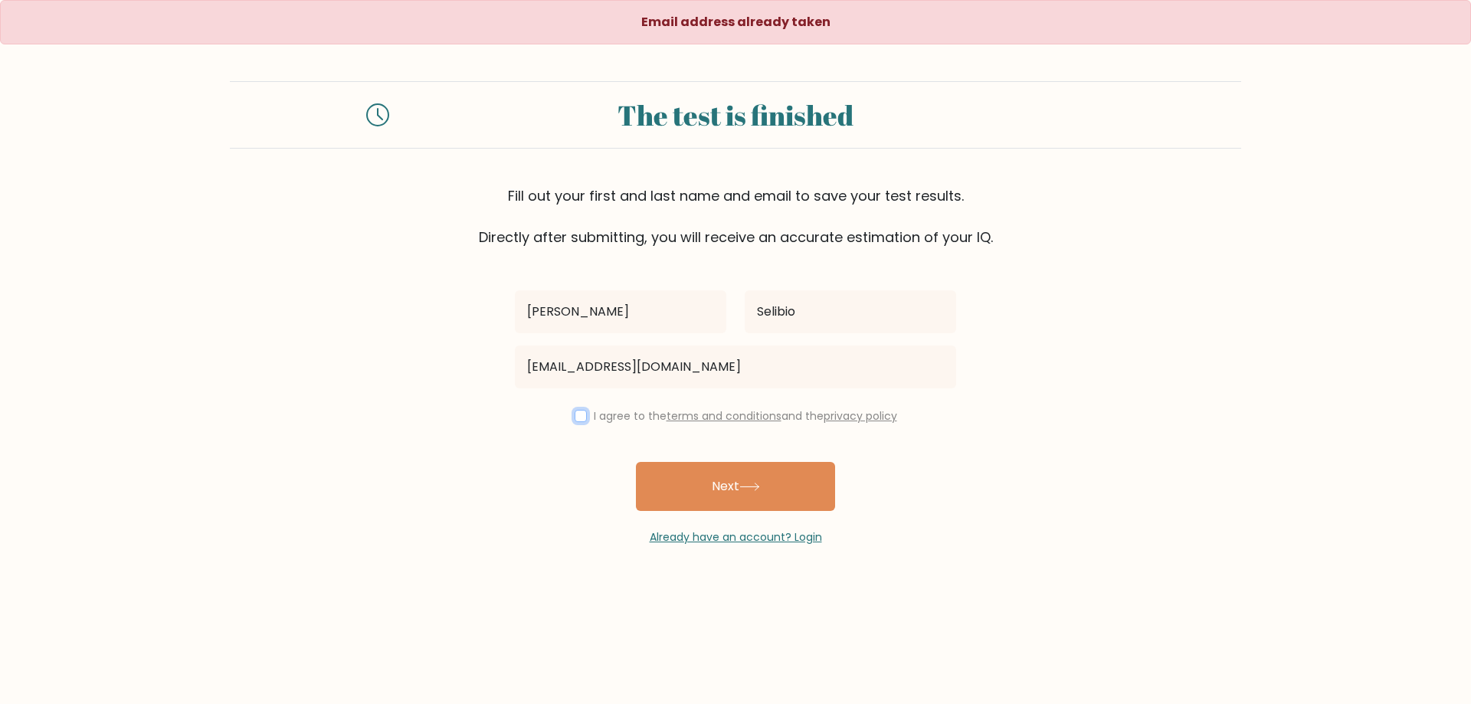
click at [574, 421] on input "checkbox" at bounding box center [580, 416] width 12 height 12
checkbox input "true"
click at [720, 513] on div "Already have an account? Login" at bounding box center [735, 528] width 441 height 34
click at [704, 495] on button "Next" at bounding box center [735, 486] width 199 height 49
click at [371, 116] on icon at bounding box center [377, 114] width 23 height 23
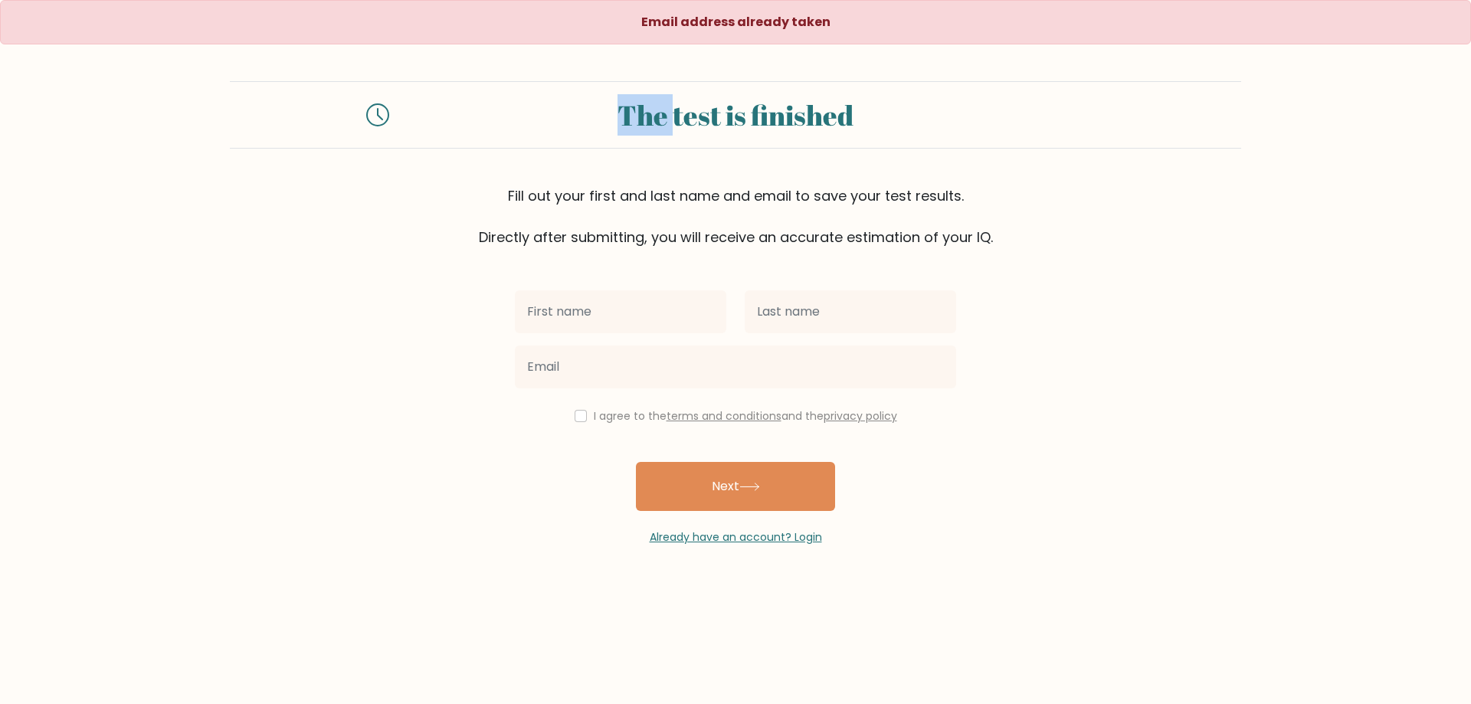
click at [371, 116] on icon at bounding box center [377, 114] width 23 height 23
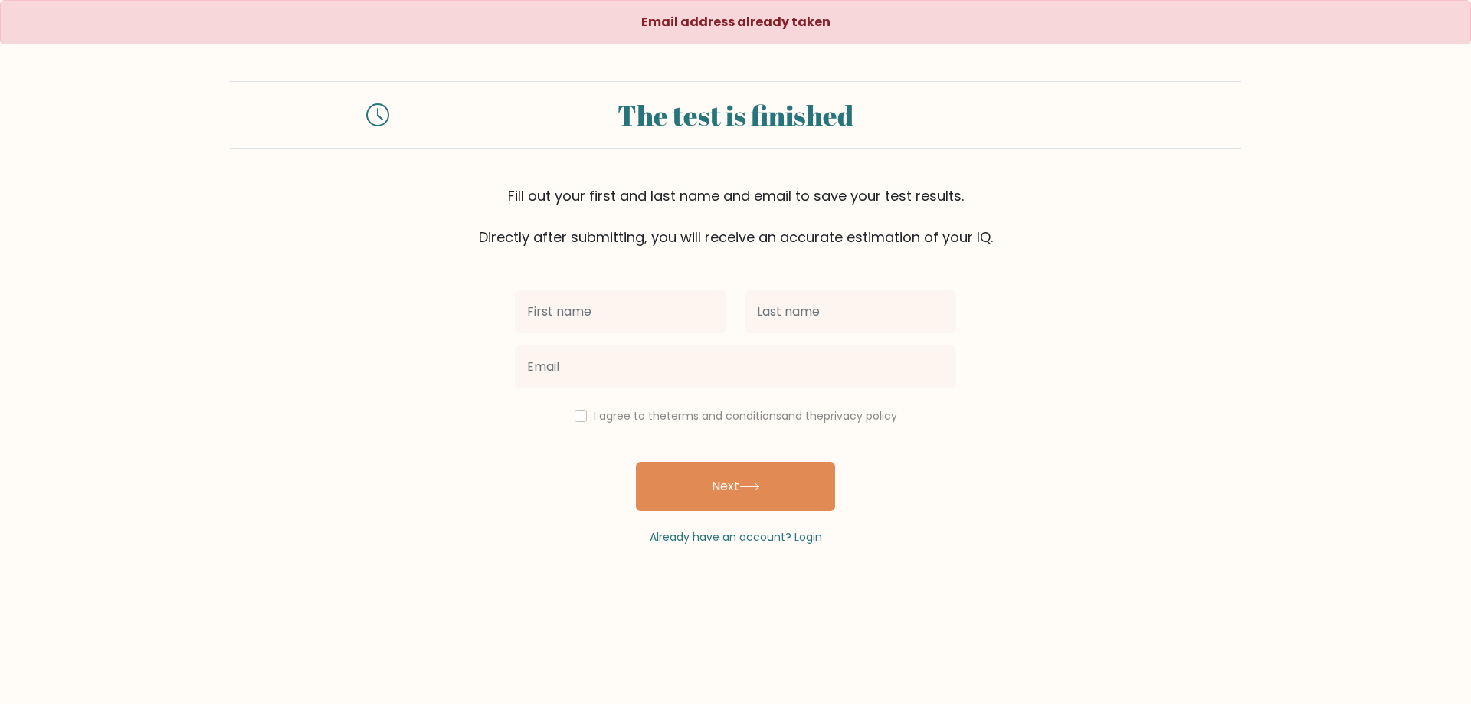
click at [381, 295] on form "The test is finished Fill out your first and last name and email to save your t…" at bounding box center [735, 313] width 1471 height 464
click at [695, 26] on strong "Email address already taken" at bounding box center [735, 22] width 189 height 18
click at [744, 541] on link "Already have an account? Login" at bounding box center [735, 536] width 172 height 15
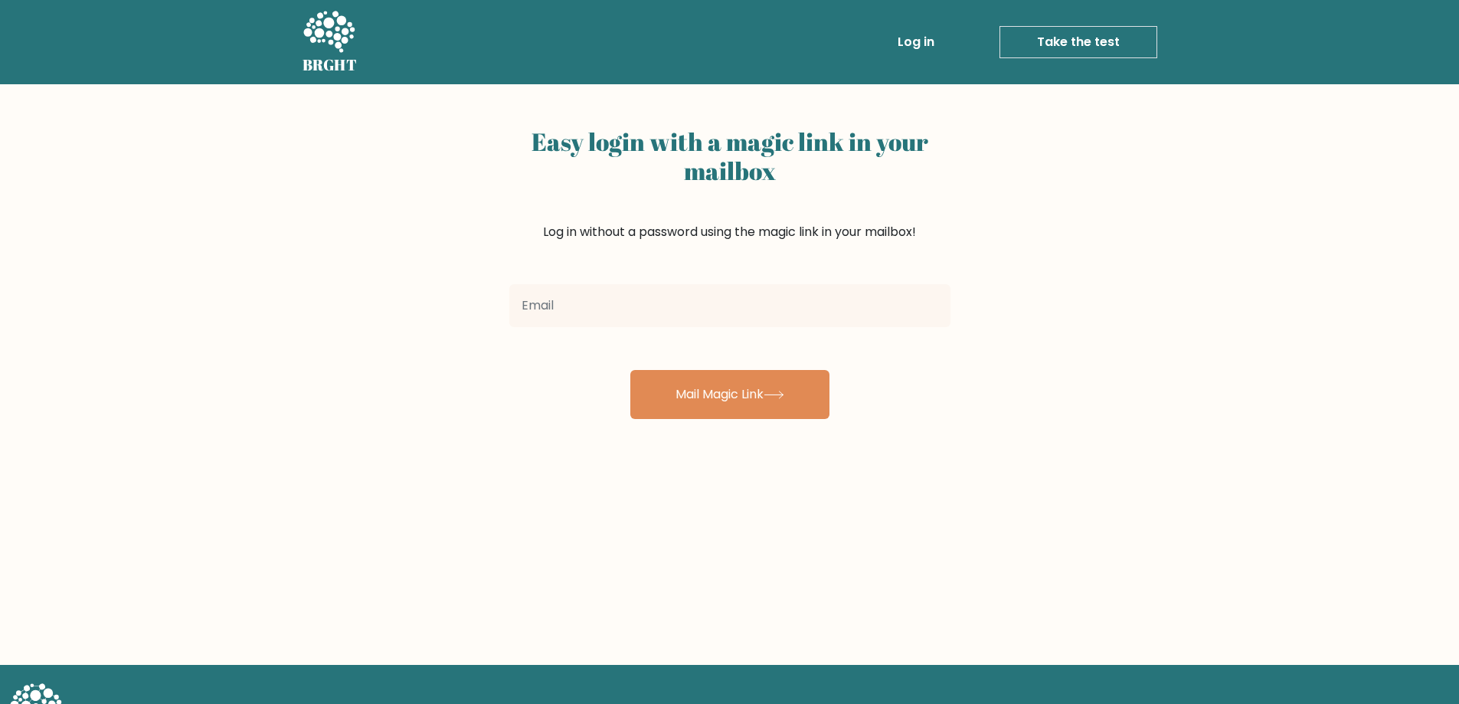
click at [586, 299] on input "email" at bounding box center [729, 305] width 441 height 43
type input "[EMAIL_ADDRESS][DOMAIN_NAME]"
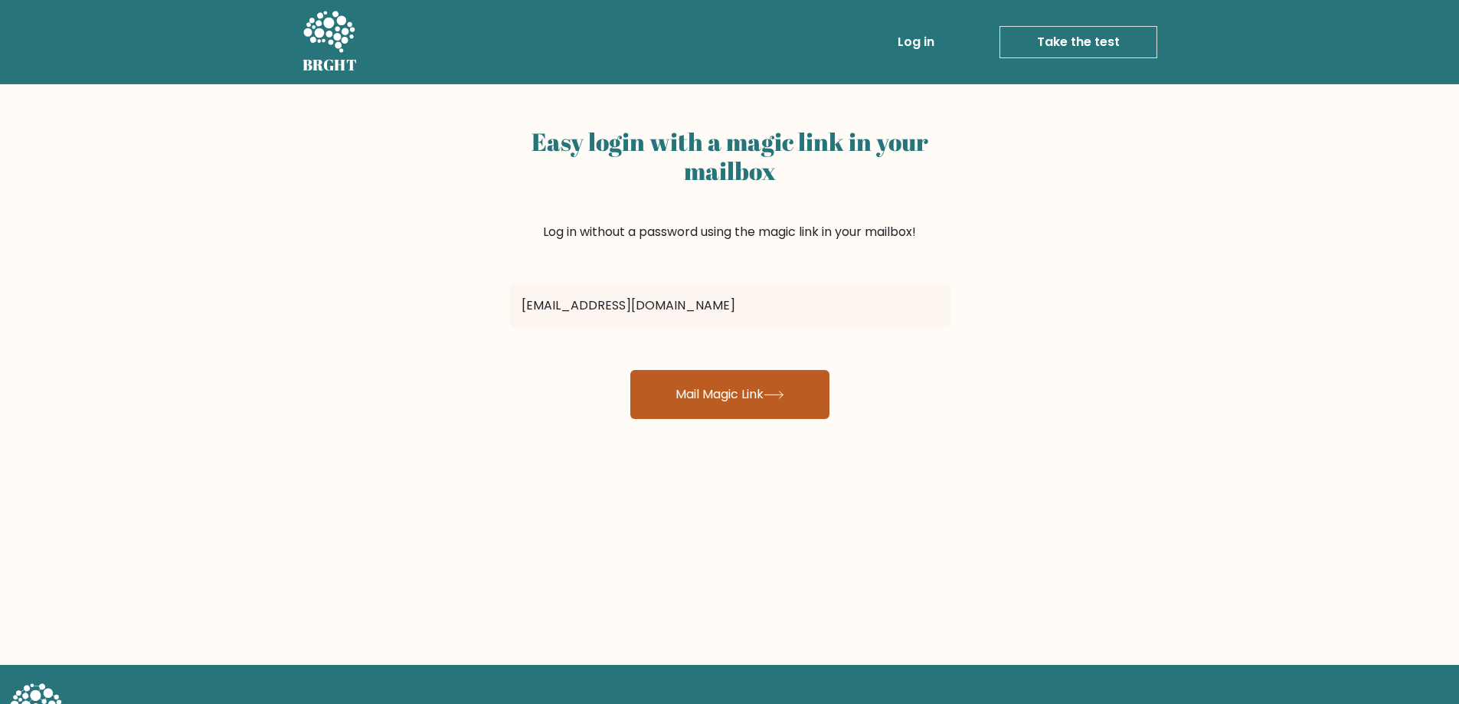
click at [672, 394] on button "Mail Magic Link" at bounding box center [729, 394] width 199 height 49
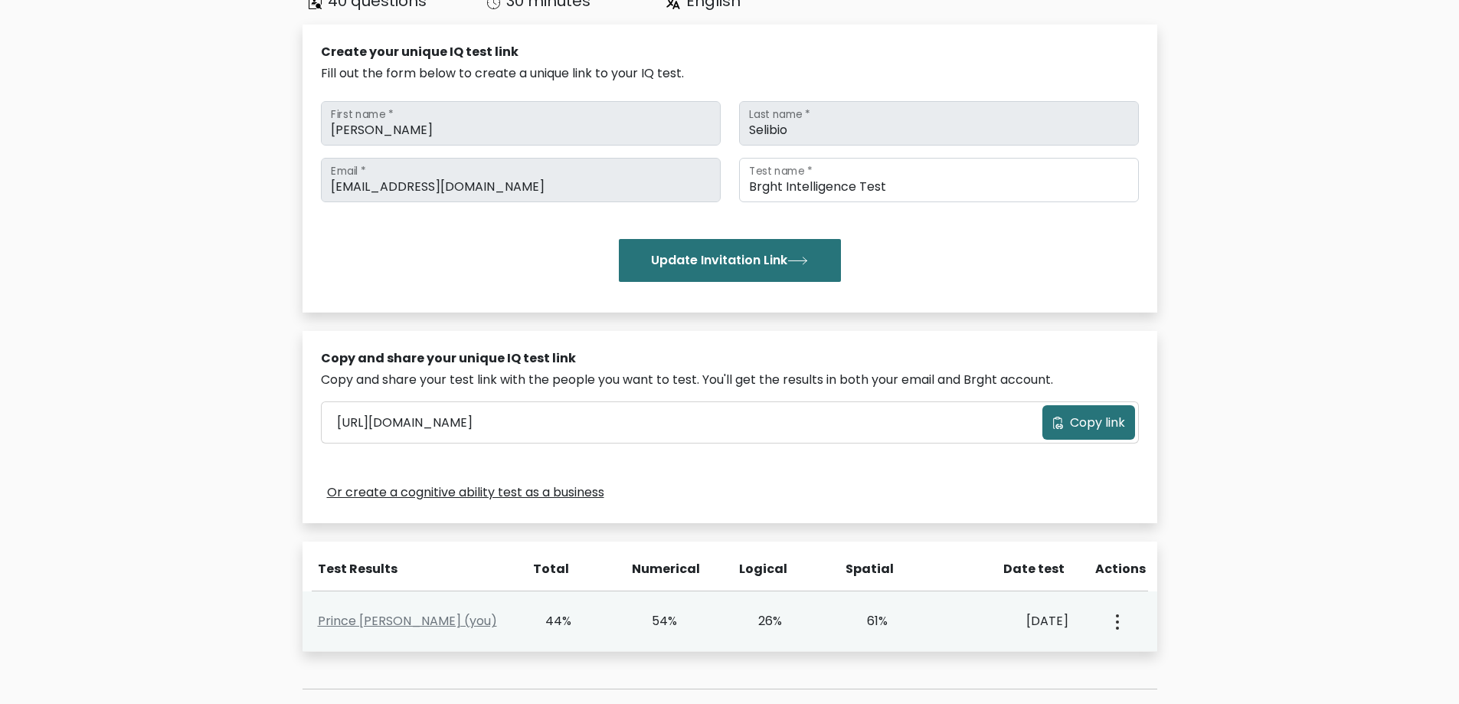
scroll to position [230, 0]
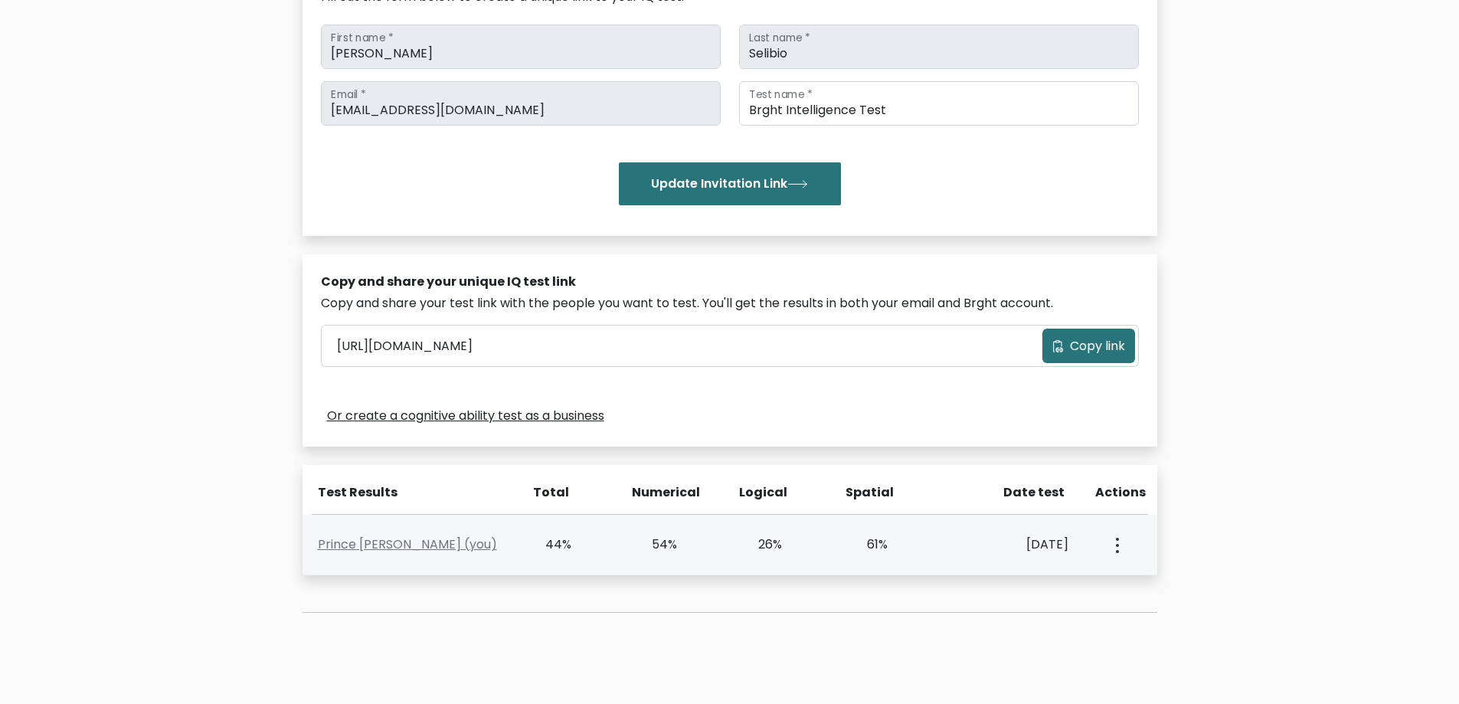
click at [1116, 551] on circle "button" at bounding box center [1117, 551] width 3 height 3
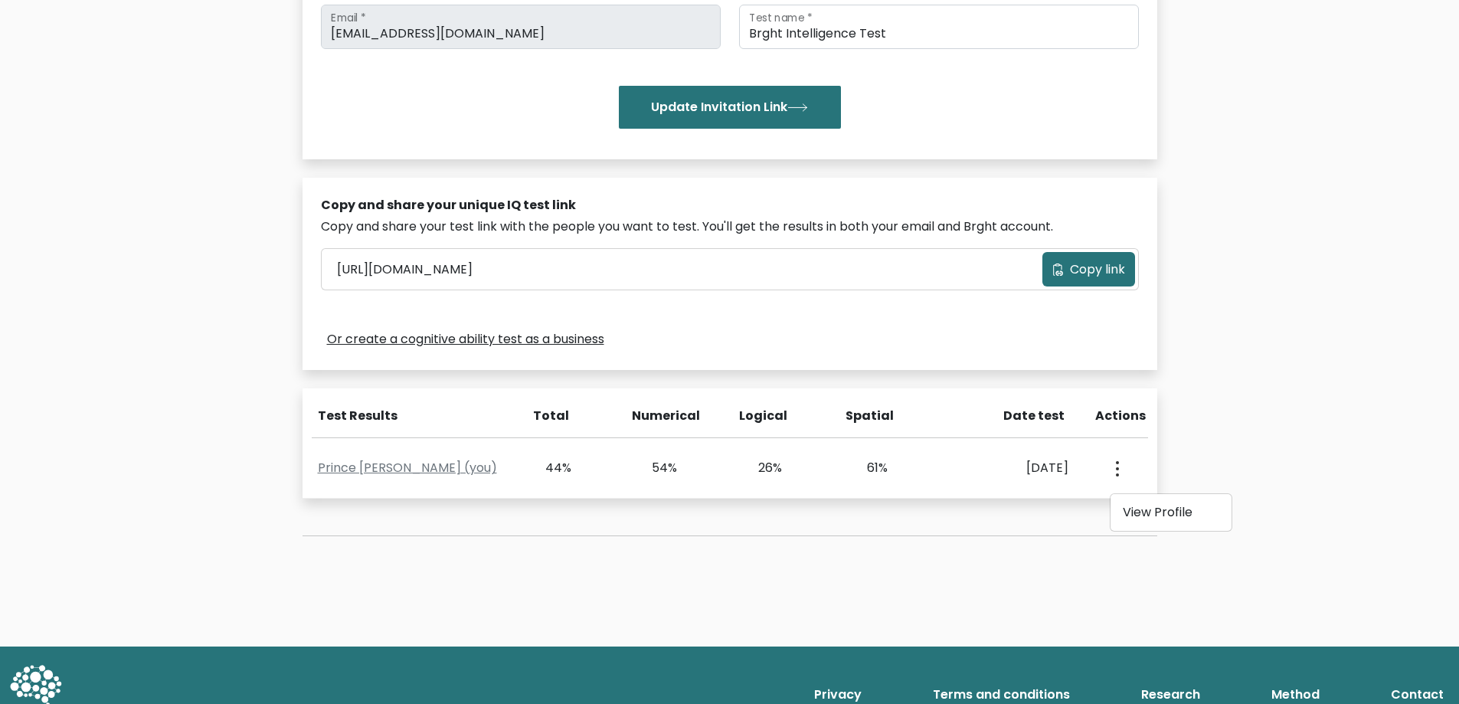
scroll to position [342, 0]
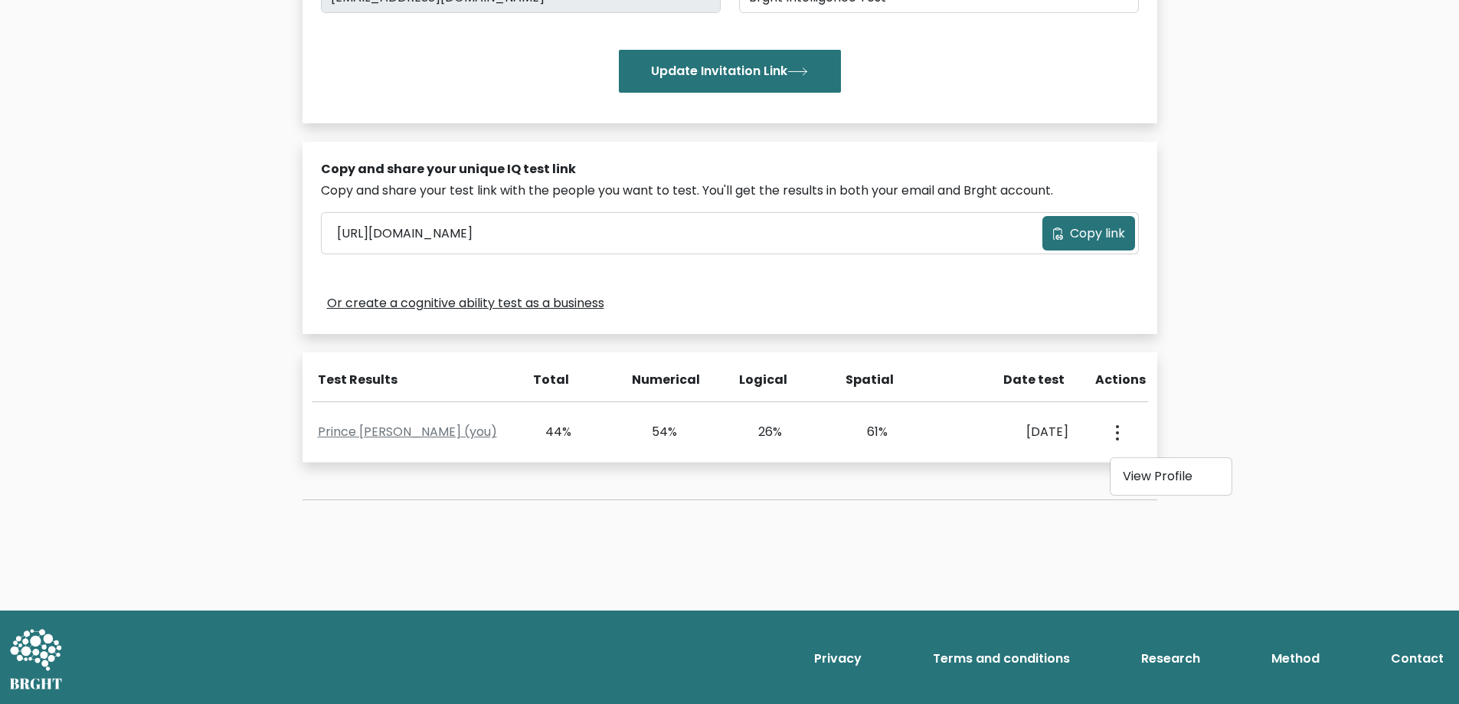
click at [1090, 229] on span "Copy link" at bounding box center [1097, 233] width 55 height 18
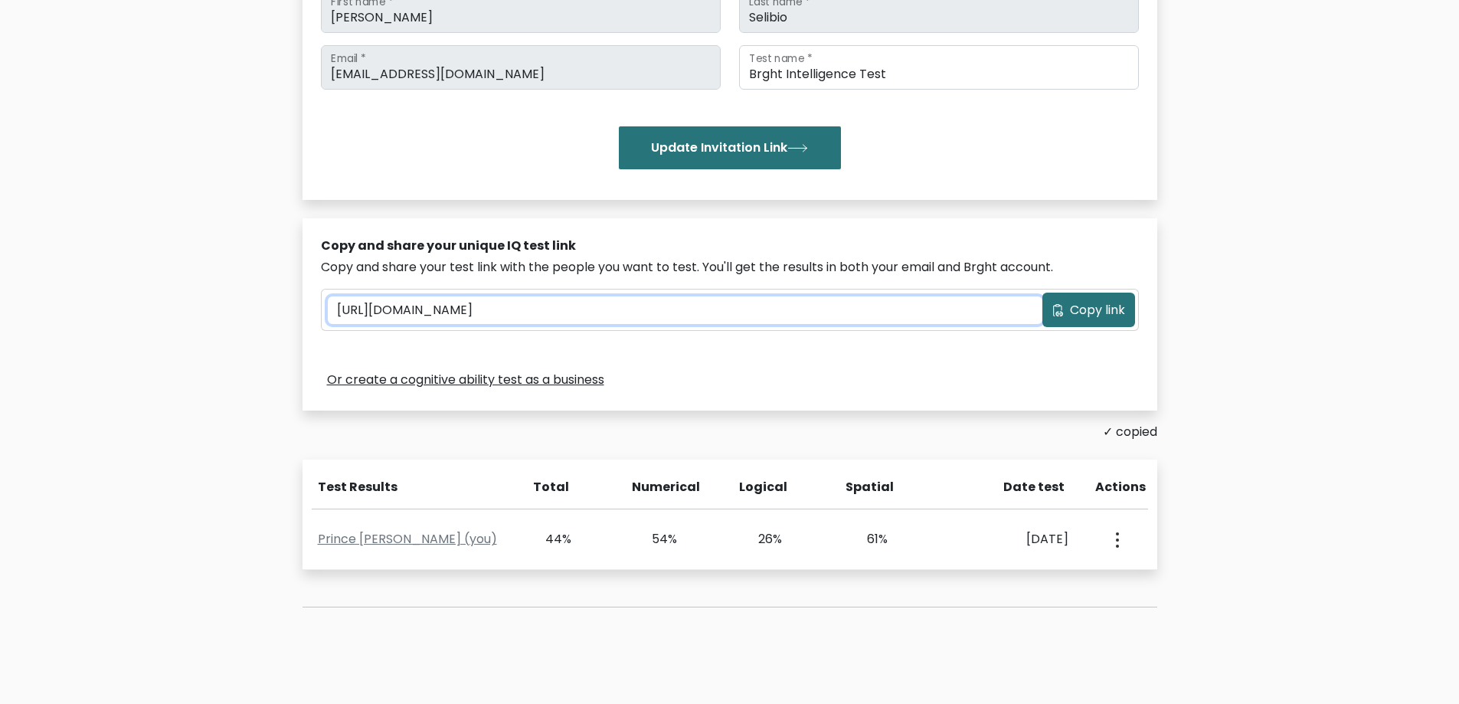
scroll to position [164, 0]
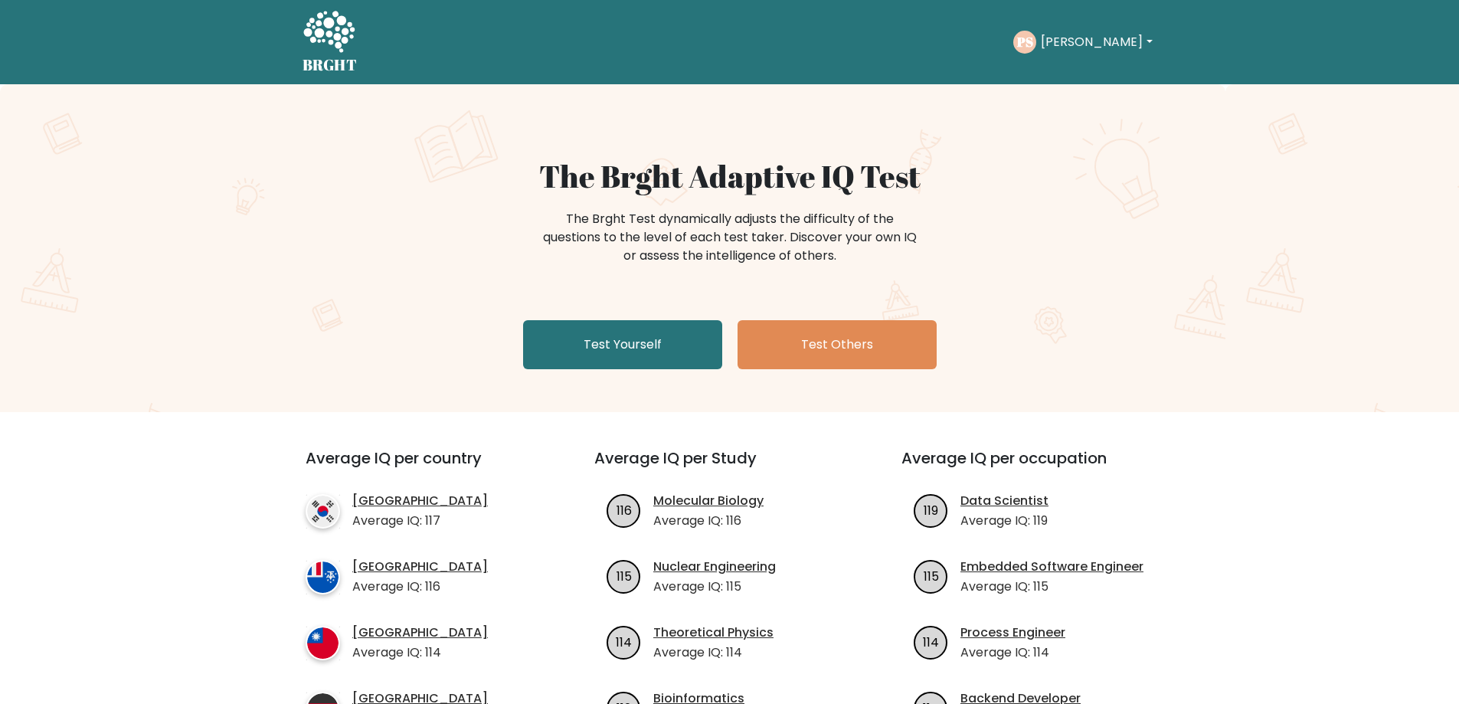
click at [1124, 39] on button "[PERSON_NAME]" at bounding box center [1096, 42] width 120 height 20
click at [1067, 99] on link "Profile" at bounding box center [1074, 99] width 121 height 25
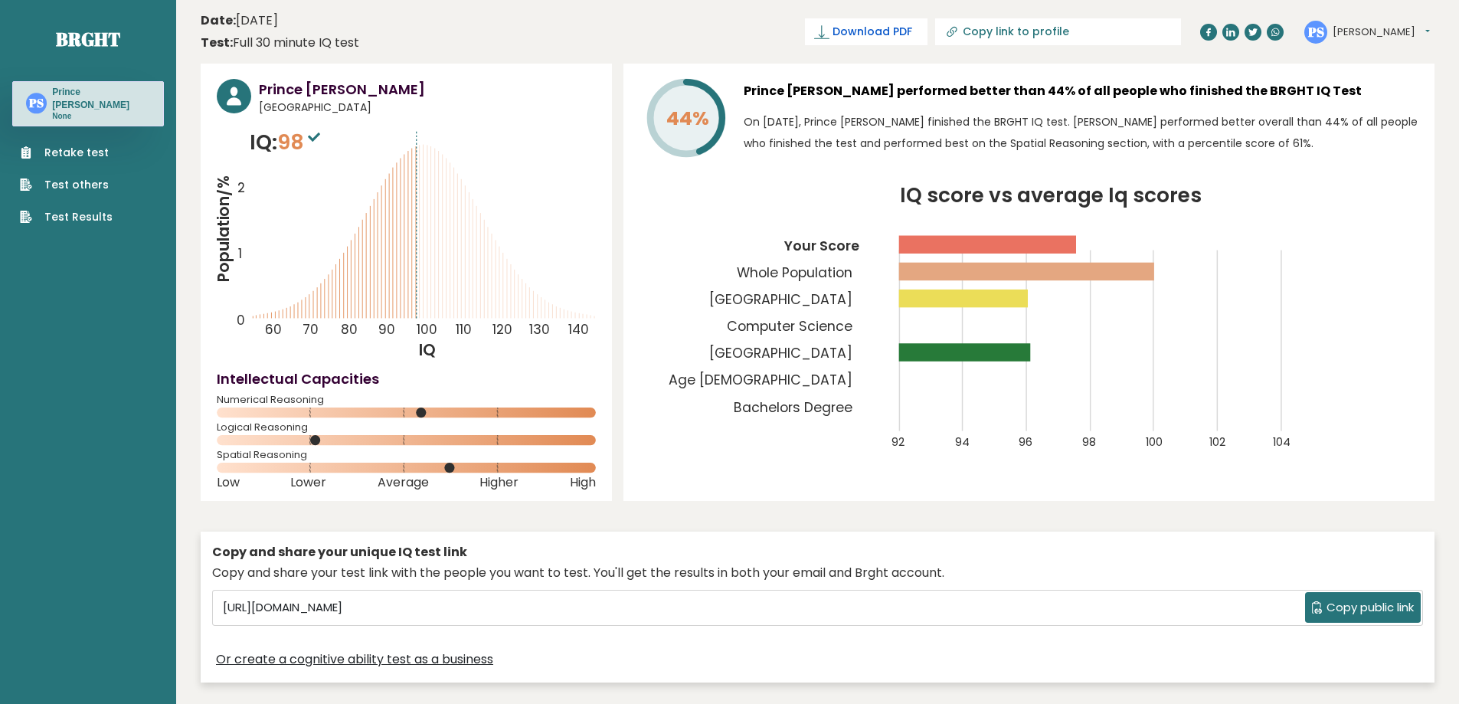
click at [912, 31] on span "Download PDF" at bounding box center [873, 32] width 80 height 16
